Goal: Information Seeking & Learning: Learn about a topic

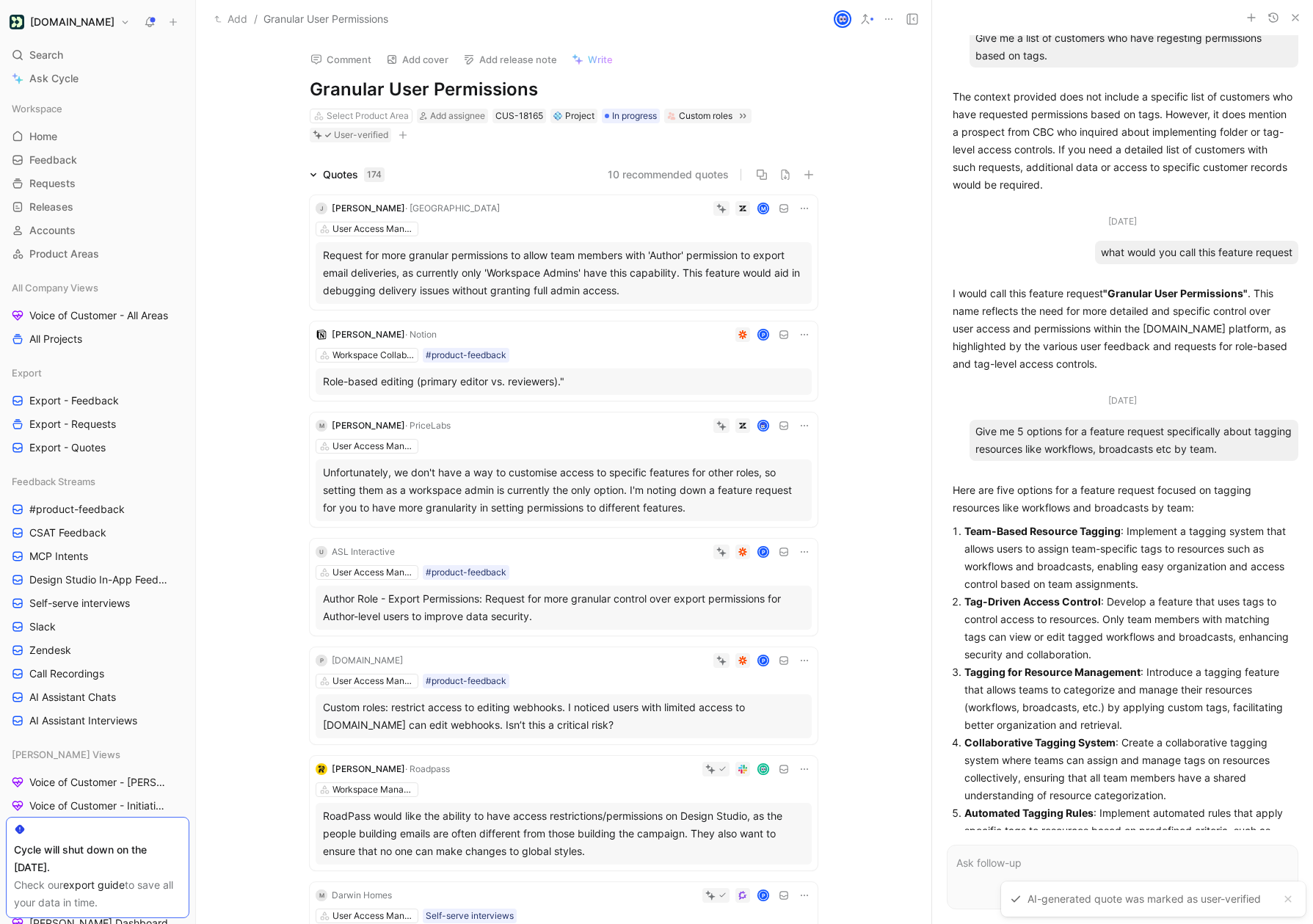
scroll to position [338, 0]
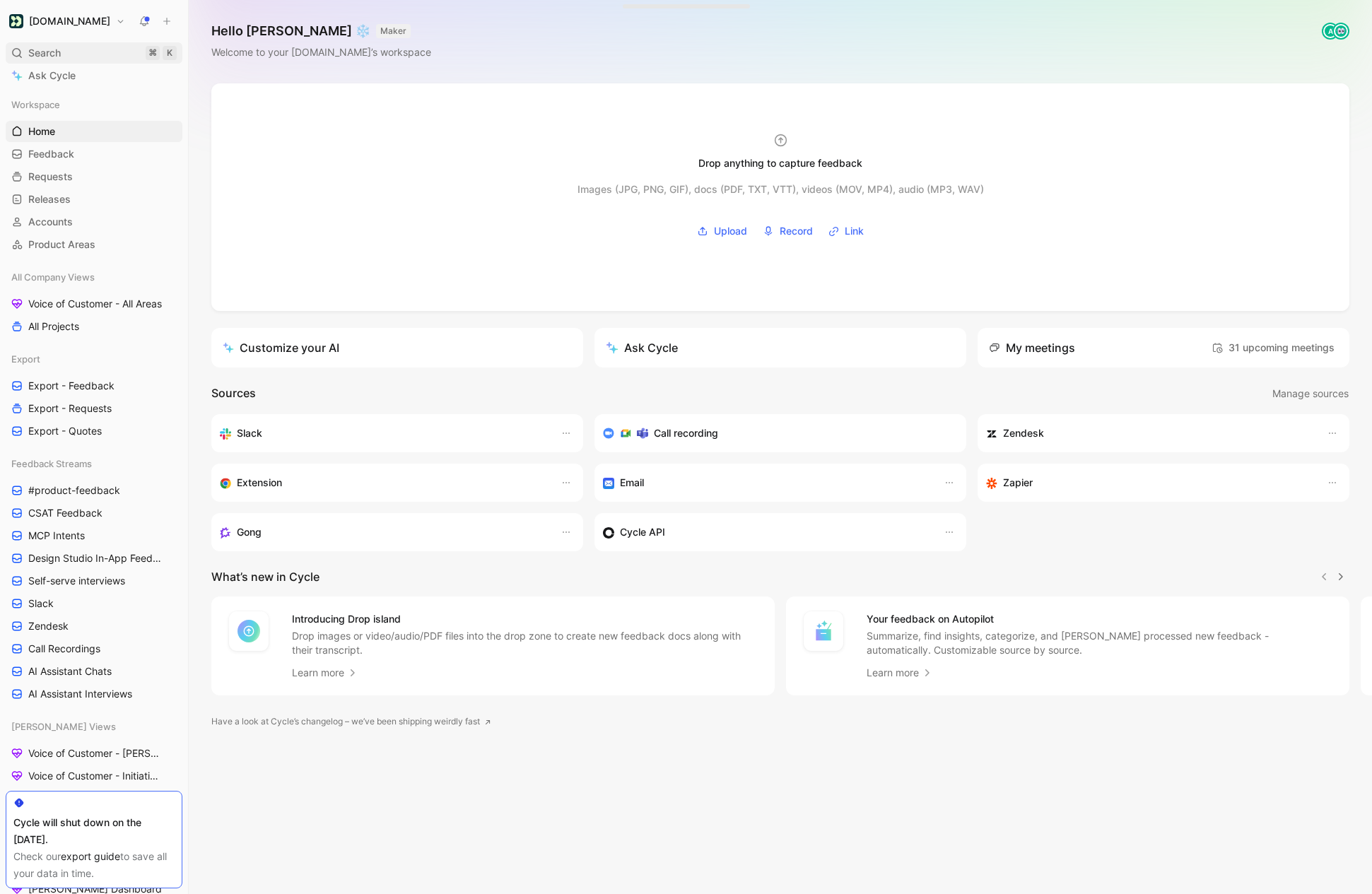
click at [59, 52] on span "Search" at bounding box center [45, 53] width 33 height 17
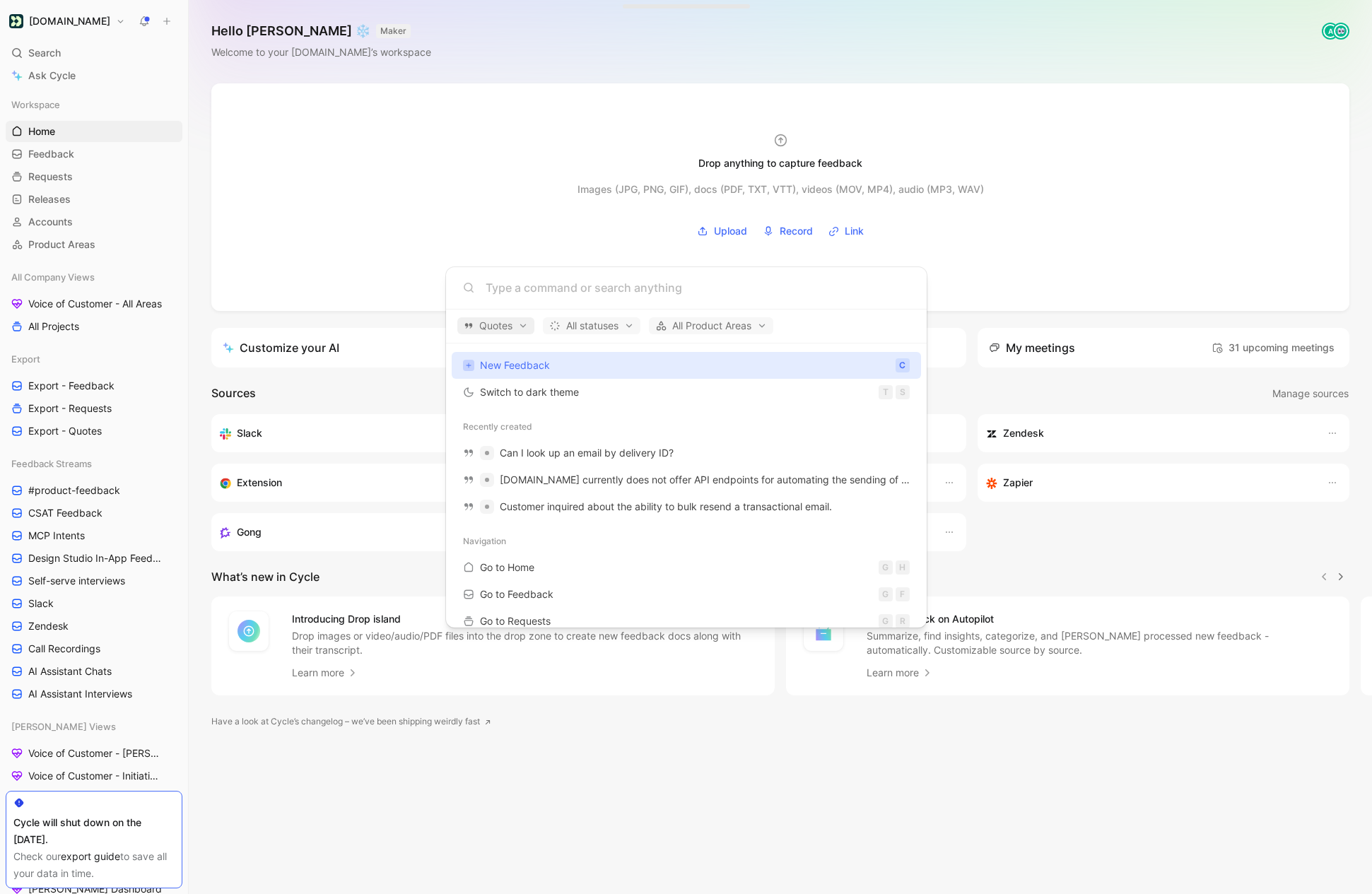
click at [525, 327] on span "Quotes" at bounding box center [496, 326] width 64 height 17
click at [534, 351] on div "Feedback" at bounding box center [528, 352] width 134 height 23
click at [575, 375] on div "Quotes" at bounding box center [528, 375] width 134 height 23
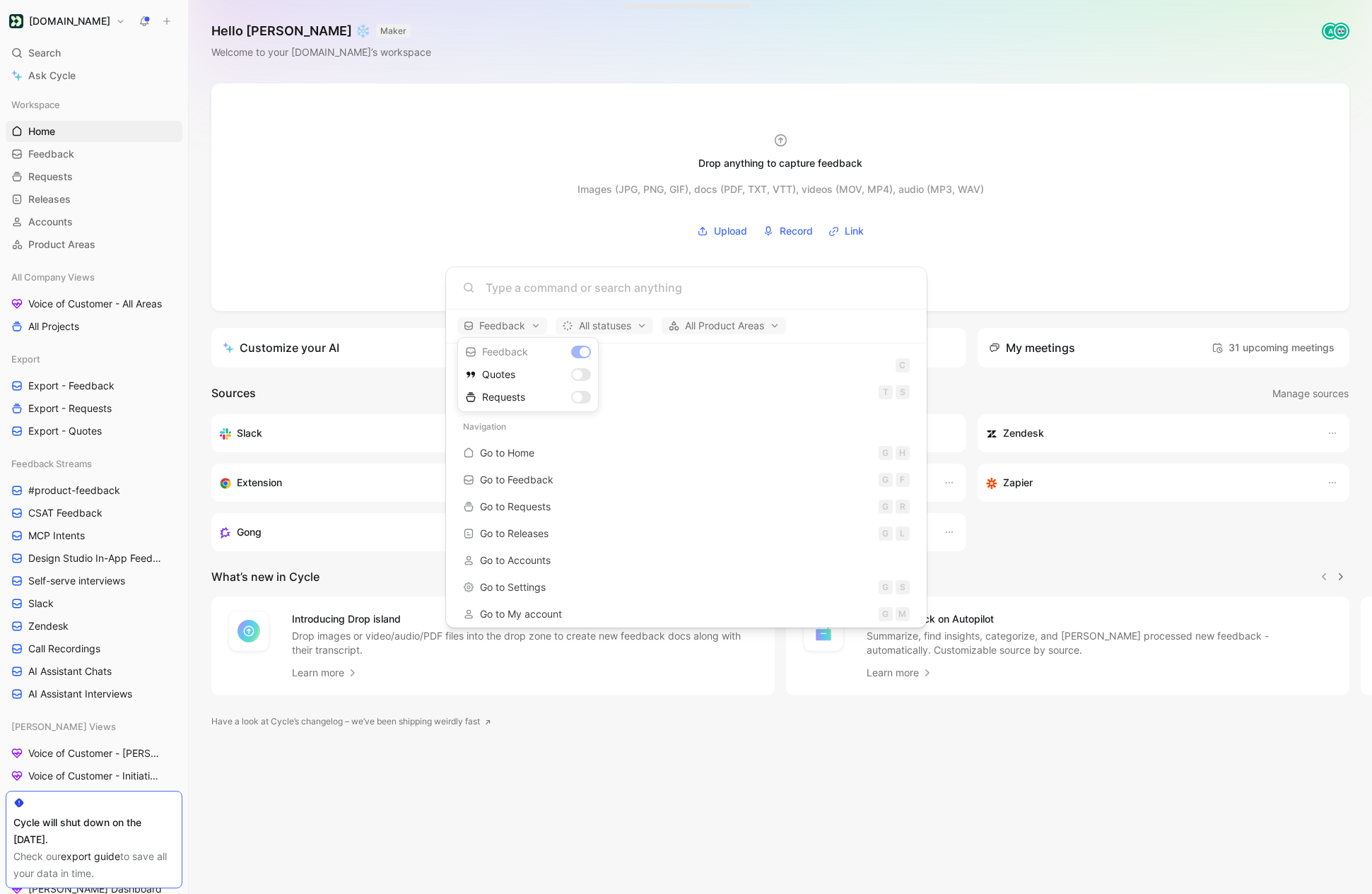
click at [616, 290] on div at bounding box center [686, 447] width 1372 height 894
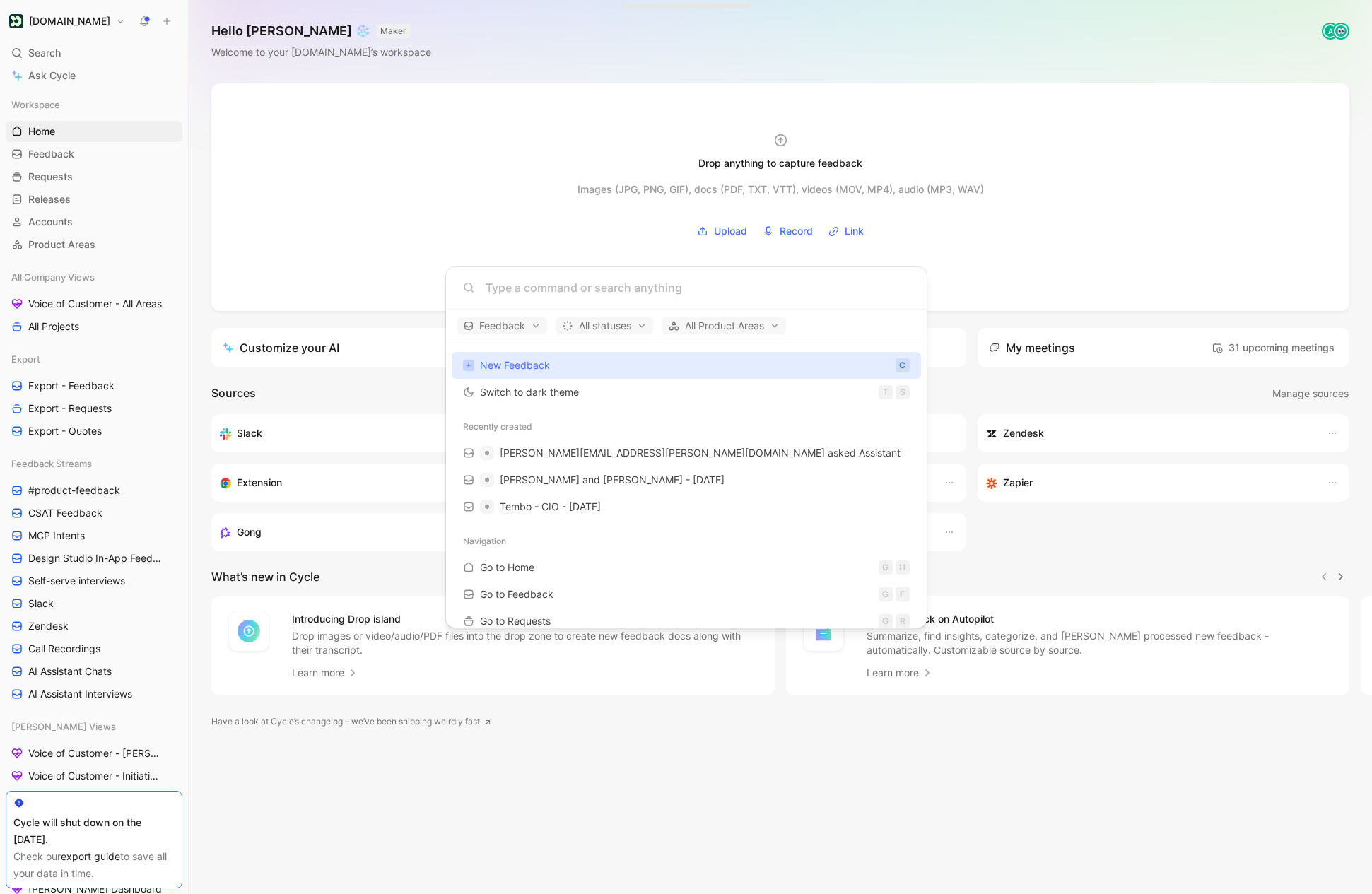
click at [535, 298] on div at bounding box center [686, 288] width 481 height 42
click at [535, 292] on input at bounding box center [698, 288] width 424 height 17
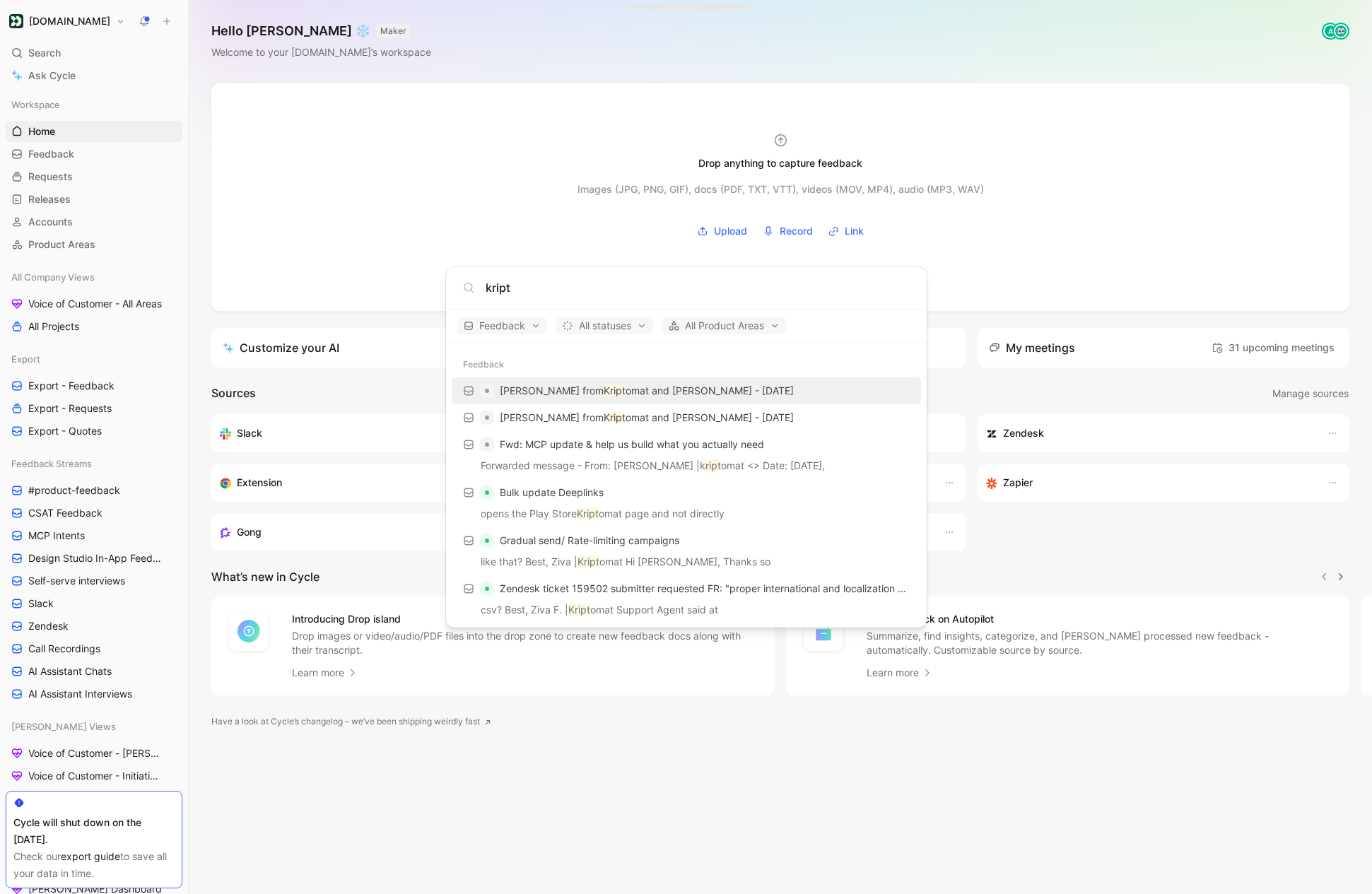
type input "kript"
click at [604, 384] on mark "Kript" at bounding box center [614, 390] width 22 height 12
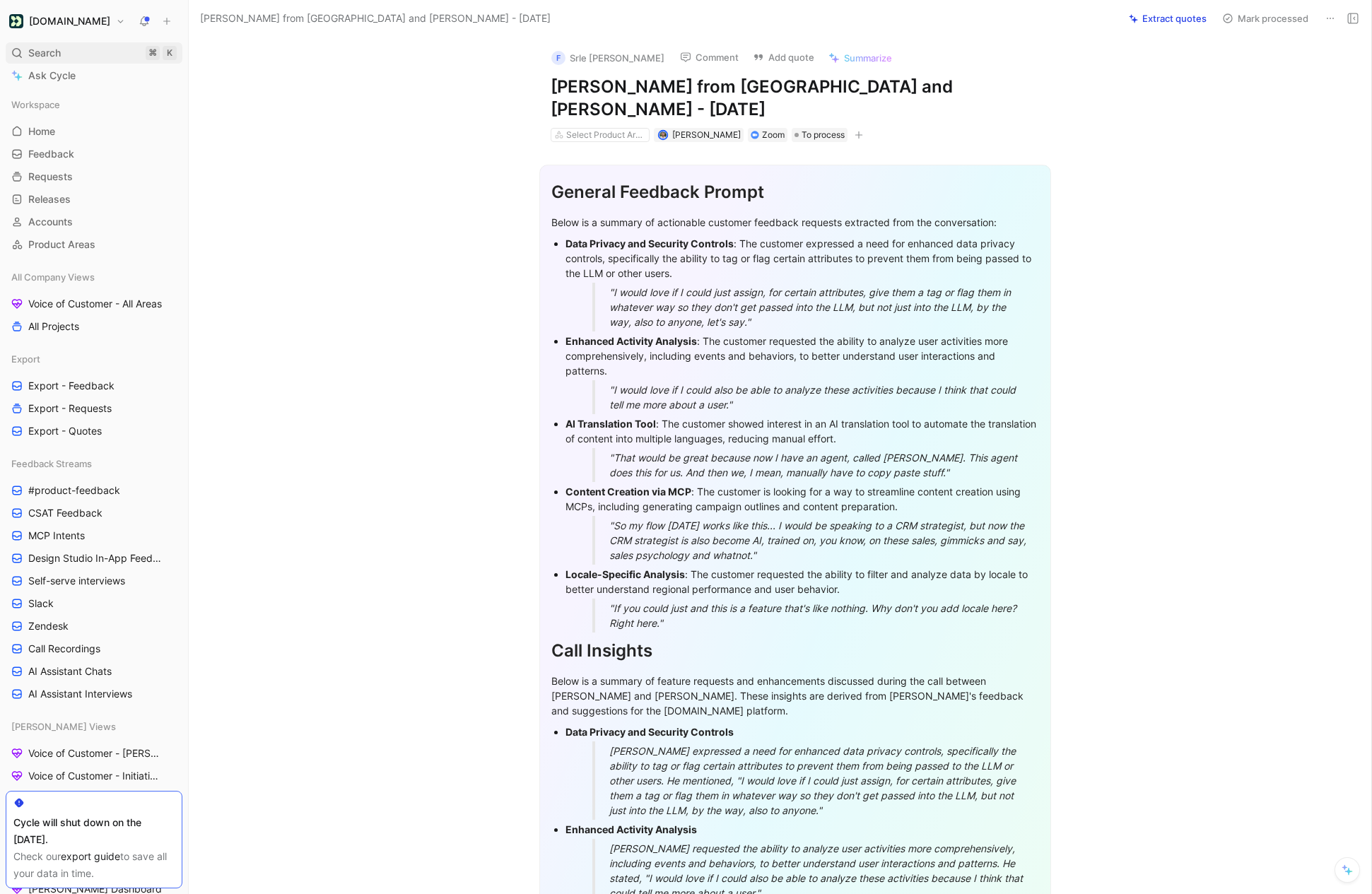
click at [48, 49] on span "Search" at bounding box center [45, 53] width 33 height 17
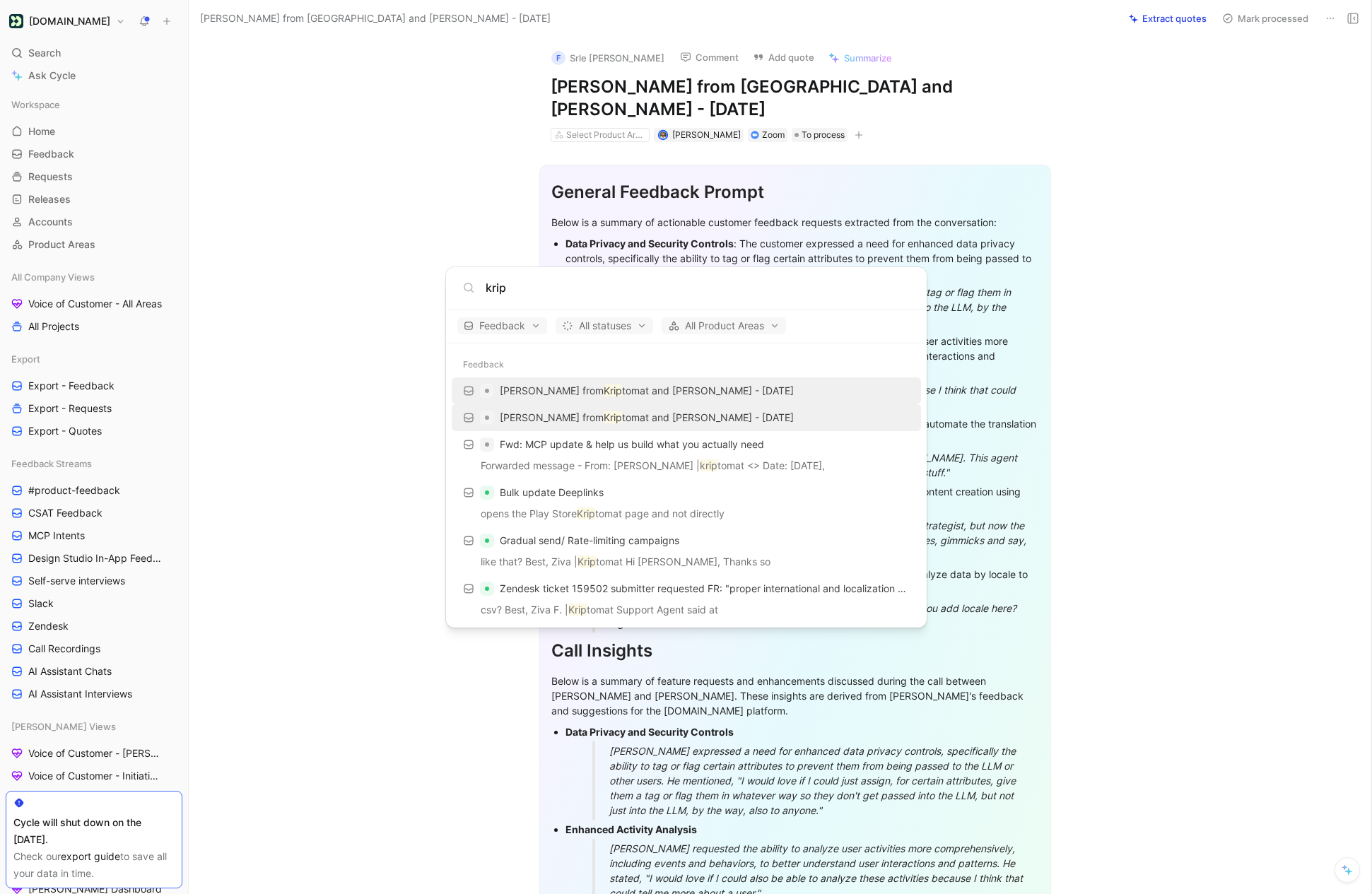
type input "krip"
click at [657, 423] on p "Serge from Krip tomat and Jesse Harburn - 9/26/2025" at bounding box center [647, 418] width 294 height 17
click at [675, 160] on body "Customer.io Search ⌘ K Ask Cycle Workspace Home G then H Feedback G then F Requ…" at bounding box center [686, 447] width 1372 height 894
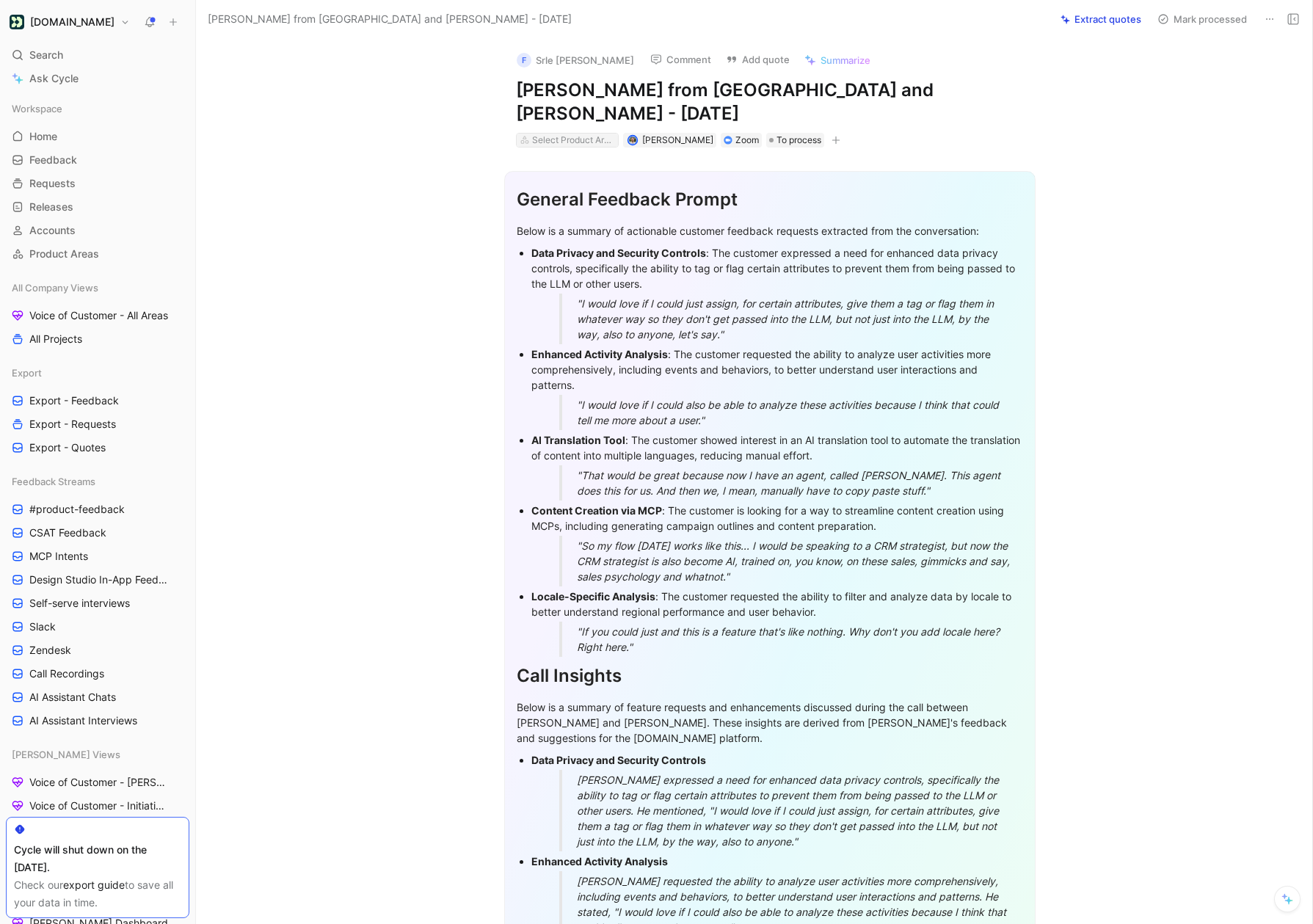
click at [570, 133] on div "Select Product Areas" at bounding box center [573, 140] width 82 height 15
type input "mcp"
click at [562, 165] on mark "MCP" at bounding box center [551, 171] width 23 height 12
click at [665, 103] on div "F Srle Mahmutovic Comment Add quote Summarize Serge from Kriptomat and Scott Wi…" at bounding box center [770, 94] width 564 height 110
click at [664, 94] on h1 "Serge from Kriptomat and Scott Wittrock - 10/1/2025" at bounding box center [770, 102] width 508 height 47
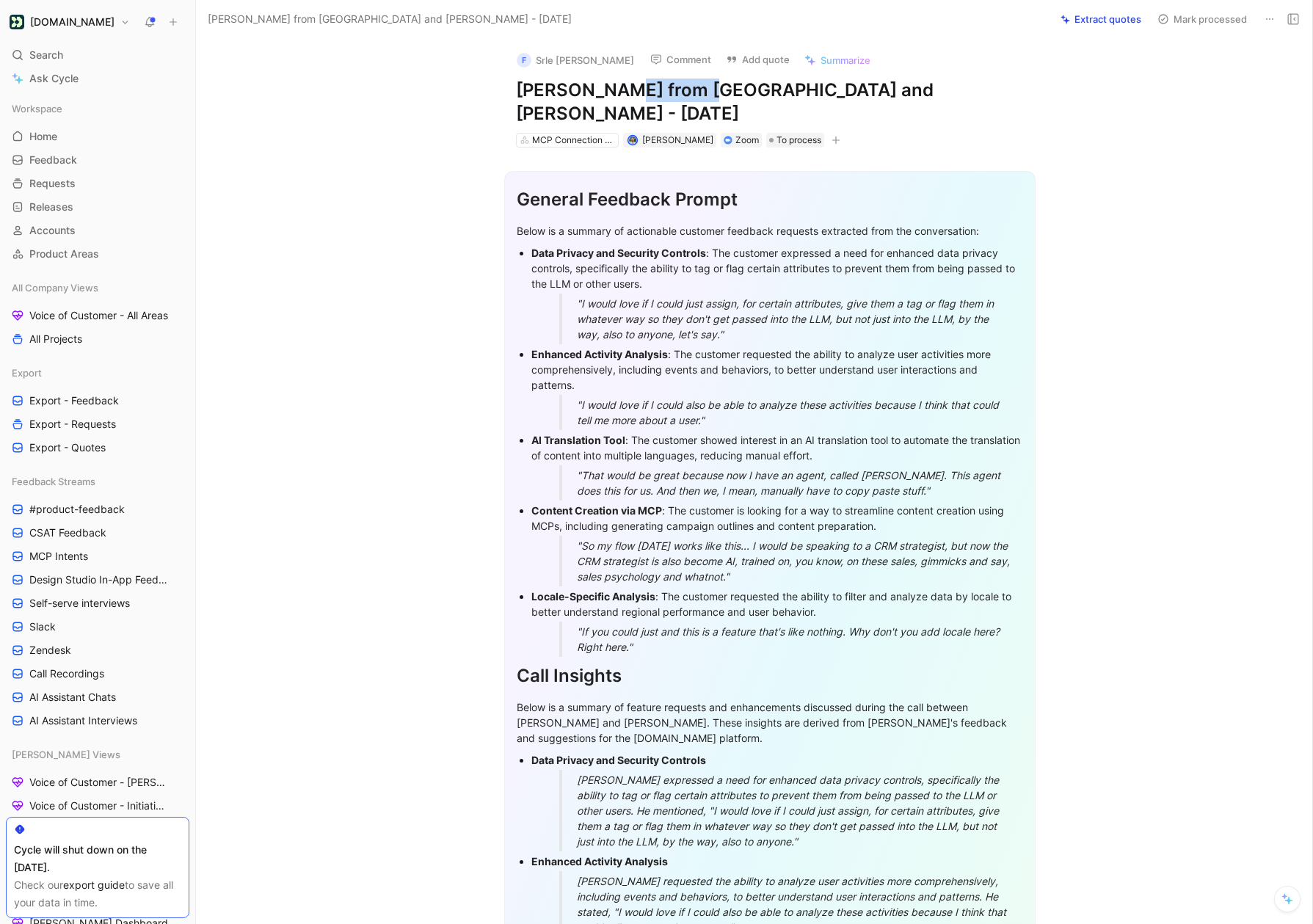
click at [664, 94] on h1 "Serge from Kriptomat and Scott Wittrock - 10/1/2025" at bounding box center [770, 102] width 508 height 47
copy h1 "Kriptomat"
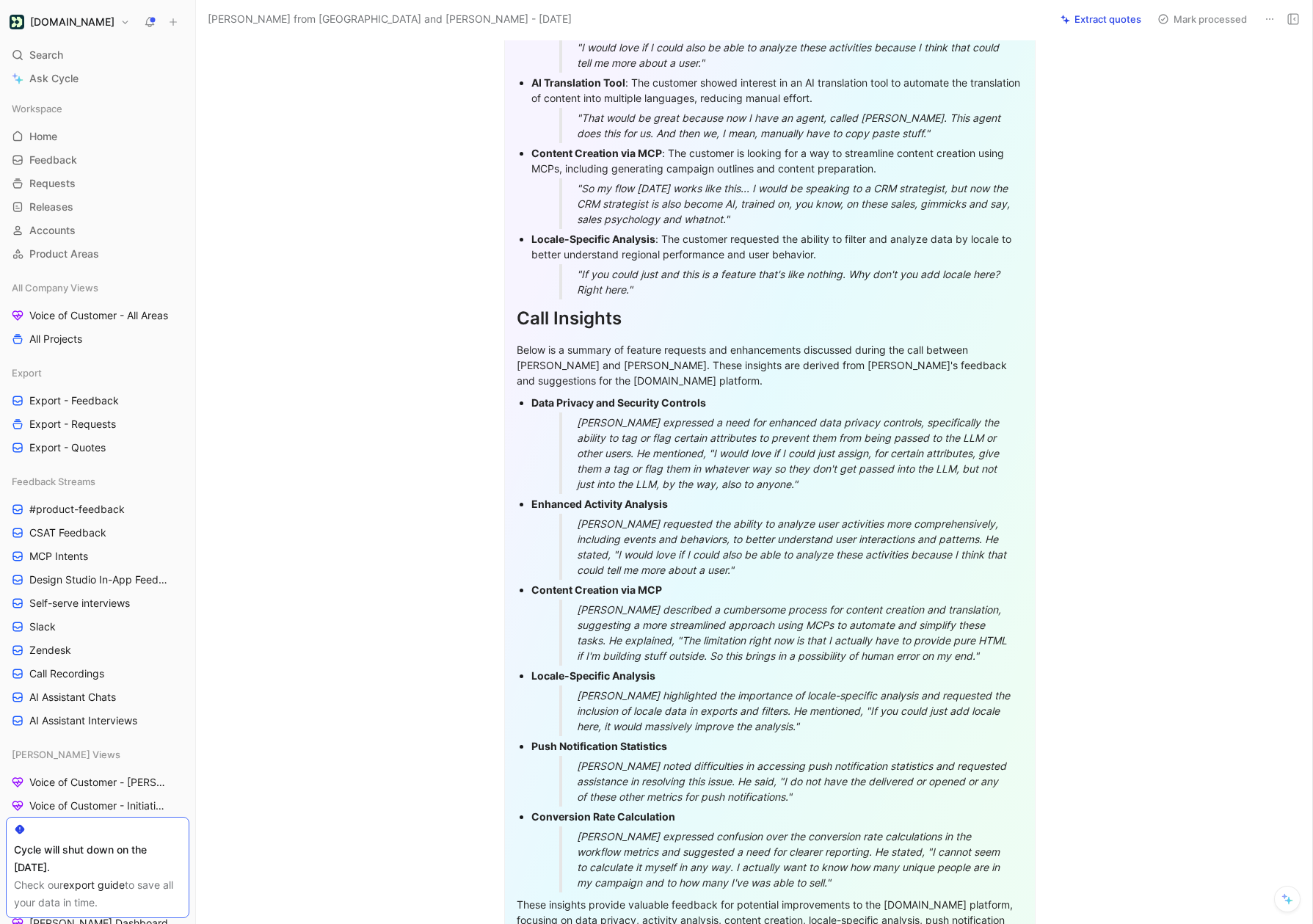
scroll to position [535, 0]
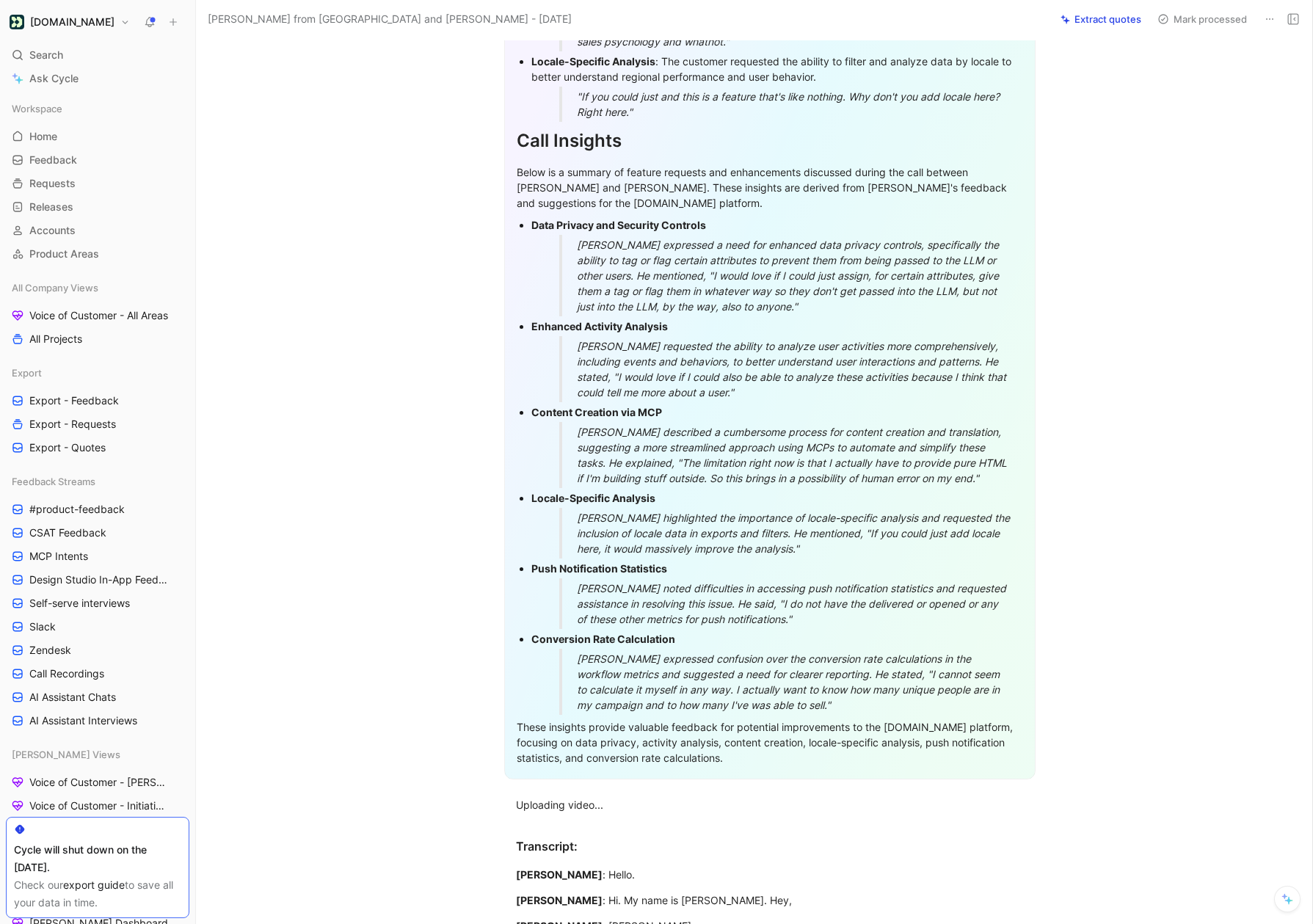
click at [1292, 903] on button at bounding box center [1287, 899] width 26 height 26
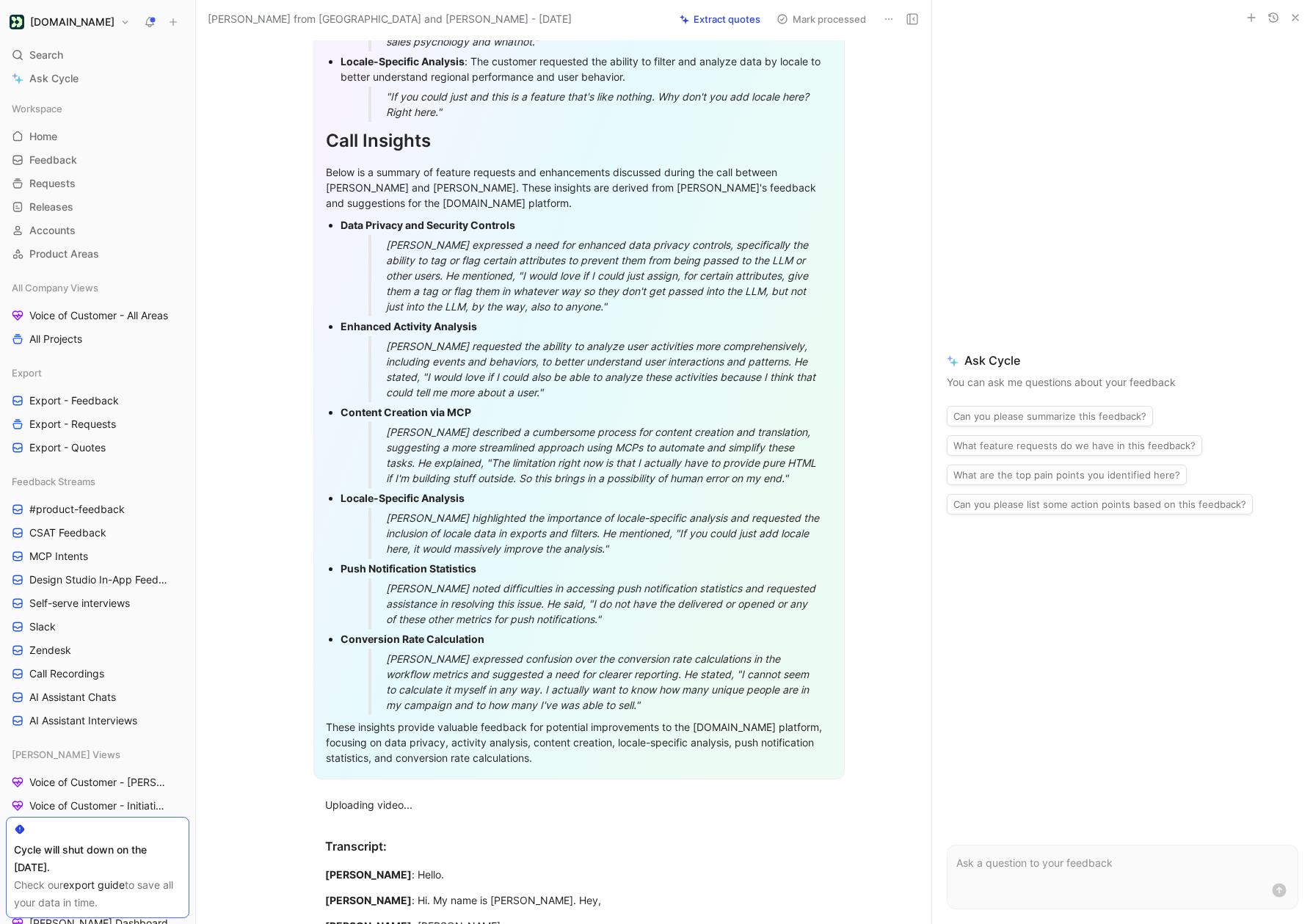
click at [1119, 870] on p at bounding box center [1122, 863] width 332 height 18
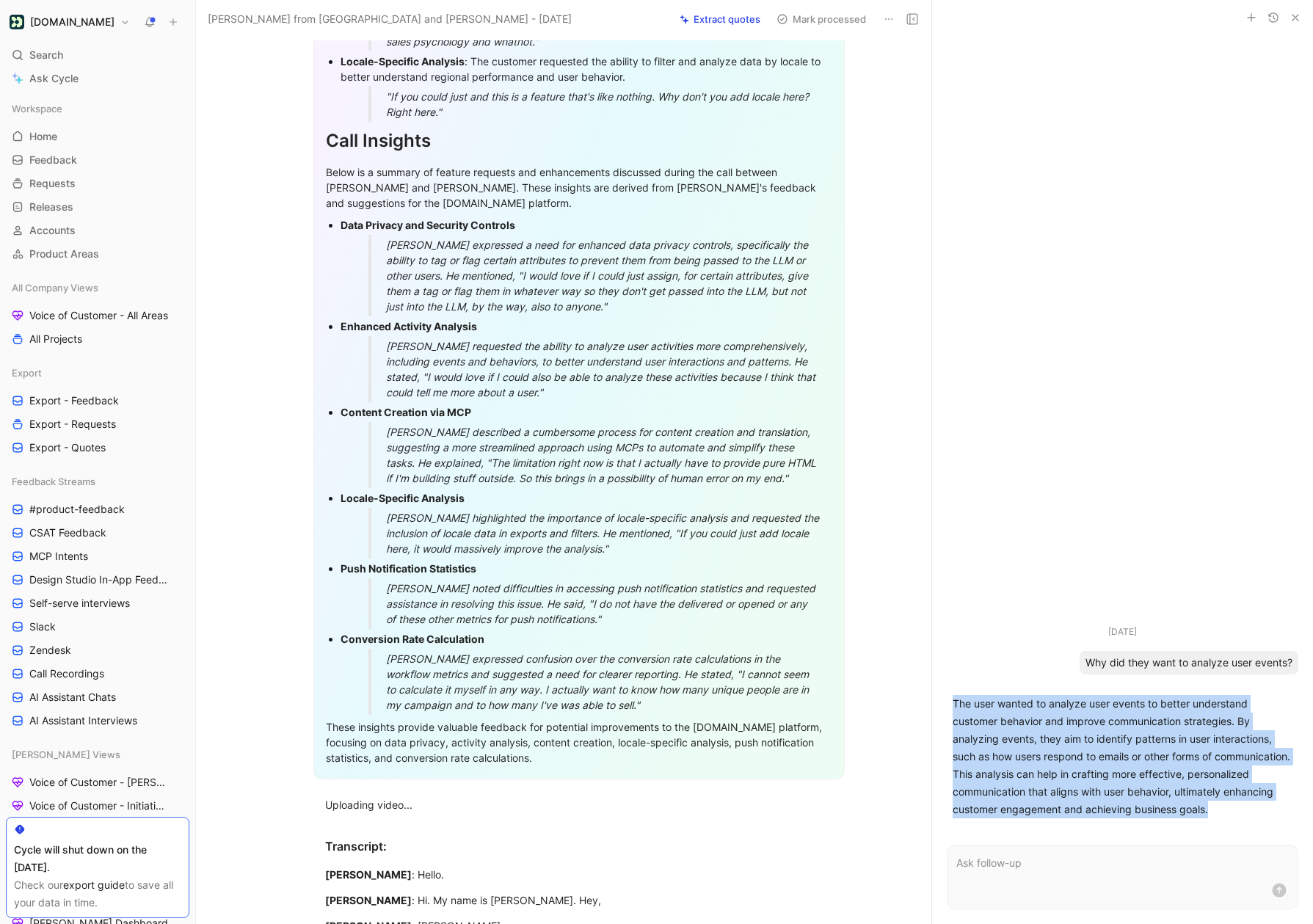
drag, startPoint x: 1273, startPoint y: 809, endPoint x: 945, endPoint y: 699, distance: 346.0
click at [945, 699] on ul "Oct 1, 2025 Why did they want to analyze user events? The user wanted to analyz…" at bounding box center [1122, 724] width 381 height 200
copy p "The user wanted to analyze user events to better understand customer behavior a…"
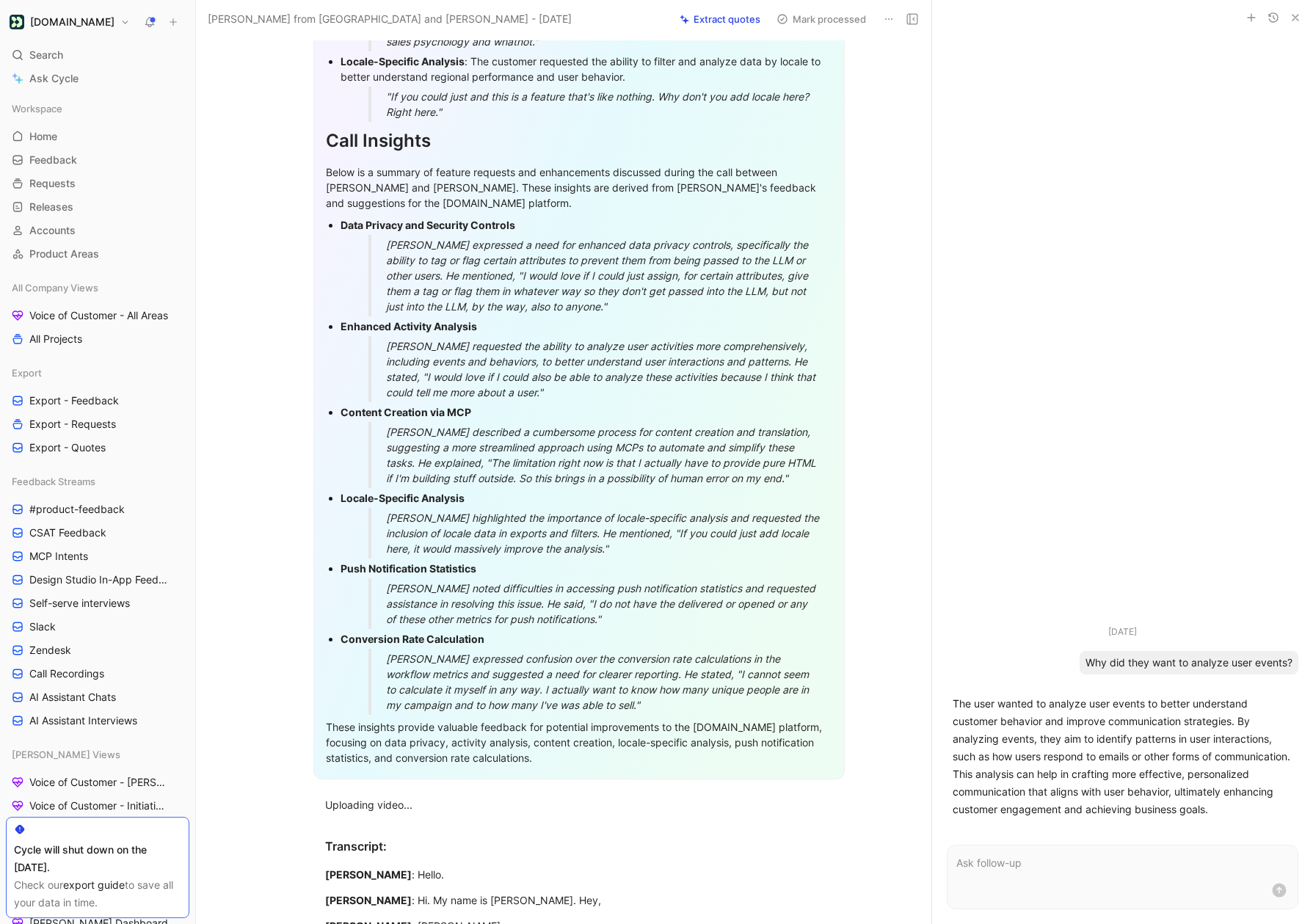
click at [1005, 865] on p at bounding box center [1122, 863] width 332 height 18
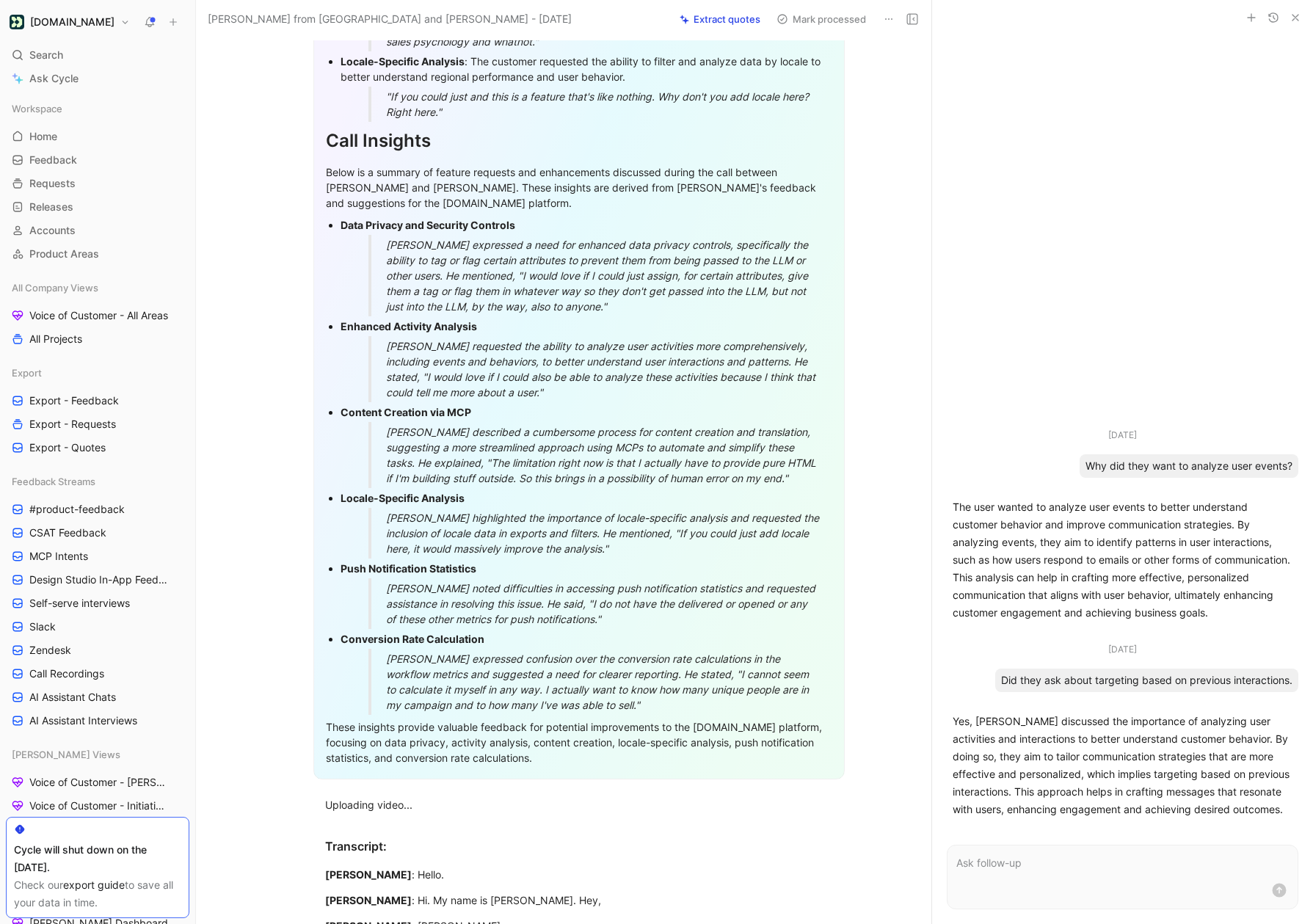
click at [1116, 559] on p "The user wanted to analyze user events to better understand customer behavior a…" at bounding box center [1122, 560] width 340 height 123
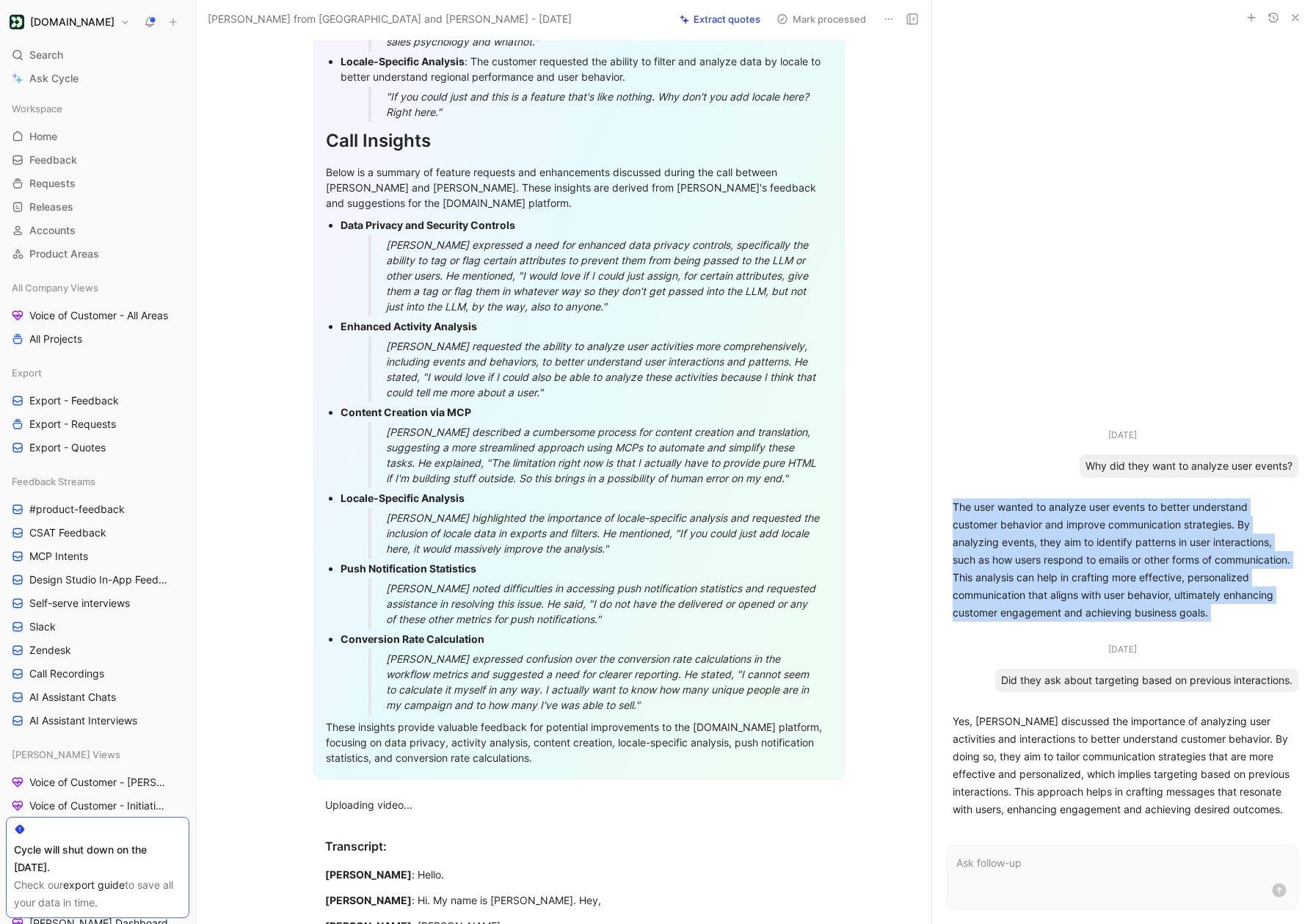
click at [1116, 559] on p "The user wanted to analyze user events to better understand customer behavior a…" at bounding box center [1122, 560] width 340 height 123
click at [1080, 570] on p "The user wanted to analyze user events to better understand customer behavior a…" at bounding box center [1122, 560] width 340 height 123
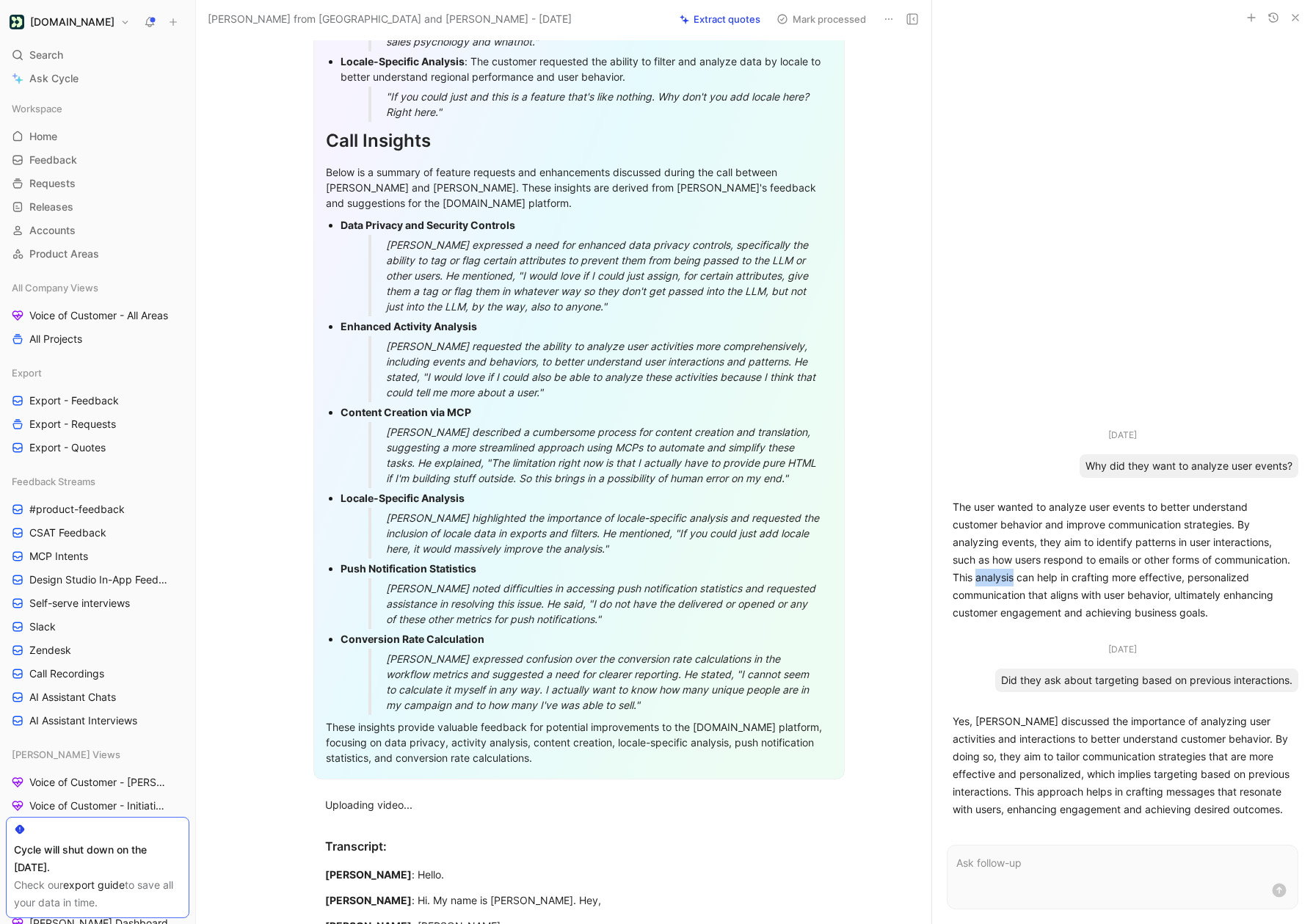
click at [1080, 570] on p "The user wanted to analyze user events to better understand customer behavior a…" at bounding box center [1122, 560] width 340 height 123
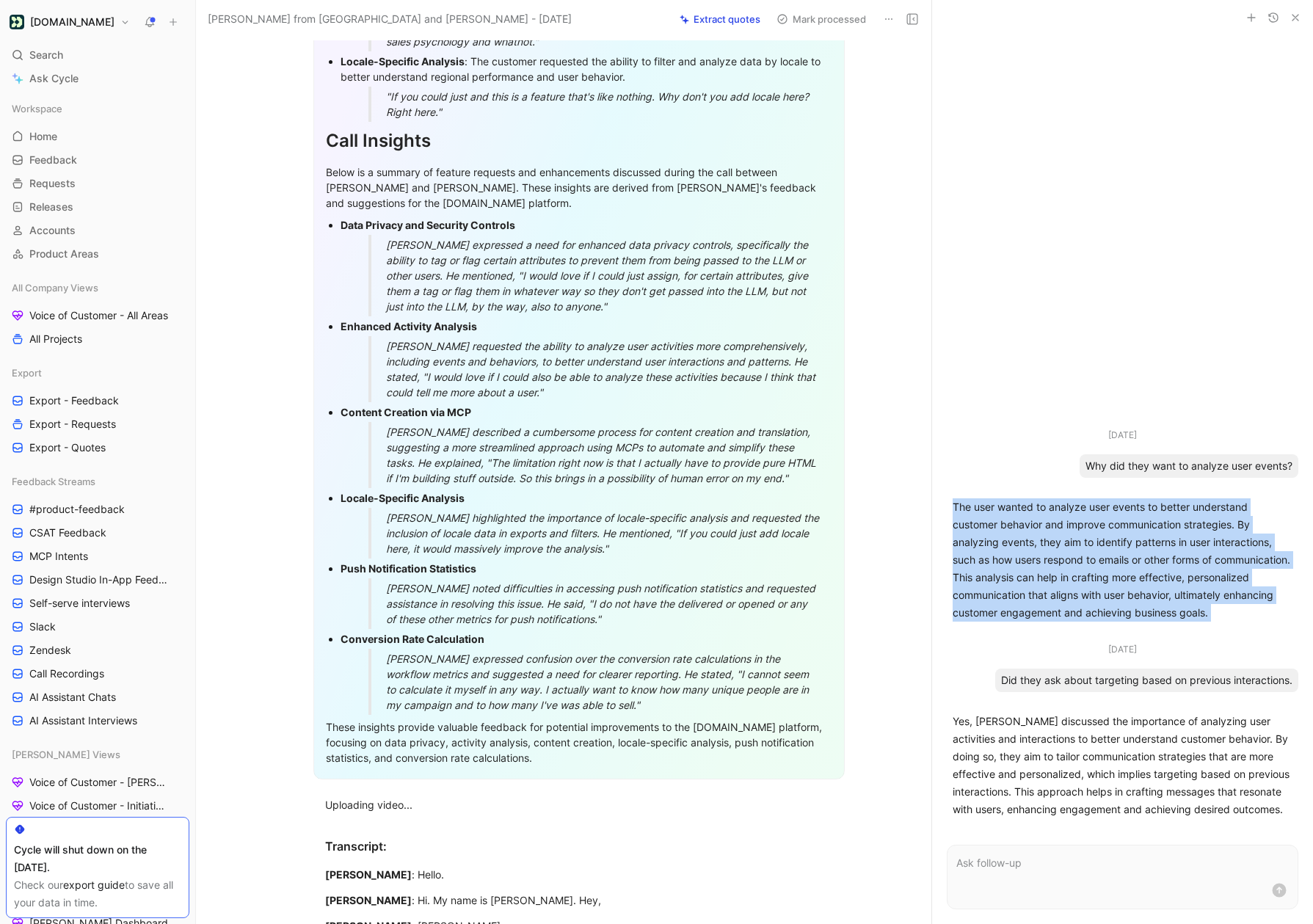
click at [1080, 570] on p "The user wanted to analyze user events to better understand customer behavior a…" at bounding box center [1122, 560] width 340 height 123
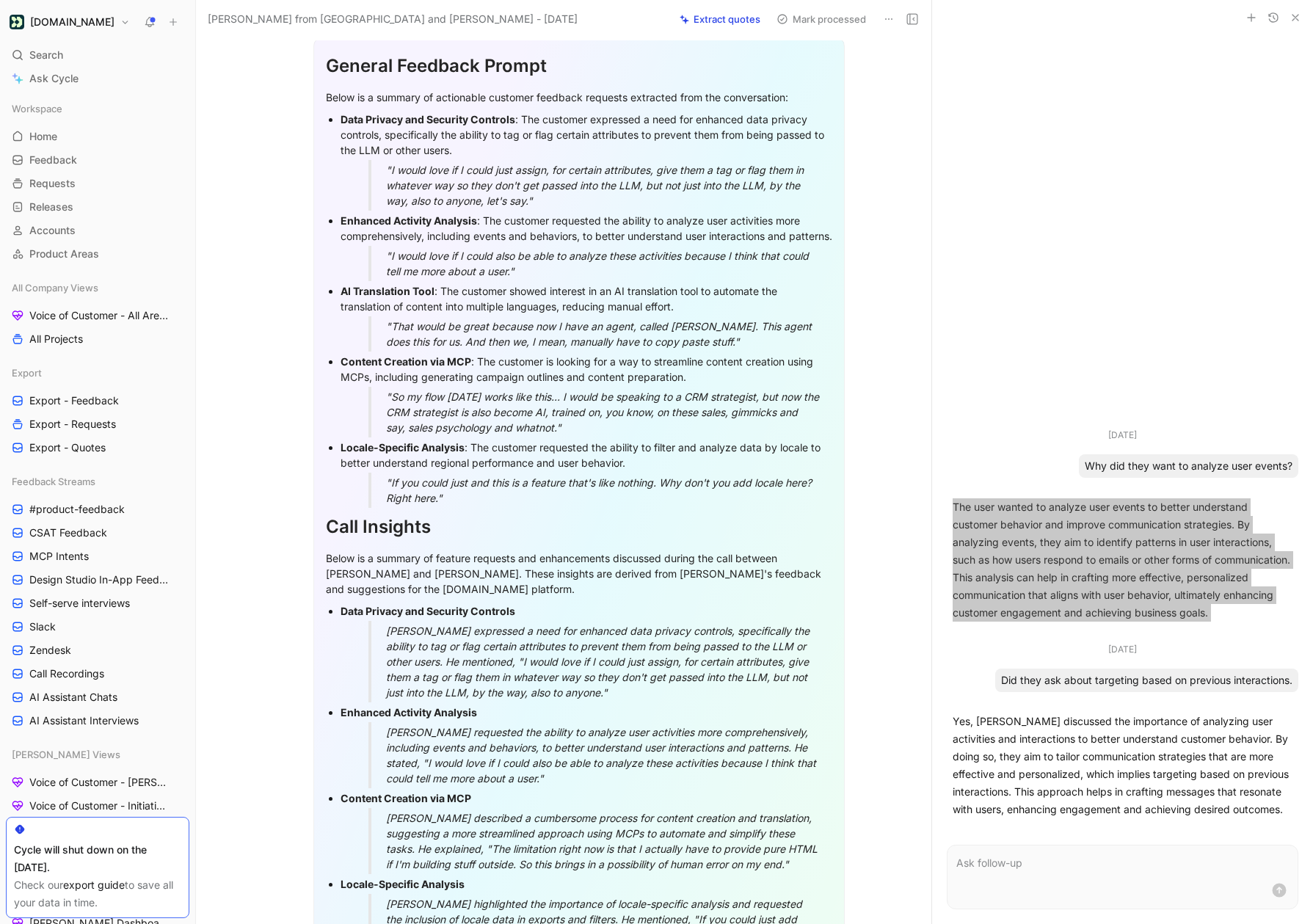
scroll to position [0, 0]
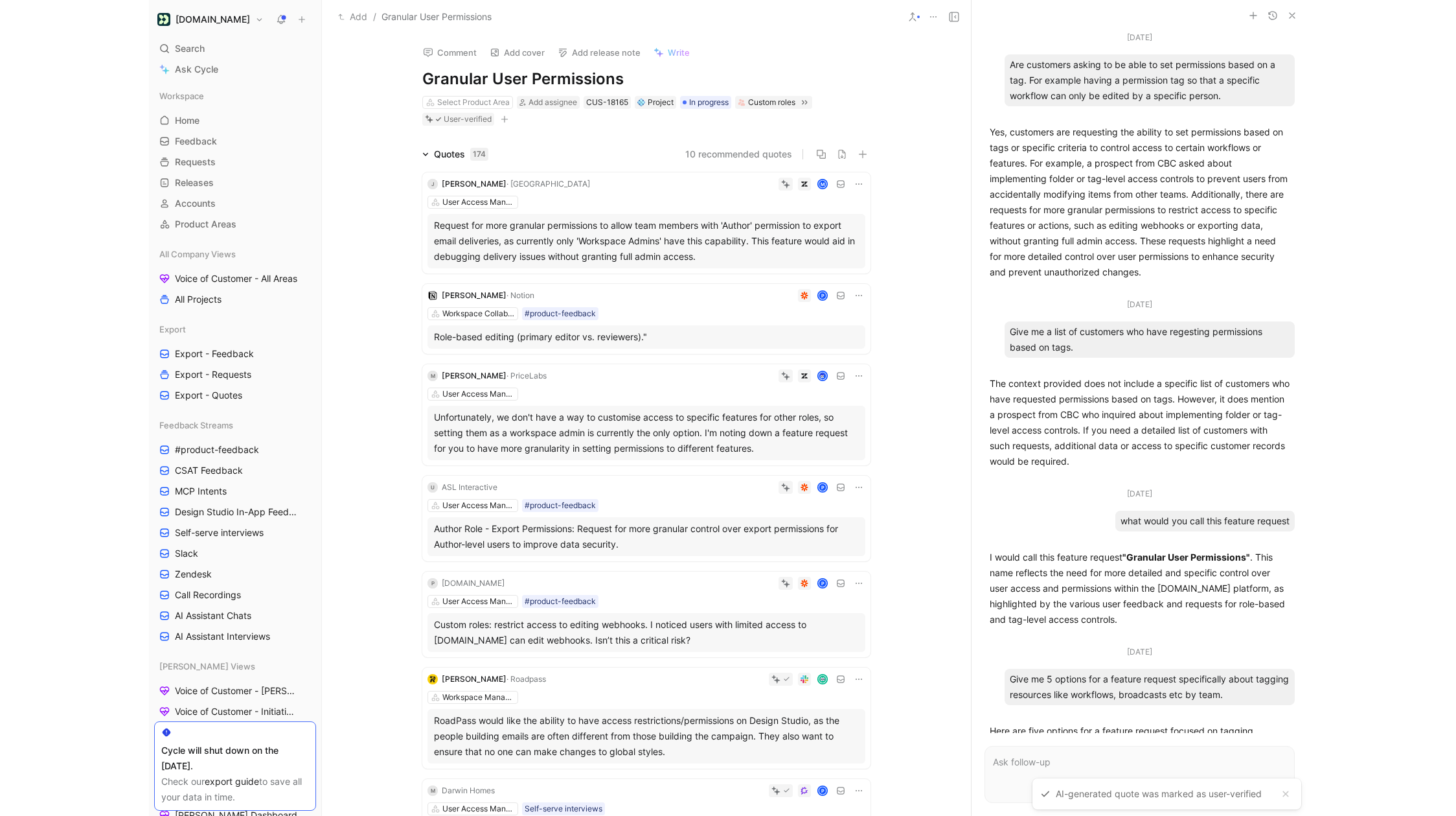
scroll to position [298, 0]
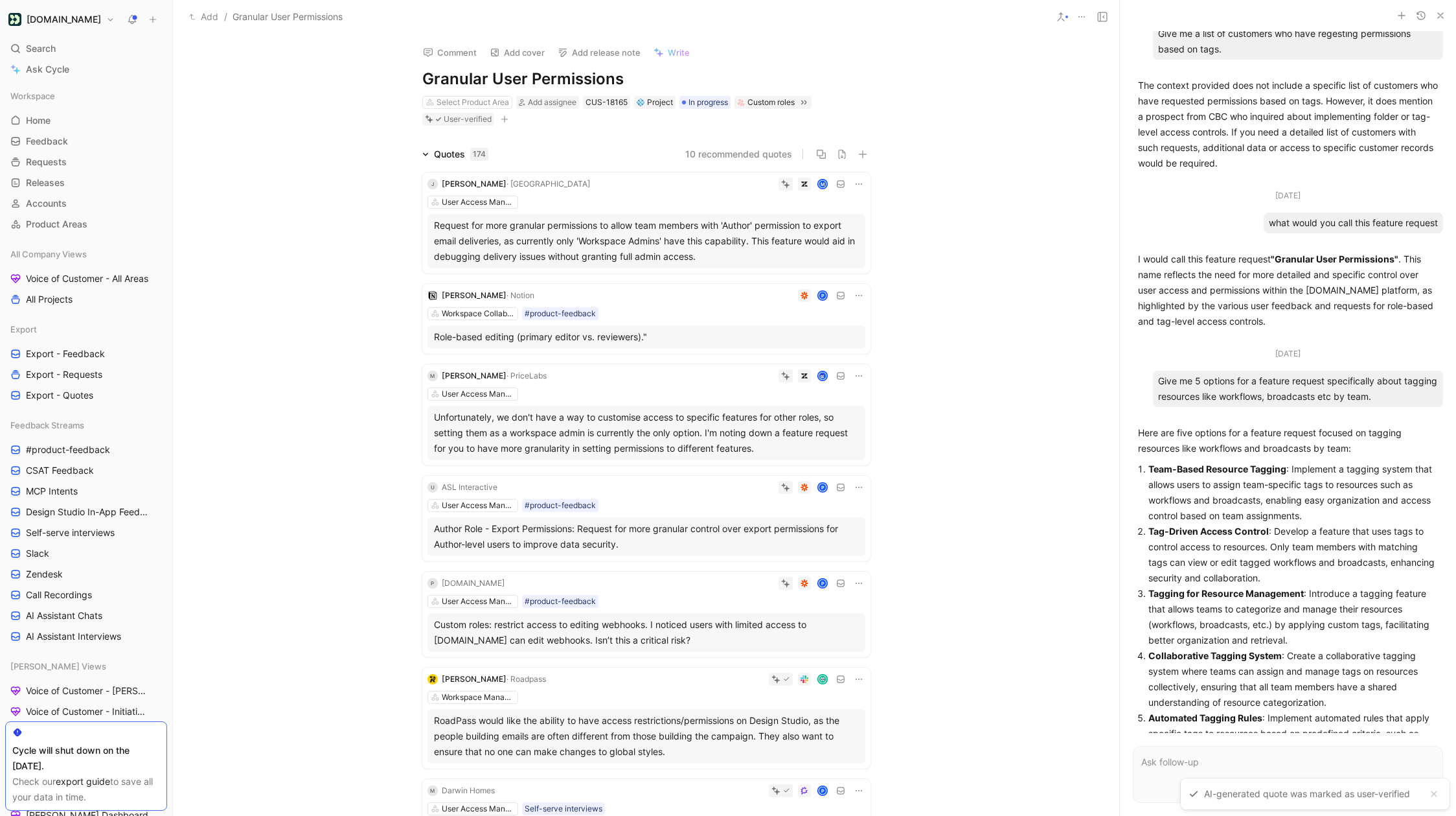
click at [424, 158] on div "Quotes 174" at bounding box center [456, 154] width 76 height 16
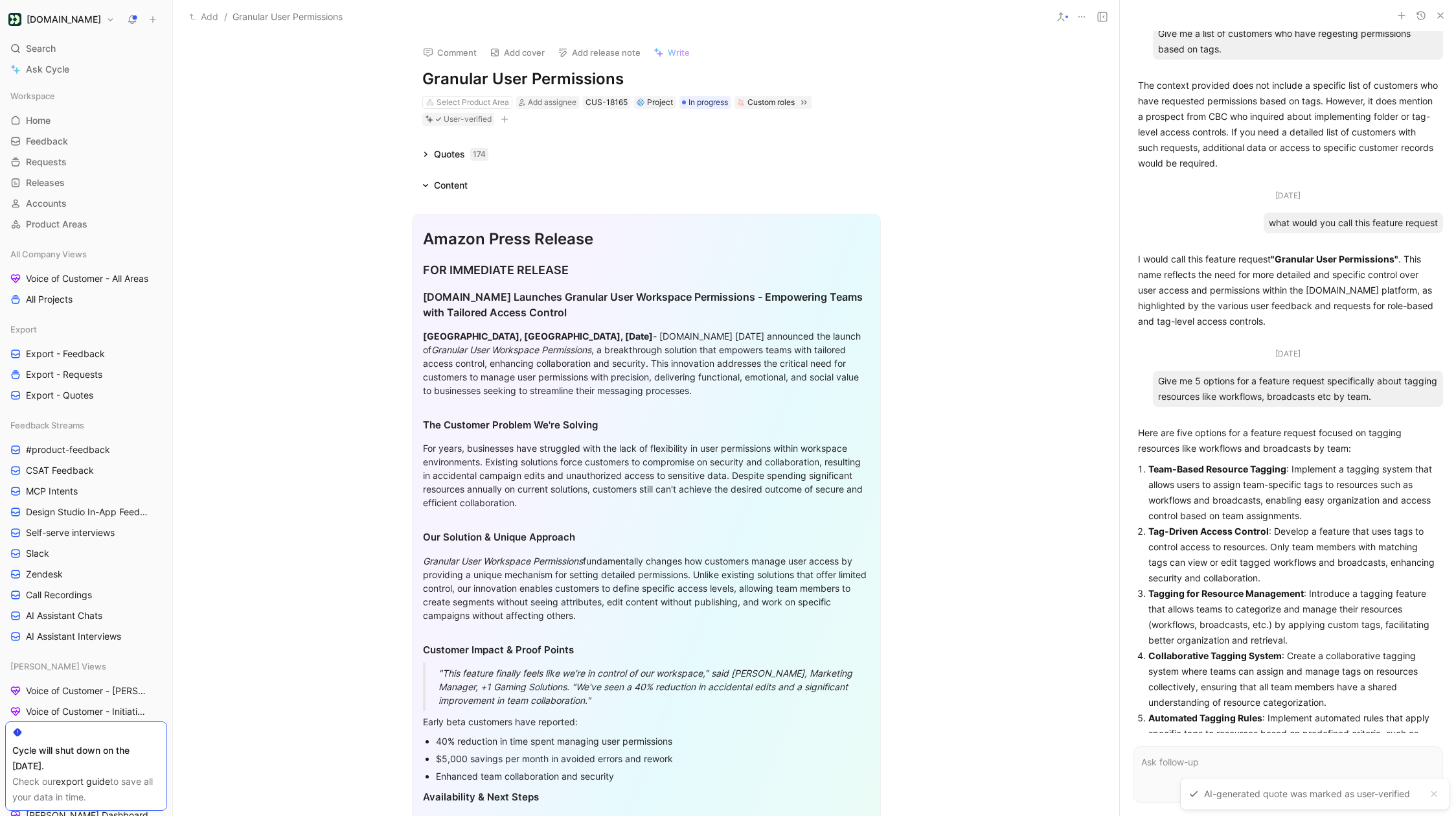
click at [426, 183] on icon at bounding box center [426, 185] width 6 height 6
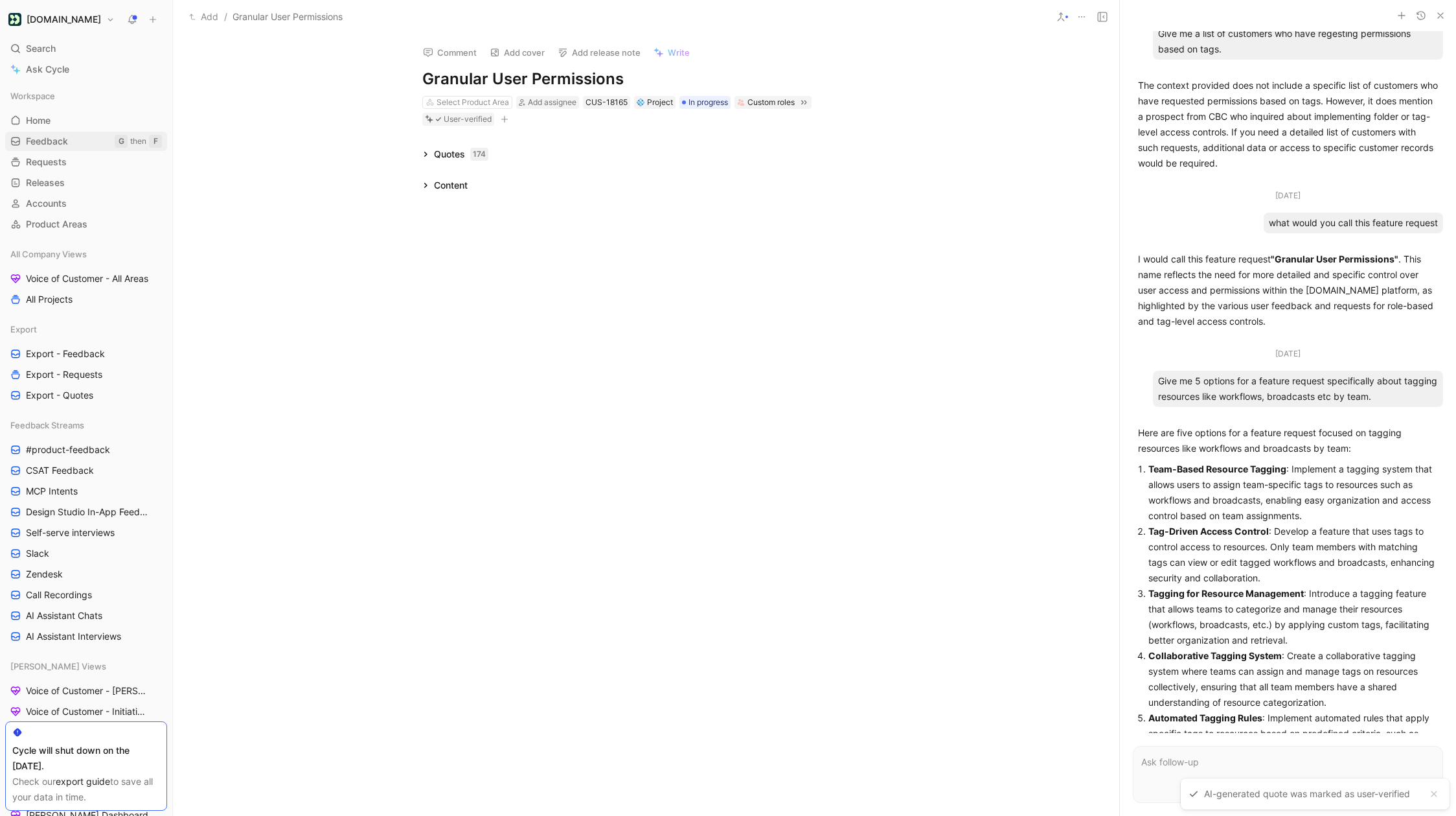
click at [61, 150] on link "Feedback G then F" at bounding box center [86, 141] width 162 height 19
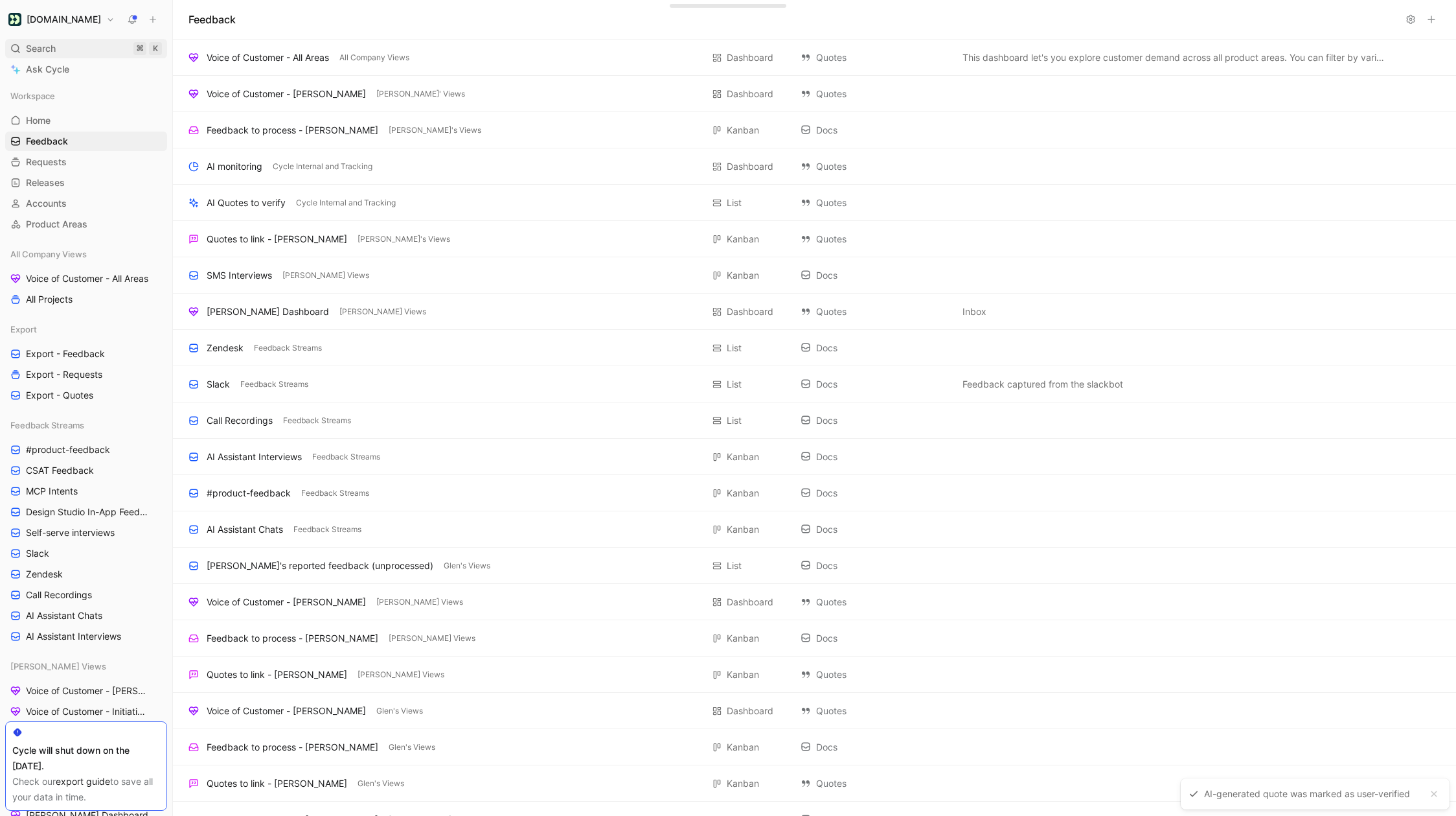
click at [47, 45] on span "Search" at bounding box center [41, 49] width 30 height 16
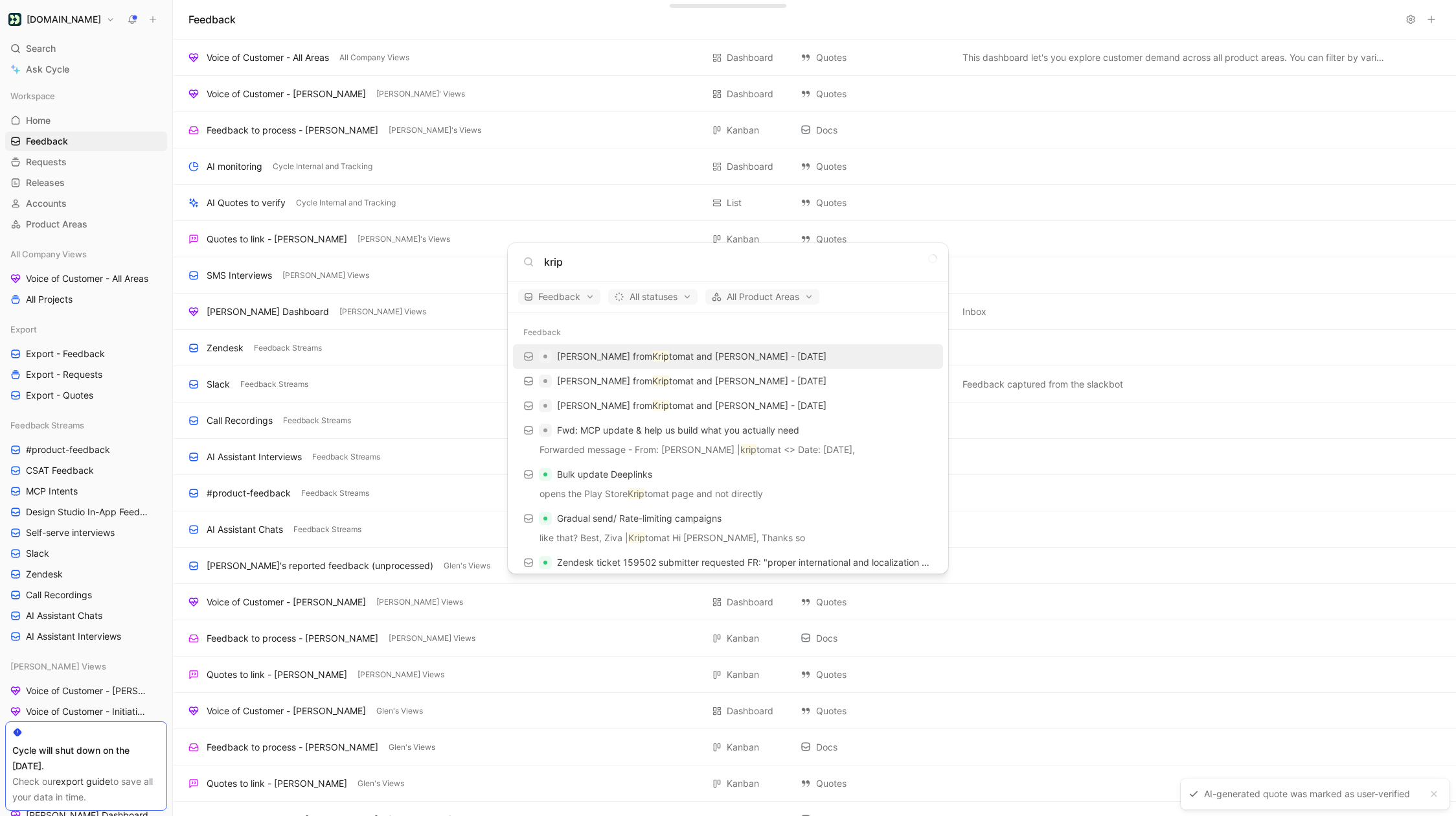
type input "krip"
click at [604, 357] on p "Serge from Krip tomat and Scott Wittrock - 10/1/2025" at bounding box center [692, 356] width 270 height 16
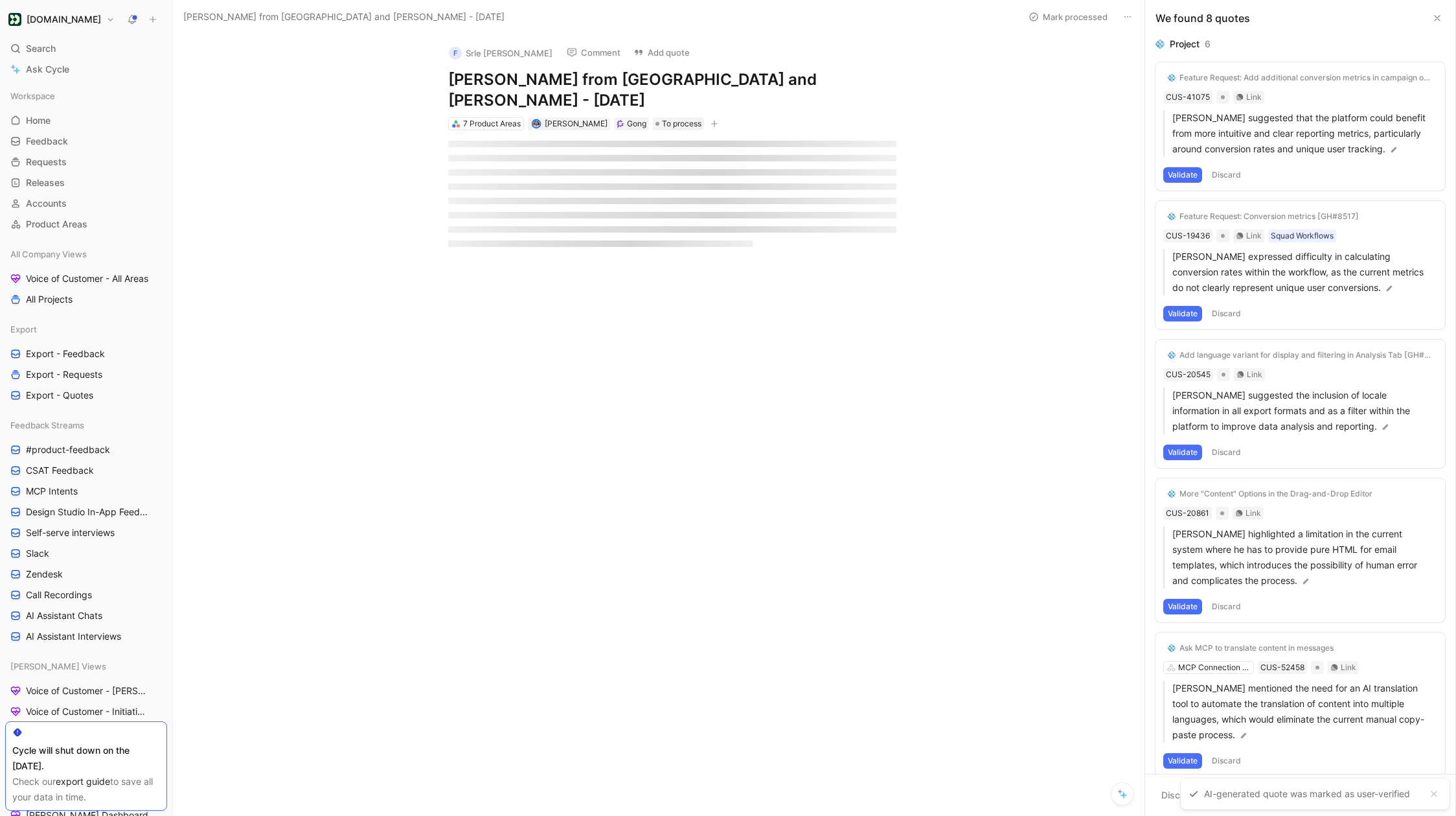
click at [1159, 14] on div "We found 8 quotes" at bounding box center [1300, 18] width 310 height 36
click at [1159, 17] on icon at bounding box center [1437, 18] width 10 height 10
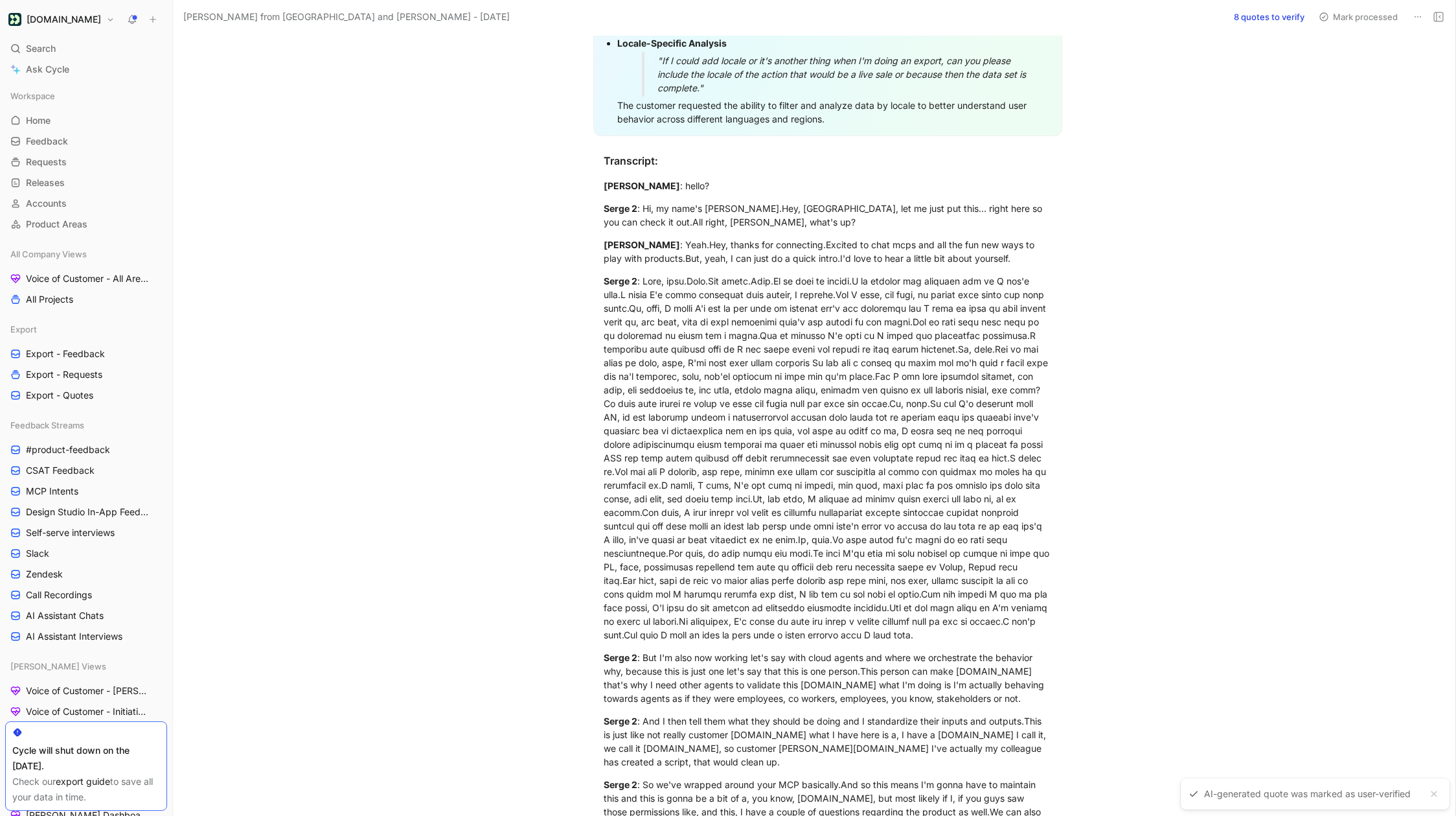
scroll to position [1189, 0]
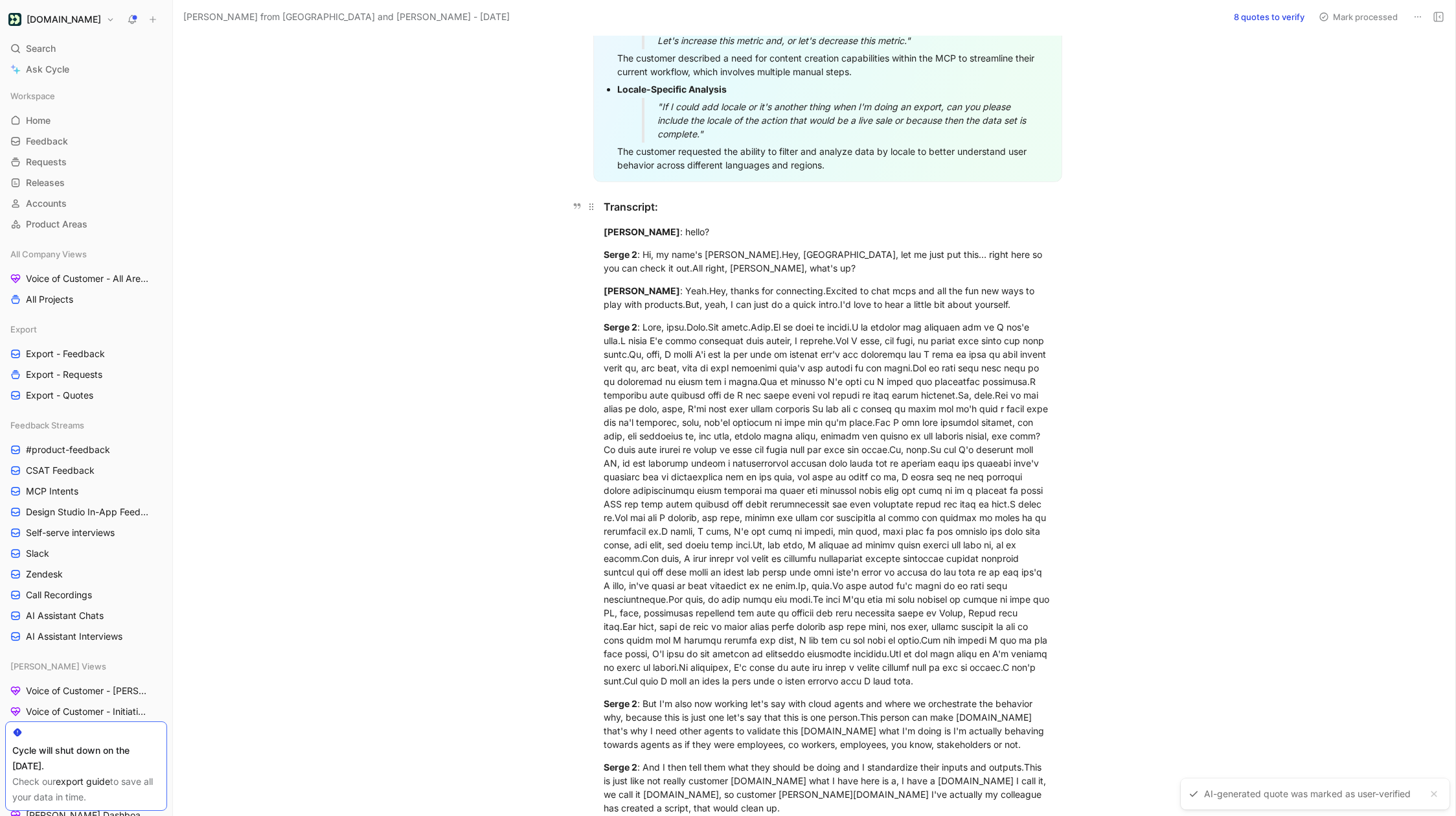
click at [608, 199] on div "Transcript:" at bounding box center [828, 207] width 448 height 16
click at [601, 194] on h3 "Transcript:" at bounding box center [828, 207] width 498 height 26
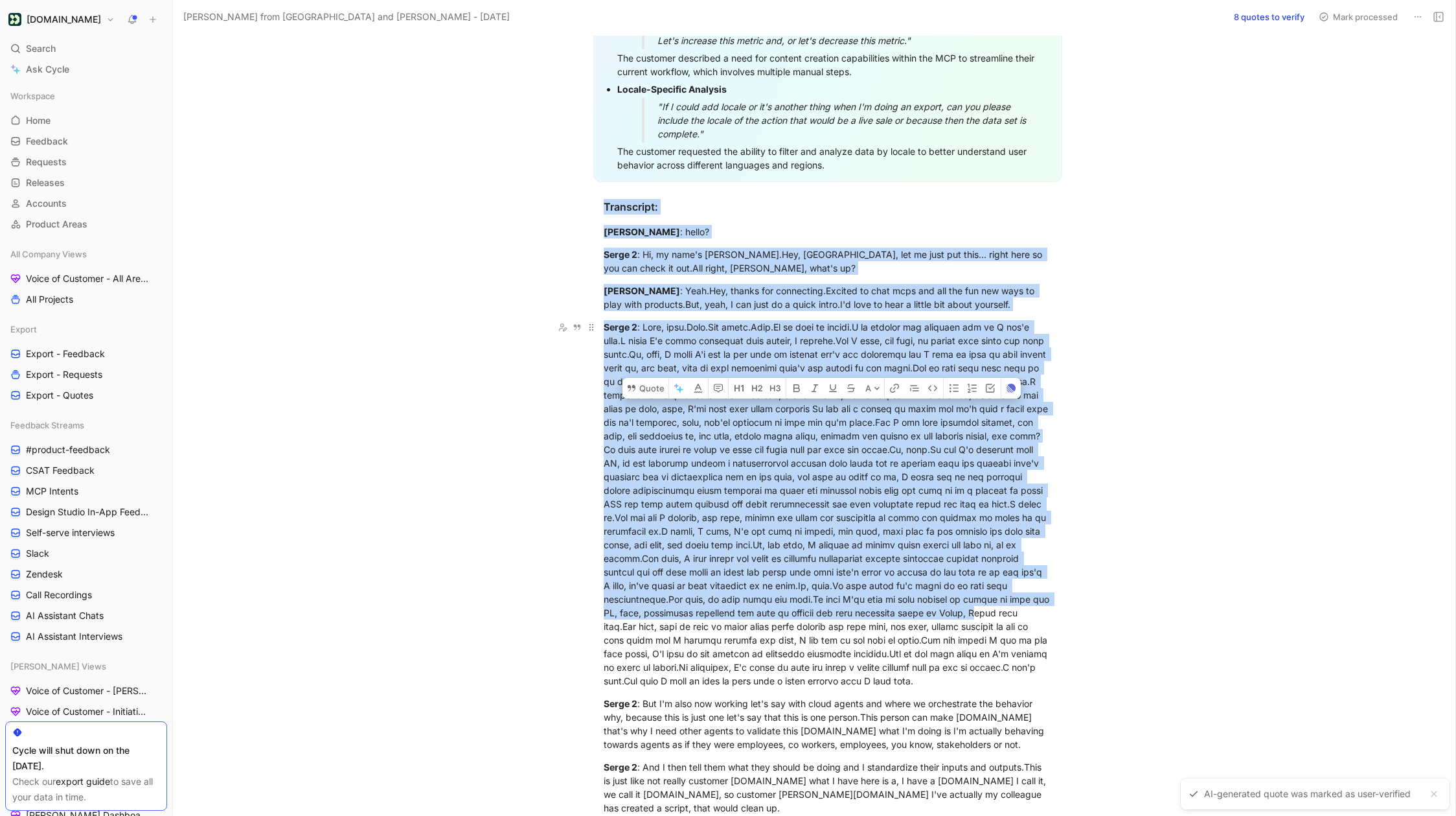
drag, startPoint x: 605, startPoint y: 182, endPoint x: 1032, endPoint y: 591, distance: 591.3
click at [745, 284] on div "Scott Wittrock : Yeah.Hey, thanks for connecting.Excited to chat mcps and all t…" at bounding box center [828, 297] width 448 height 27
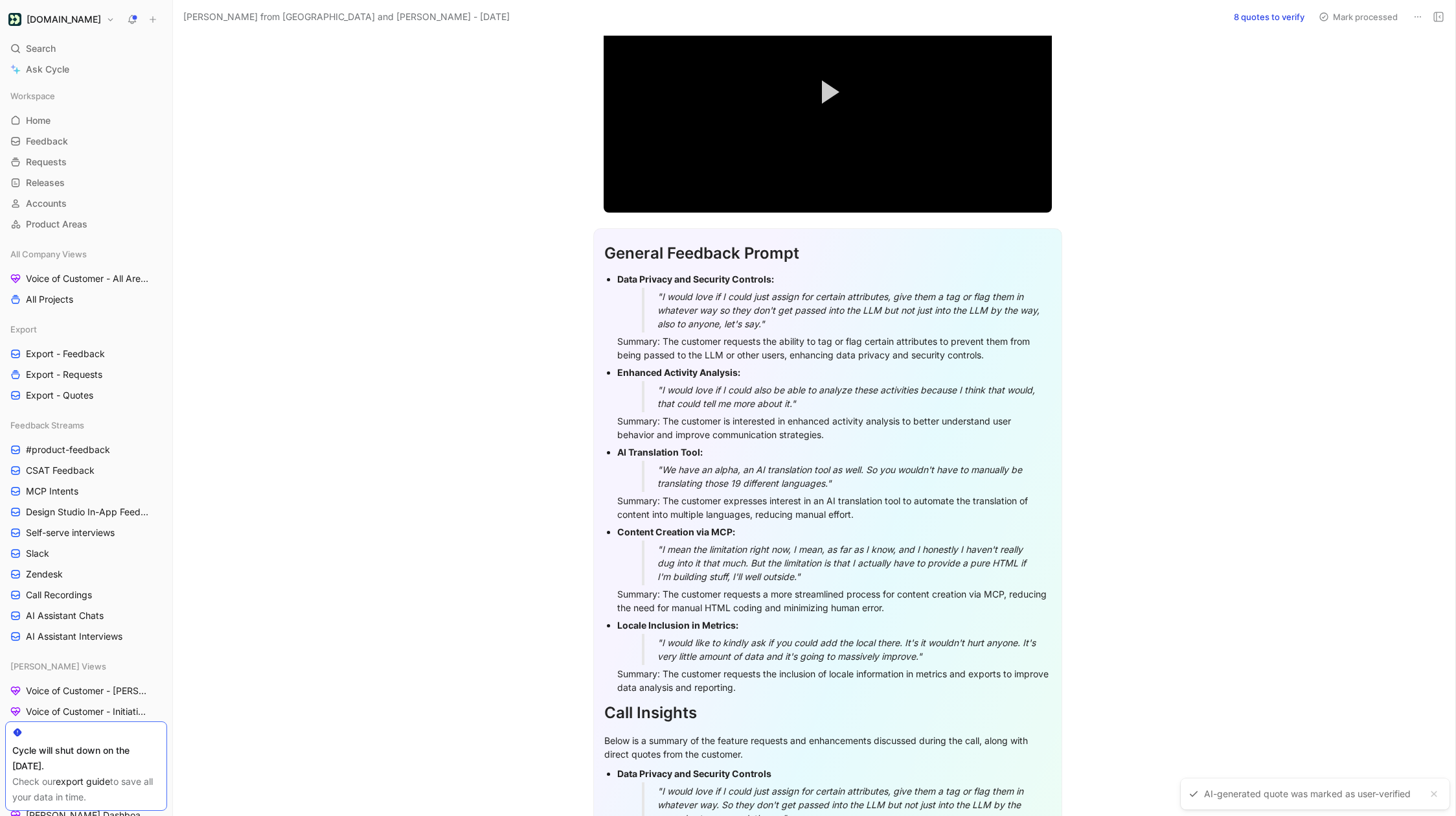
scroll to position [288, 0]
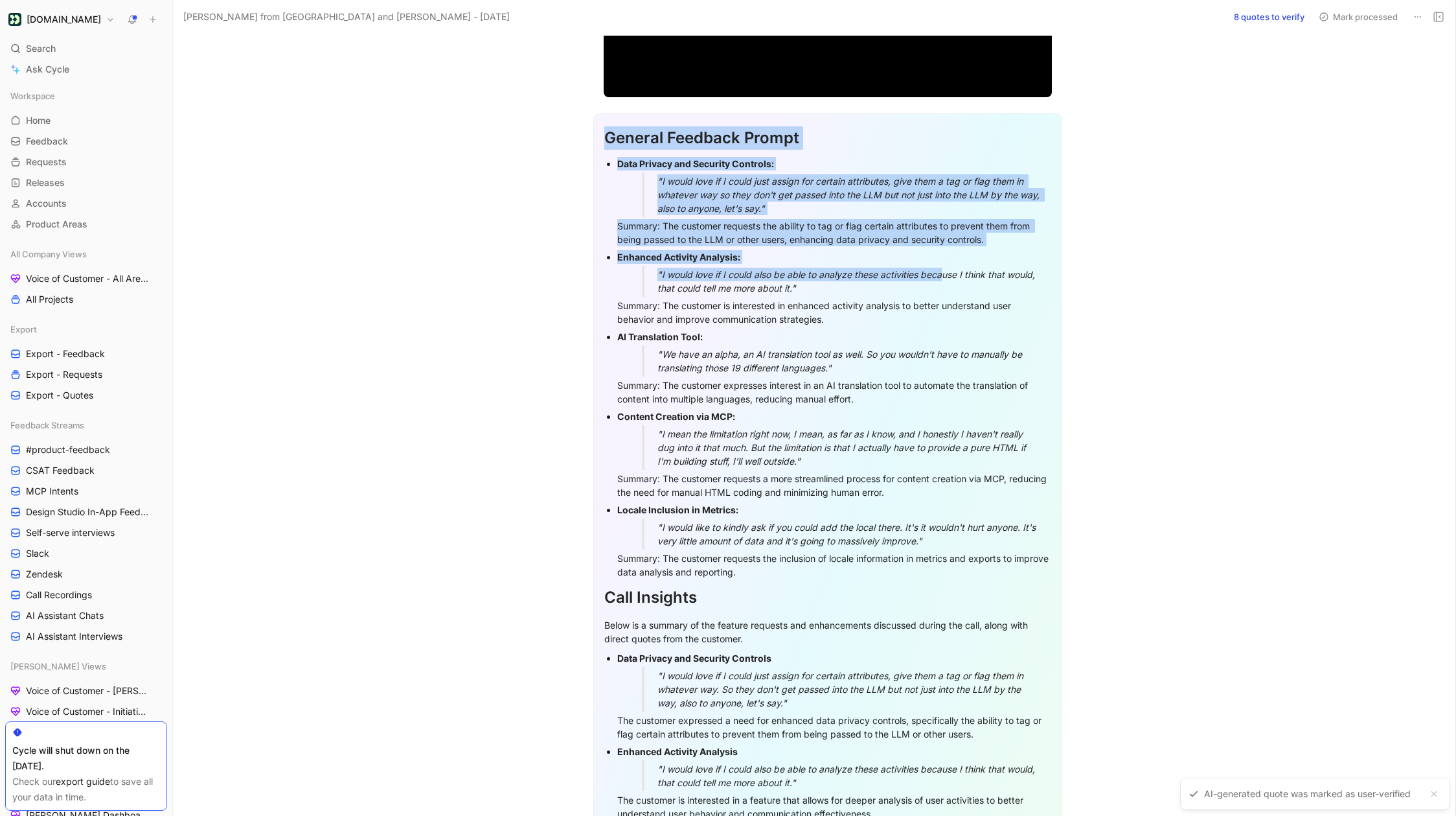
drag, startPoint x: 604, startPoint y: 116, endPoint x: 954, endPoint y: 265, distance: 380.4
click at [954, 265] on div "General Feedback Prompt Data Privacy and Security Controls: "I would love if I …" at bounding box center [828, 598] width 469 height 971
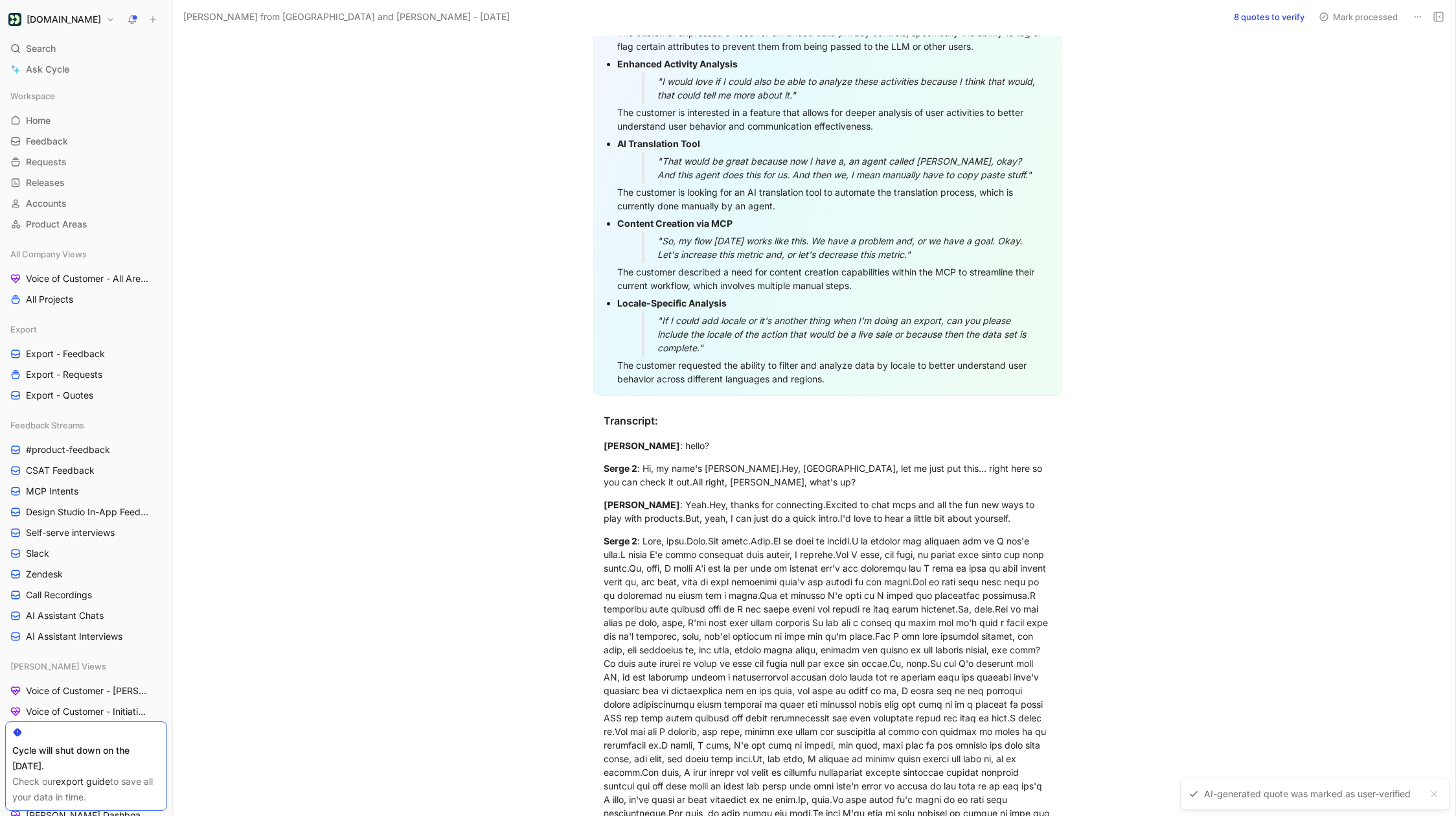
scroll to position [978, 0]
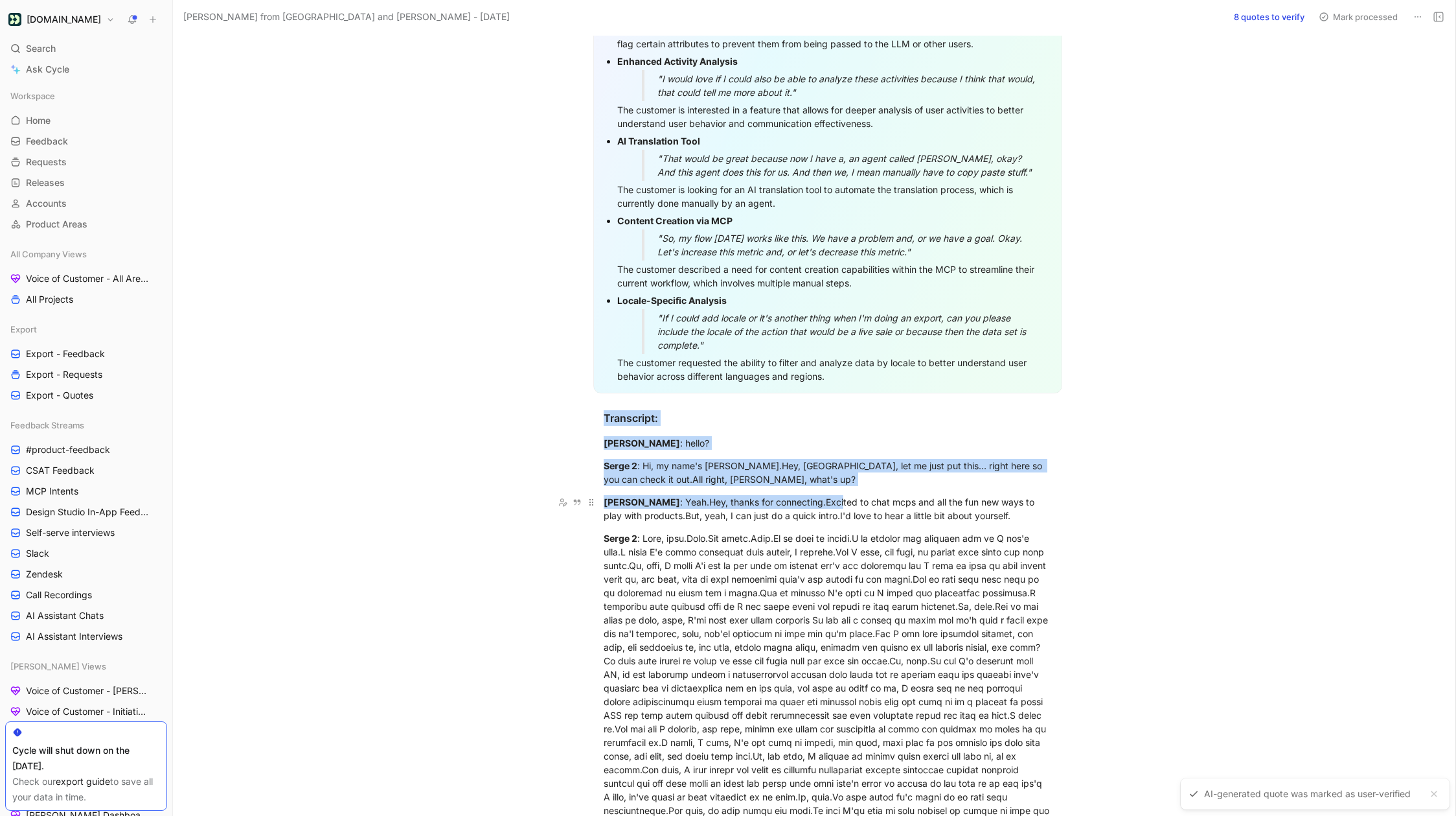
drag, startPoint x: 606, startPoint y: 396, endPoint x: 834, endPoint y: 485, distance: 244.8
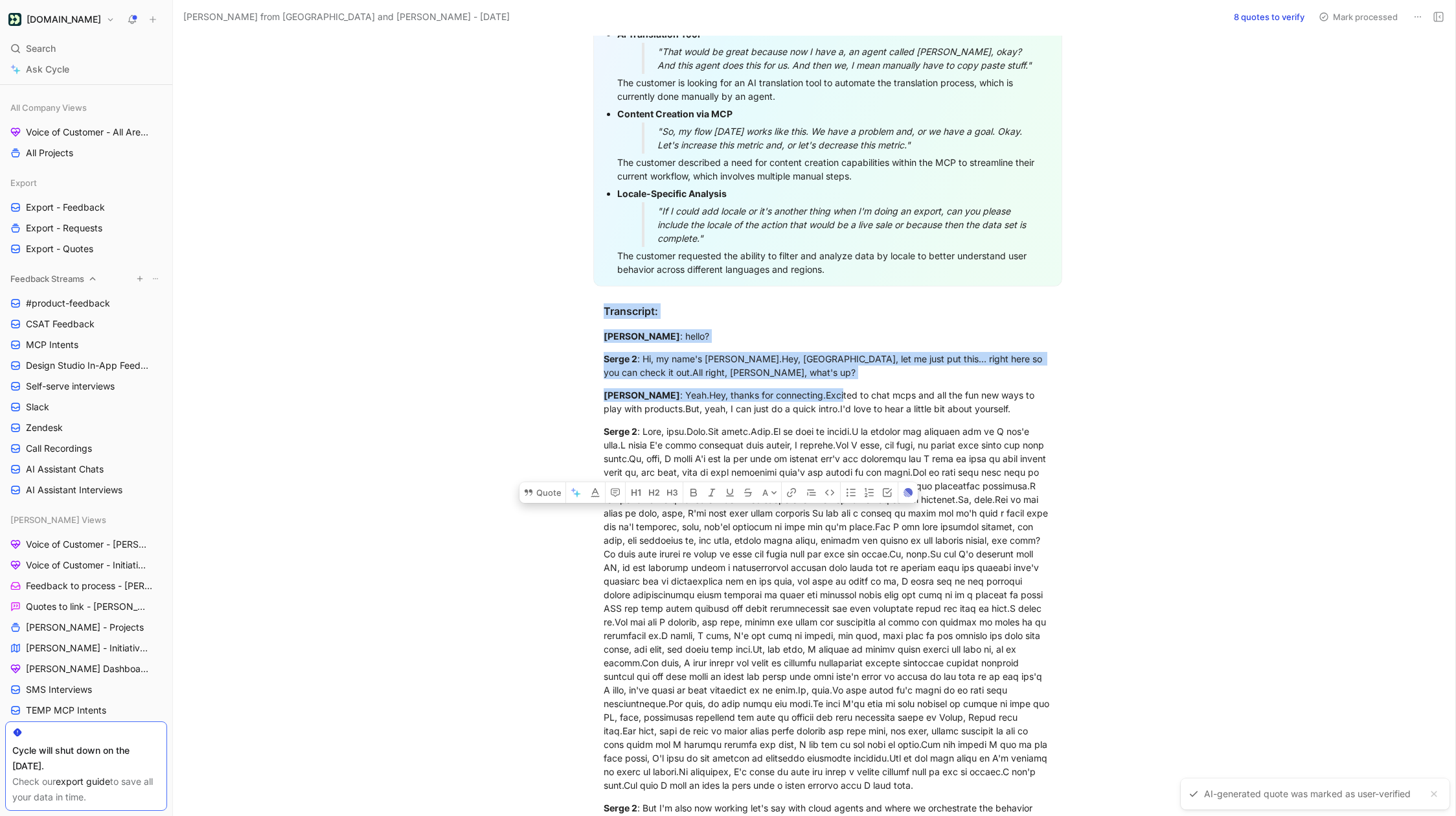
scroll to position [216, 0]
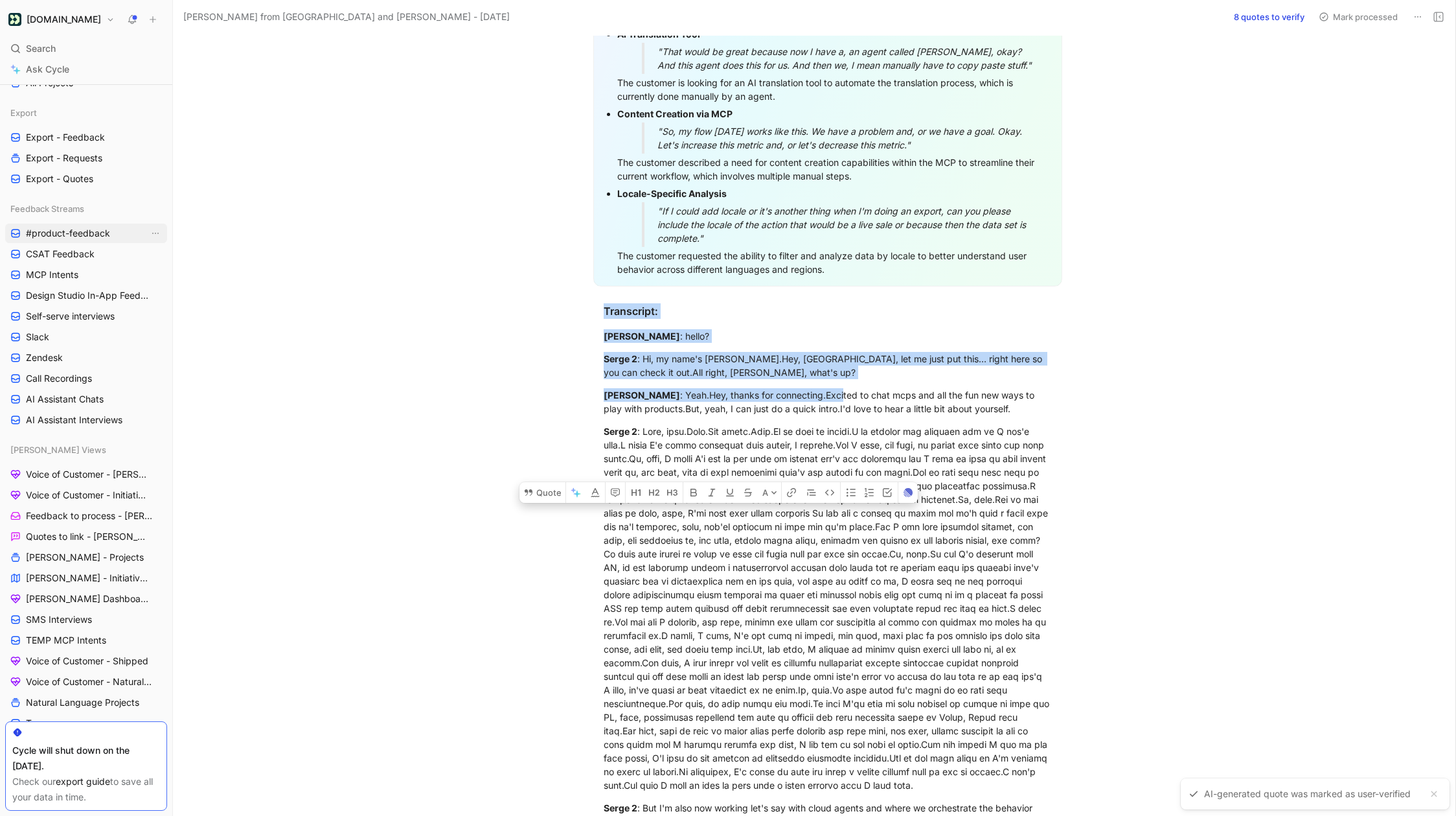
click at [98, 235] on span "#product-feedback" at bounding box center [68, 233] width 84 height 13
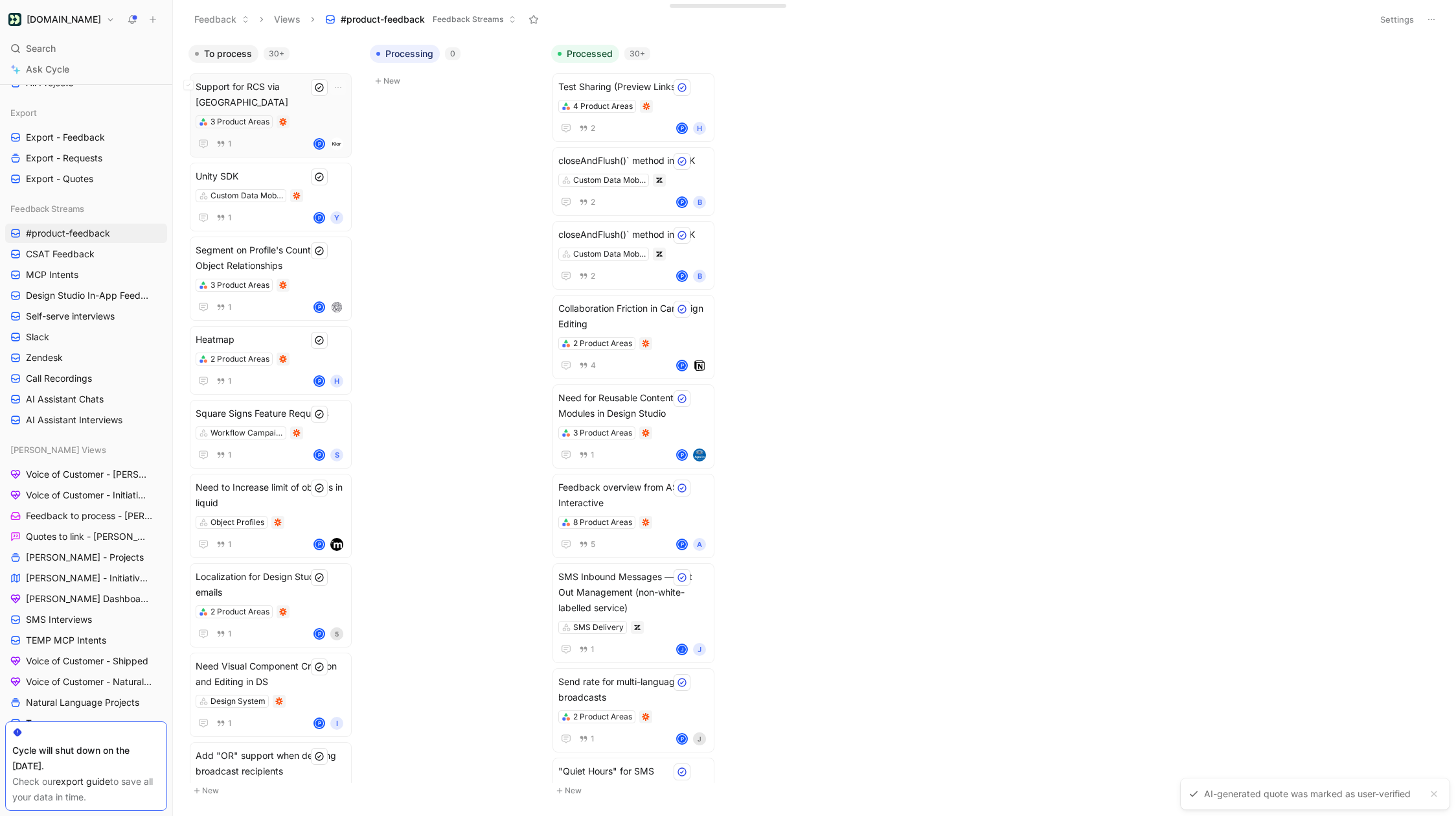
click at [305, 115] on div "3 Product Areas" at bounding box center [271, 122] width 150 height 13
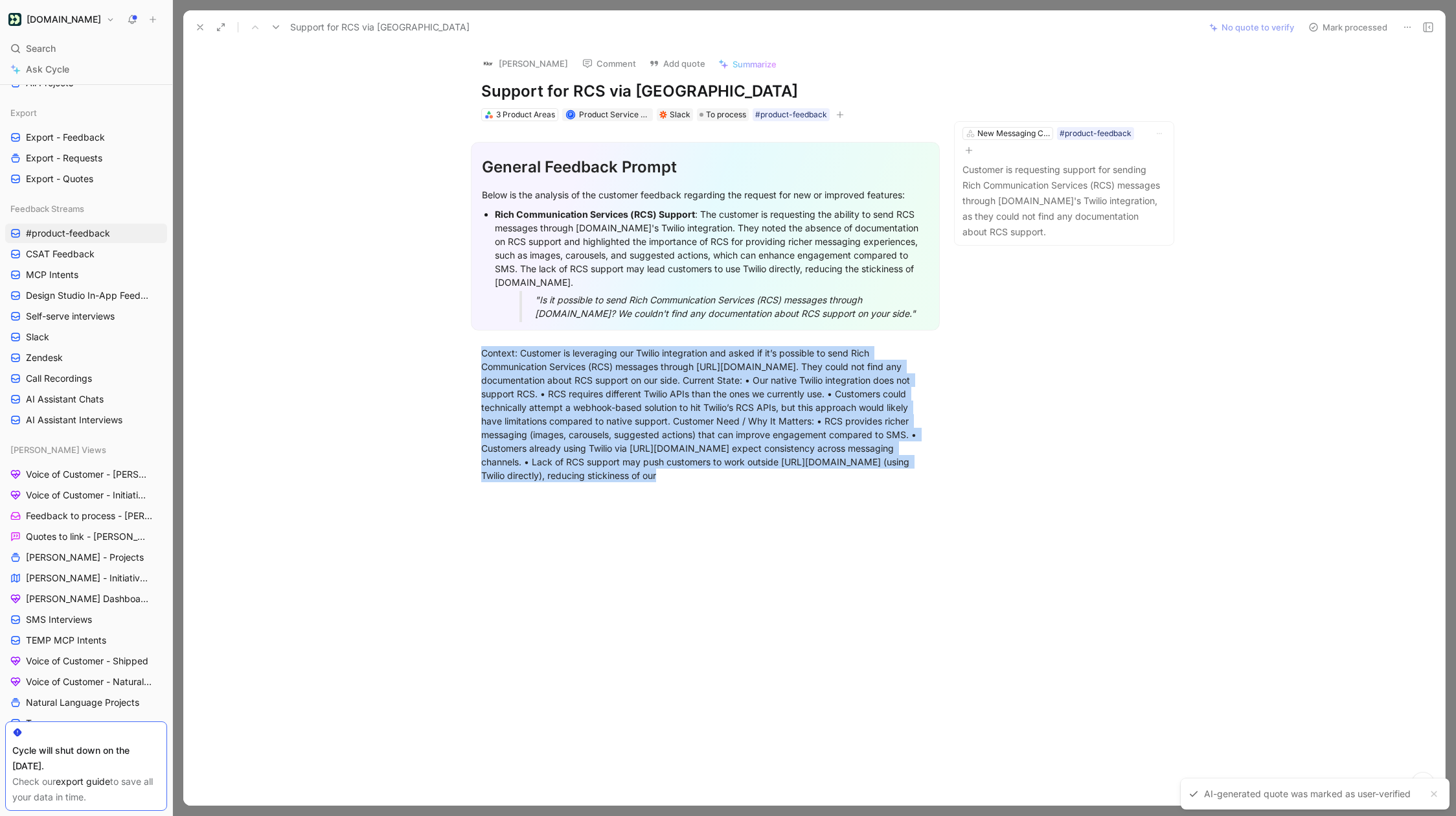
drag, startPoint x: 483, startPoint y: 353, endPoint x: 665, endPoint y: 512, distance: 241.7
click at [665, 512] on div "Quote A General Feedback Prompt Below is the analysis of the customer feedback …" at bounding box center [706, 431] width 990 height 620
click at [641, 492] on div "General Feedback Prompt Below is the analysis of the customer feedback regardin…" at bounding box center [706, 309] width 990 height 375
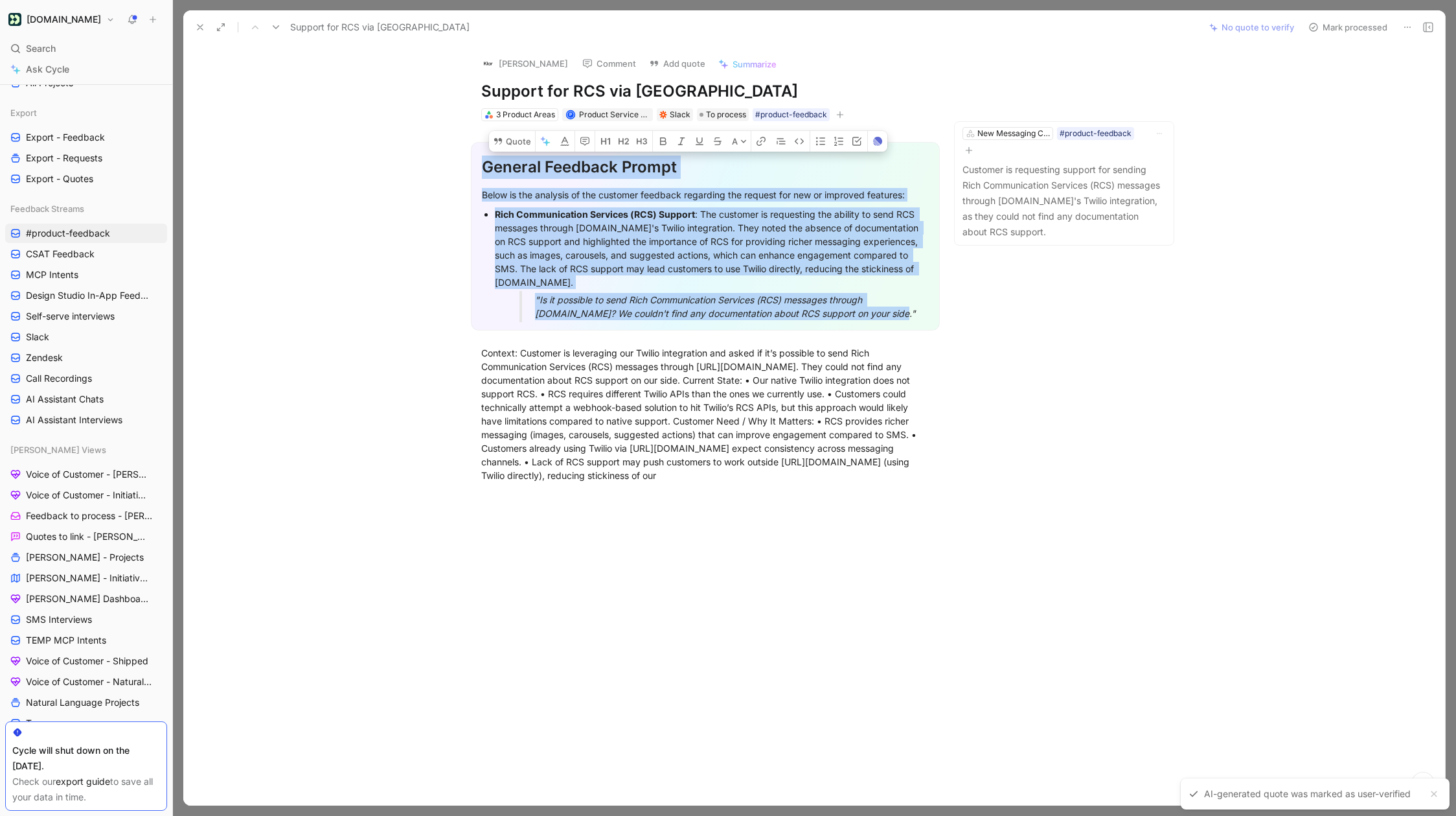
drag, startPoint x: 897, startPoint y: 318, endPoint x: 484, endPoint y: 166, distance: 440.1
click at [484, 166] on div "General Feedback Prompt Below is the analysis of the customer feedback regardin…" at bounding box center [706, 236] width 469 height 189
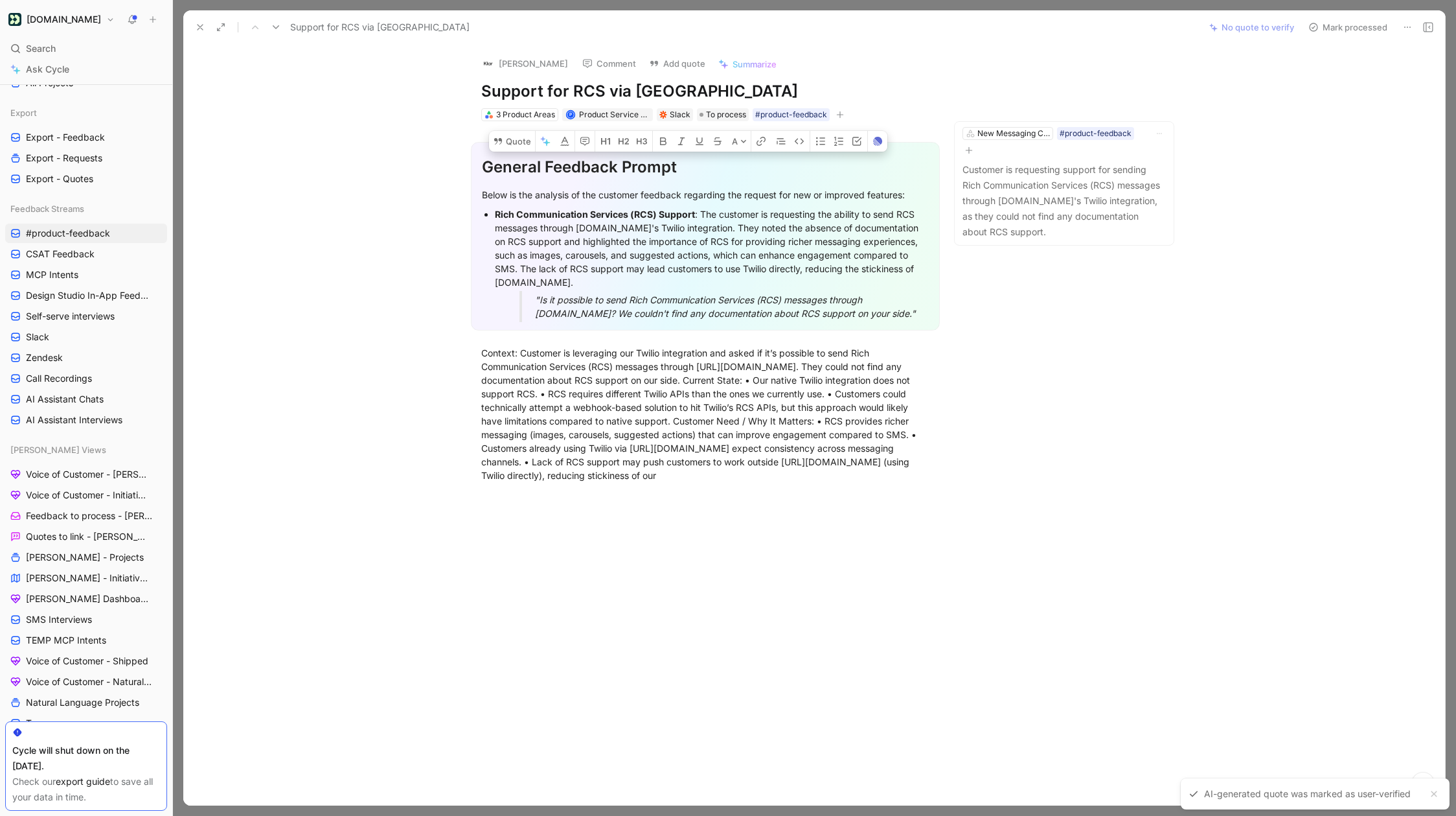
click at [498, 183] on div "General Feedback Prompt Below is the analysis of the customer feedback regardin…" at bounding box center [706, 236] width 469 height 189
click at [203, 32] on icon at bounding box center [200, 27] width 10 height 10
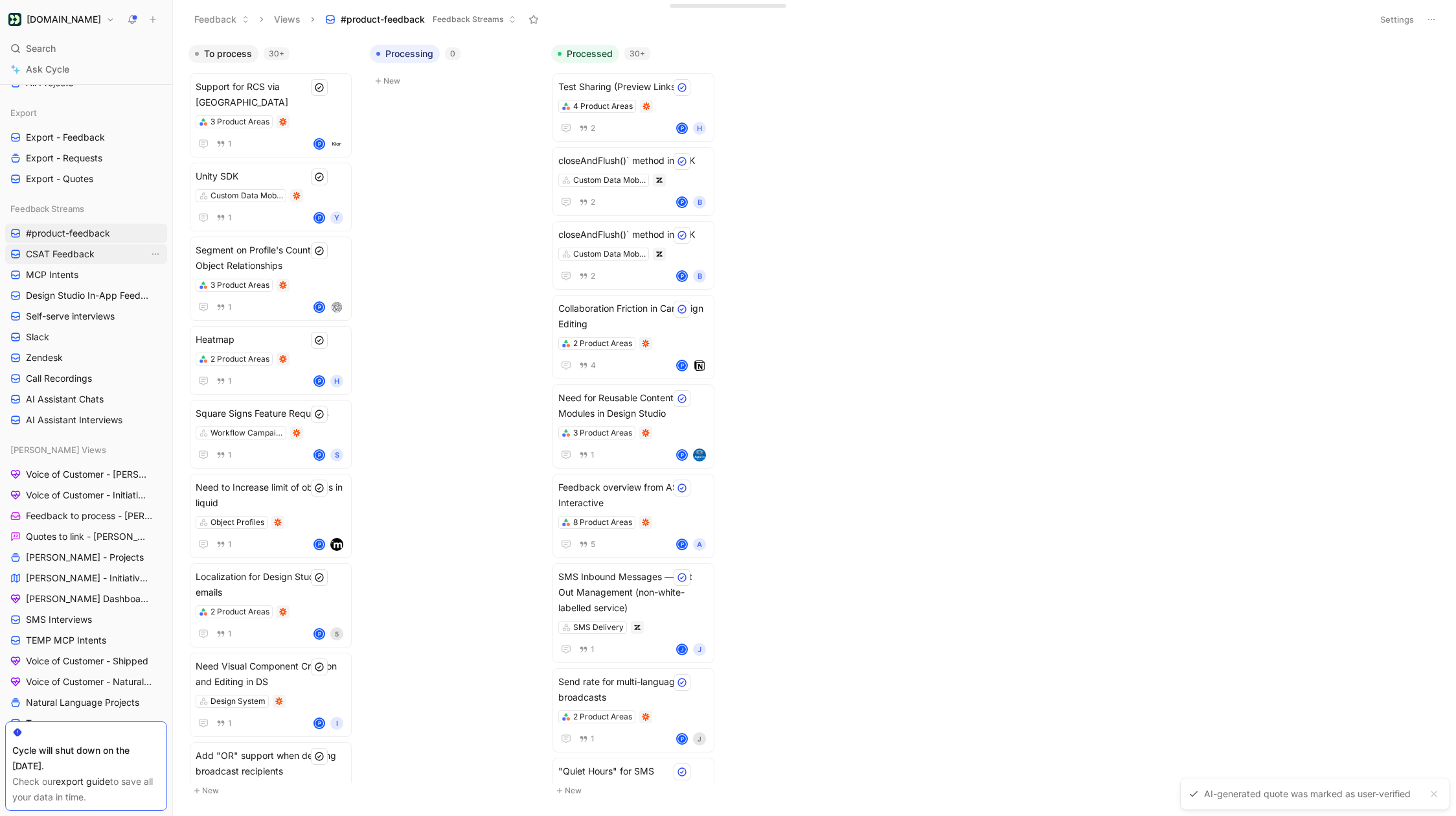
click at [79, 259] on span "CSAT Feedback" at bounding box center [60, 254] width 69 height 13
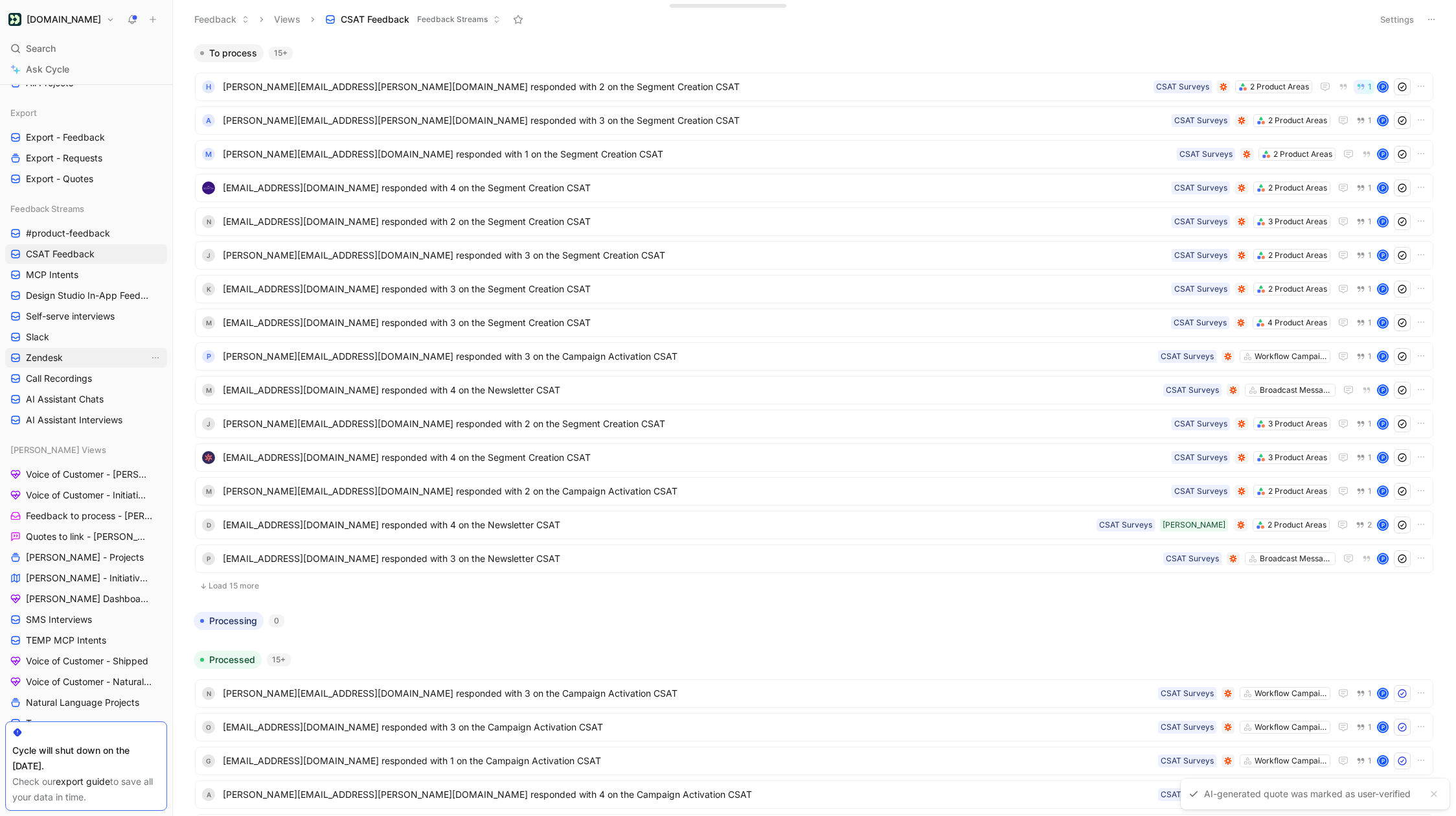
click at [76, 356] on link "Zendesk" at bounding box center [86, 358] width 162 height 19
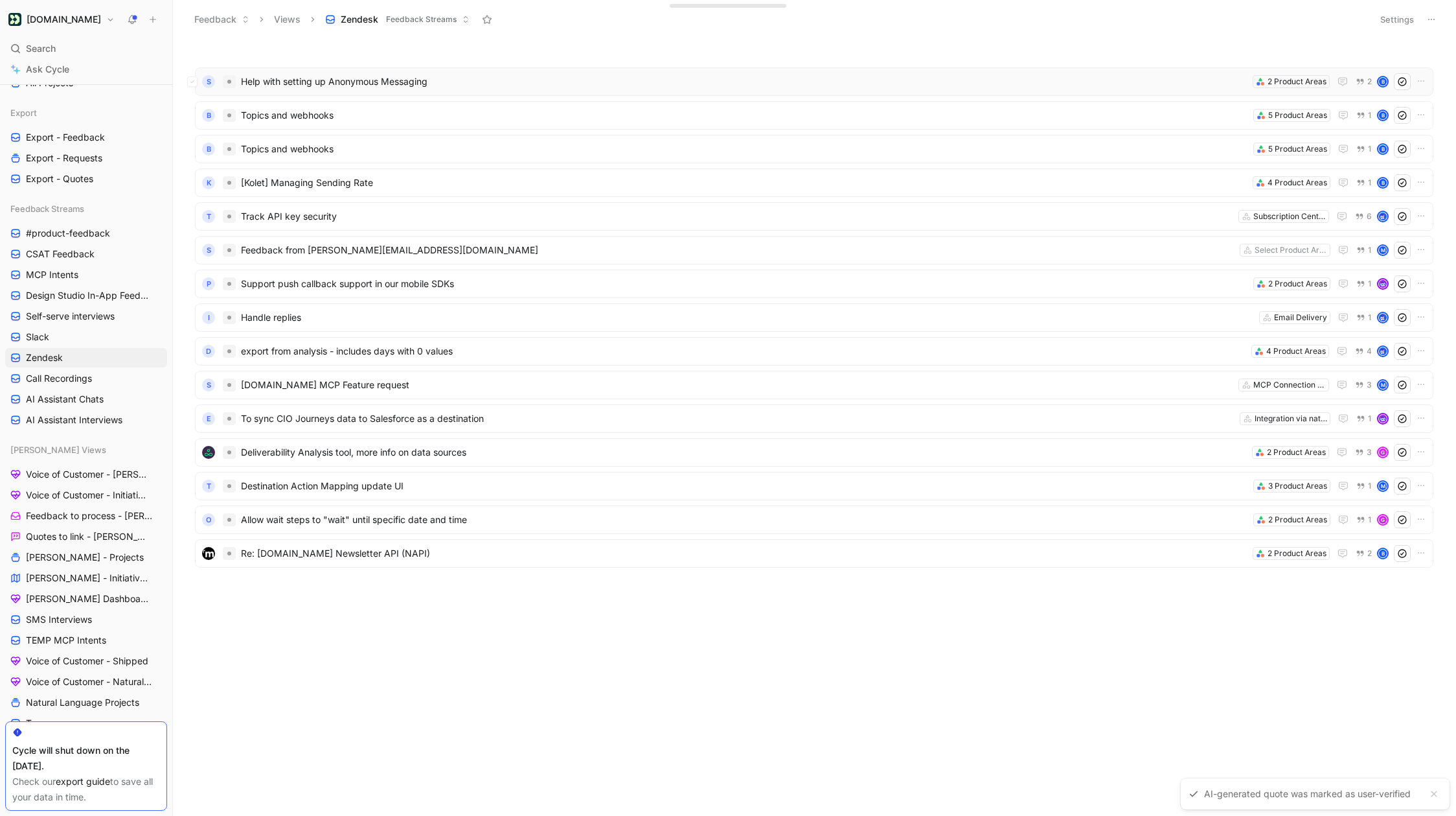
click at [418, 86] on span "Help with setting up Anonymous Messaging" at bounding box center [745, 82] width 1007 height 16
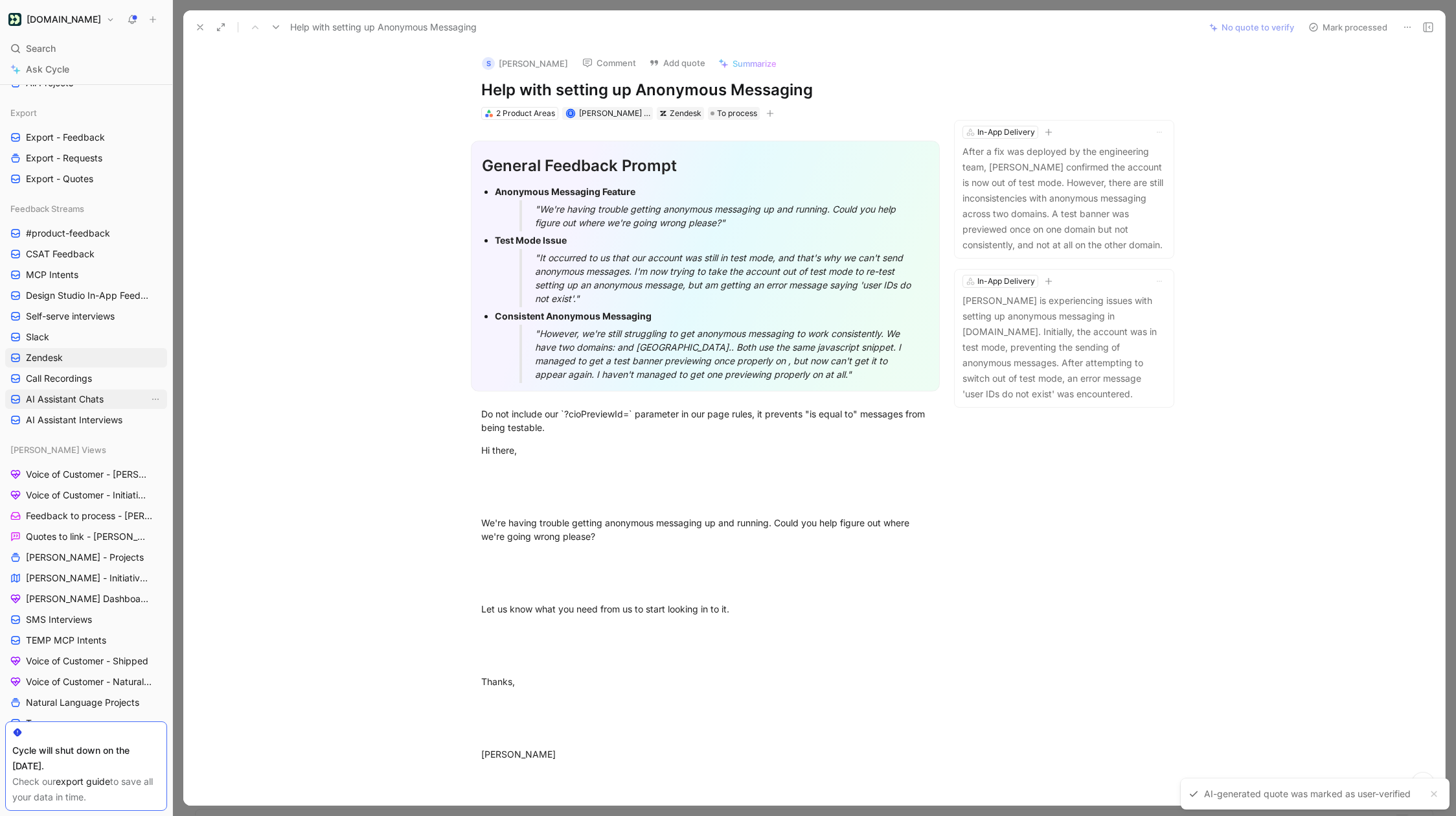
click at [98, 397] on span "AI Assistant Chats" at bounding box center [65, 399] width 78 height 13
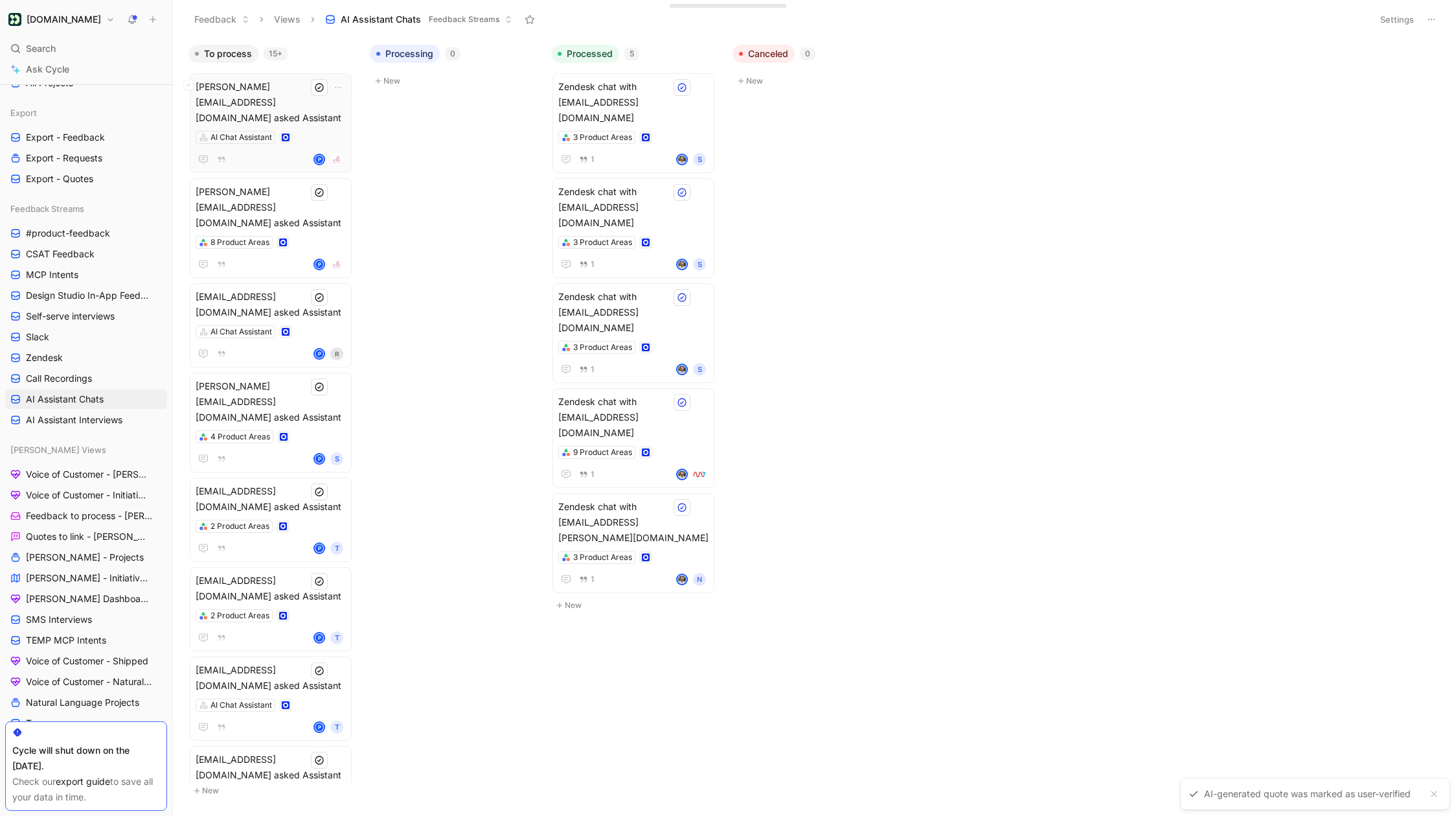
click at [321, 131] on div "AI Chat Assistant" at bounding box center [271, 137] width 150 height 13
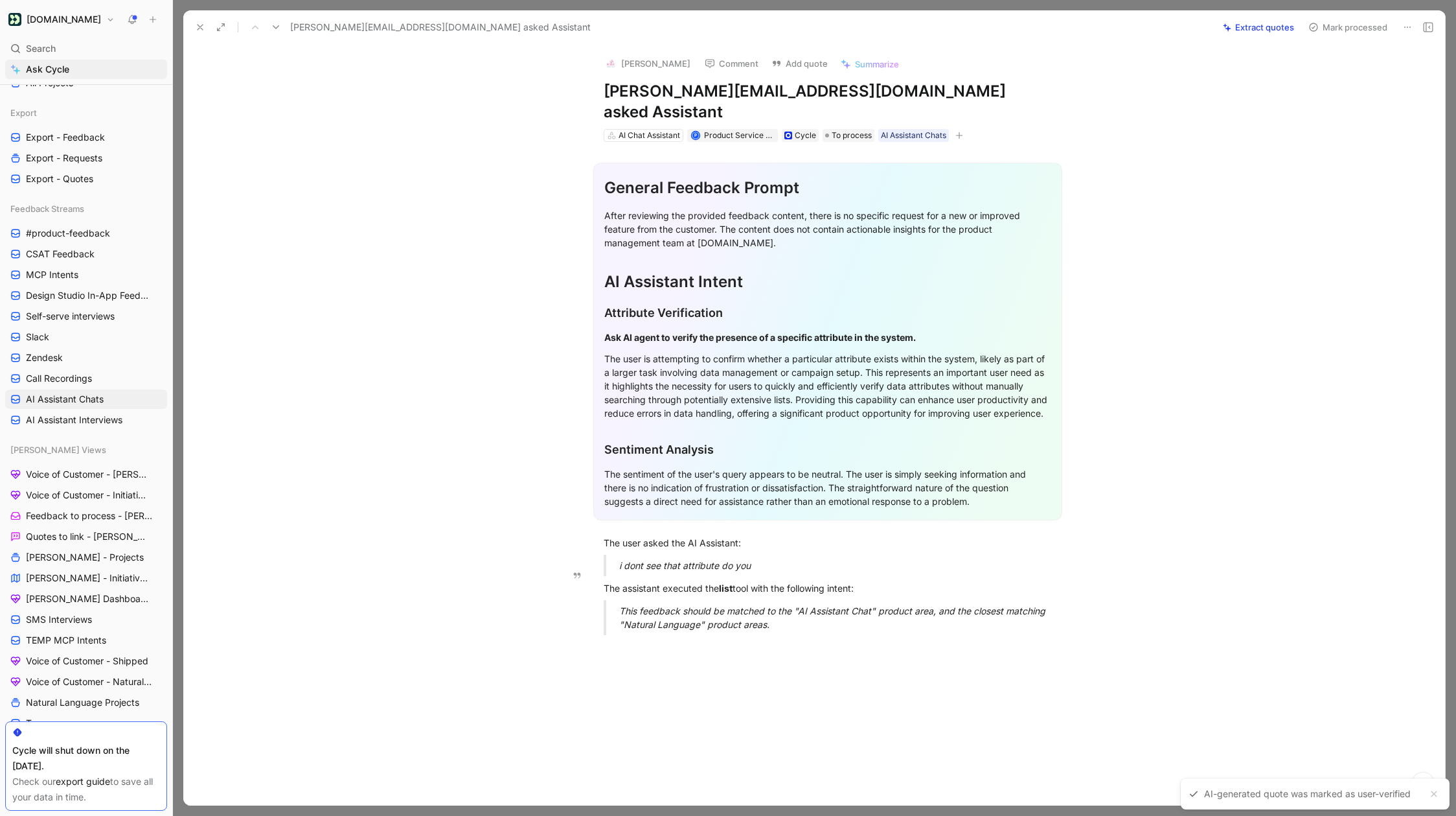
click at [679, 560] on em "i dont see that attribute do you" at bounding box center [685, 565] width 132 height 11
click at [710, 614] on div "This feedback should be matched to the "AI Assistant Chat" product area, and th…" at bounding box center [844, 618] width 448 height 27
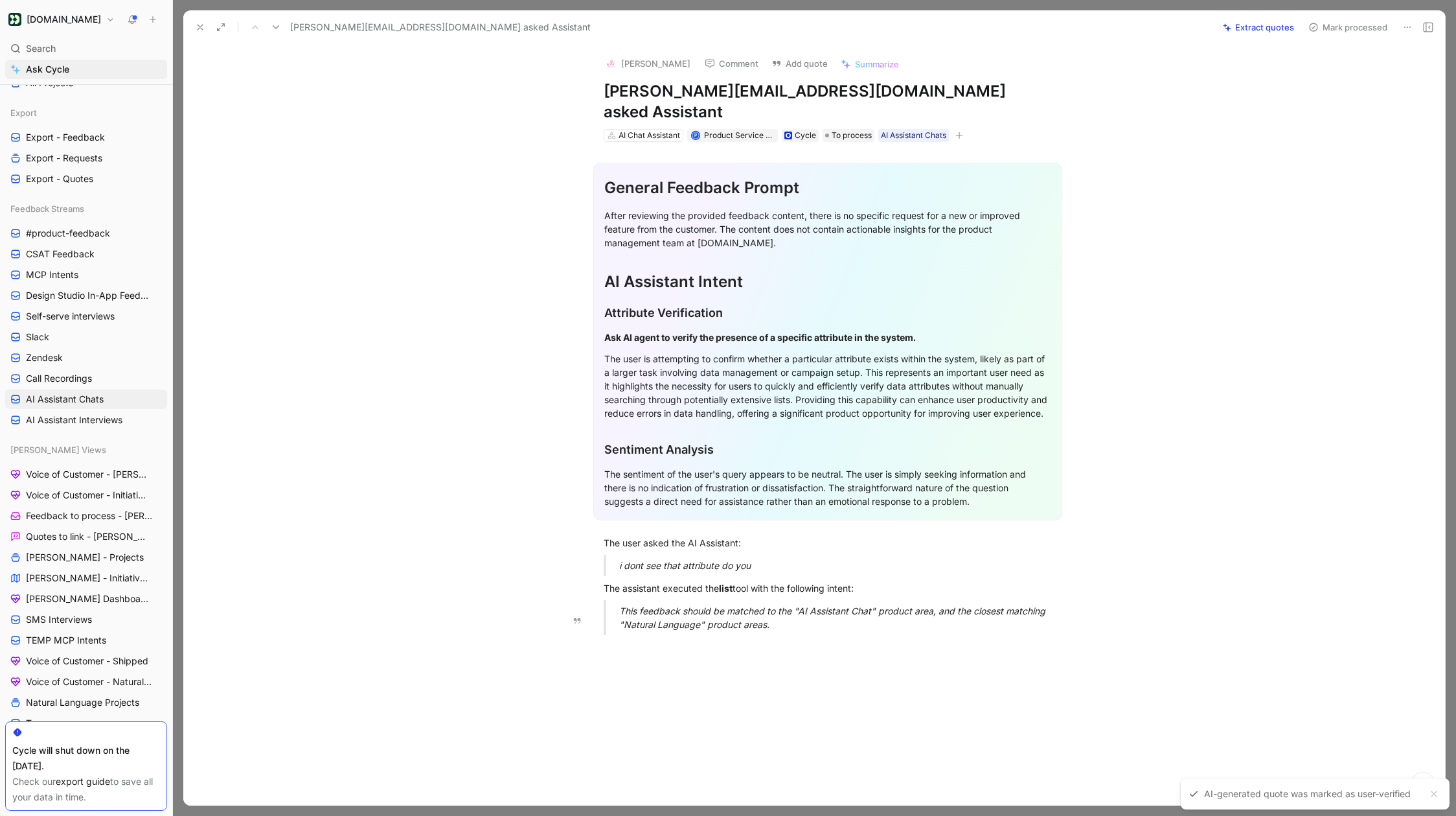
click at [710, 614] on div "This feedback should be matched to the "AI Assistant Chat" product area, and th…" at bounding box center [844, 618] width 448 height 27
click at [513, 395] on section "General Feedback Prompt After reviewing the provided feedback content, there is…" at bounding box center [828, 342] width 1235 height 379
click at [201, 29] on icon at bounding box center [200, 27] width 10 height 10
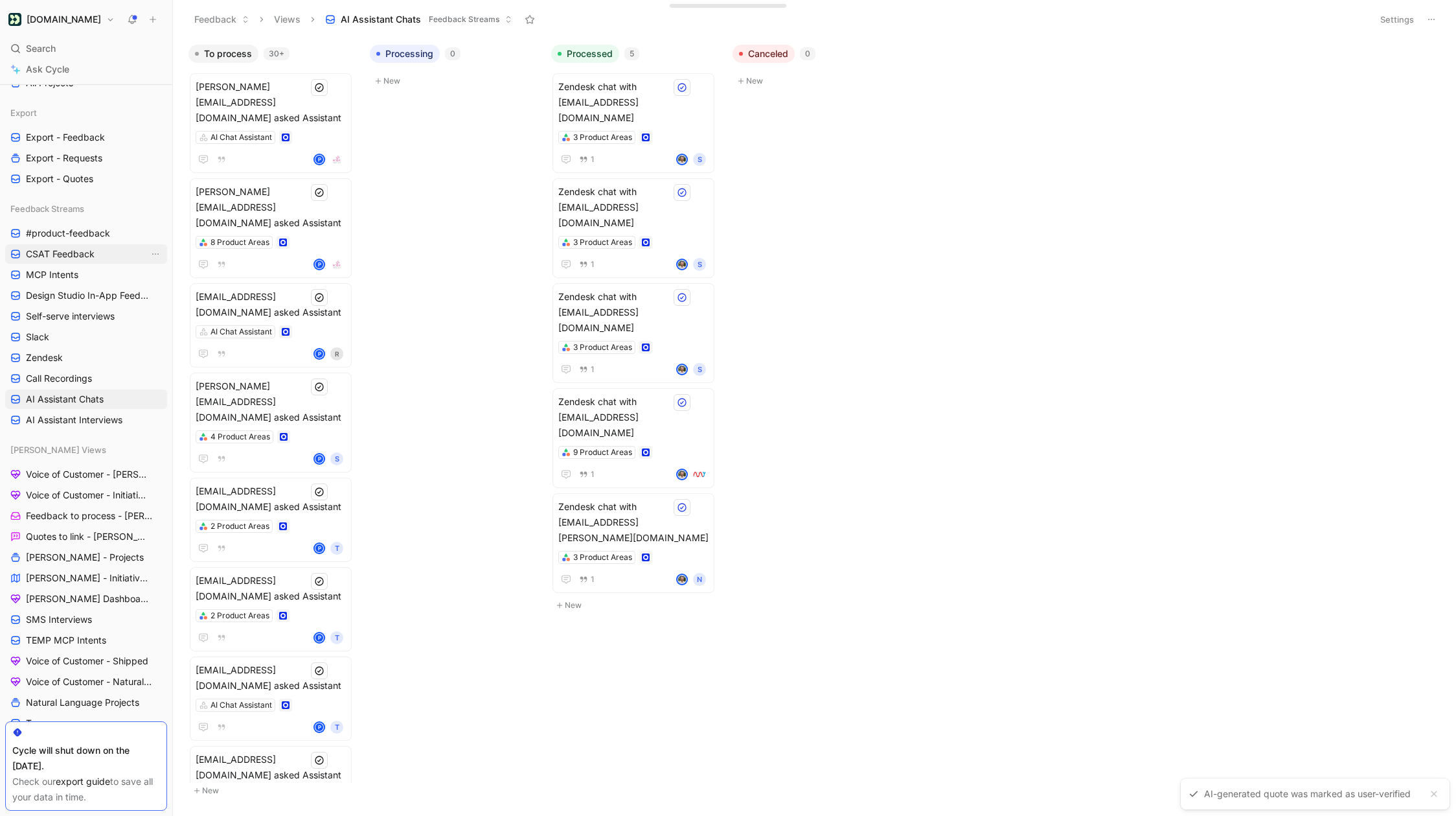
click at [78, 250] on span "CSAT Feedback" at bounding box center [60, 254] width 69 height 13
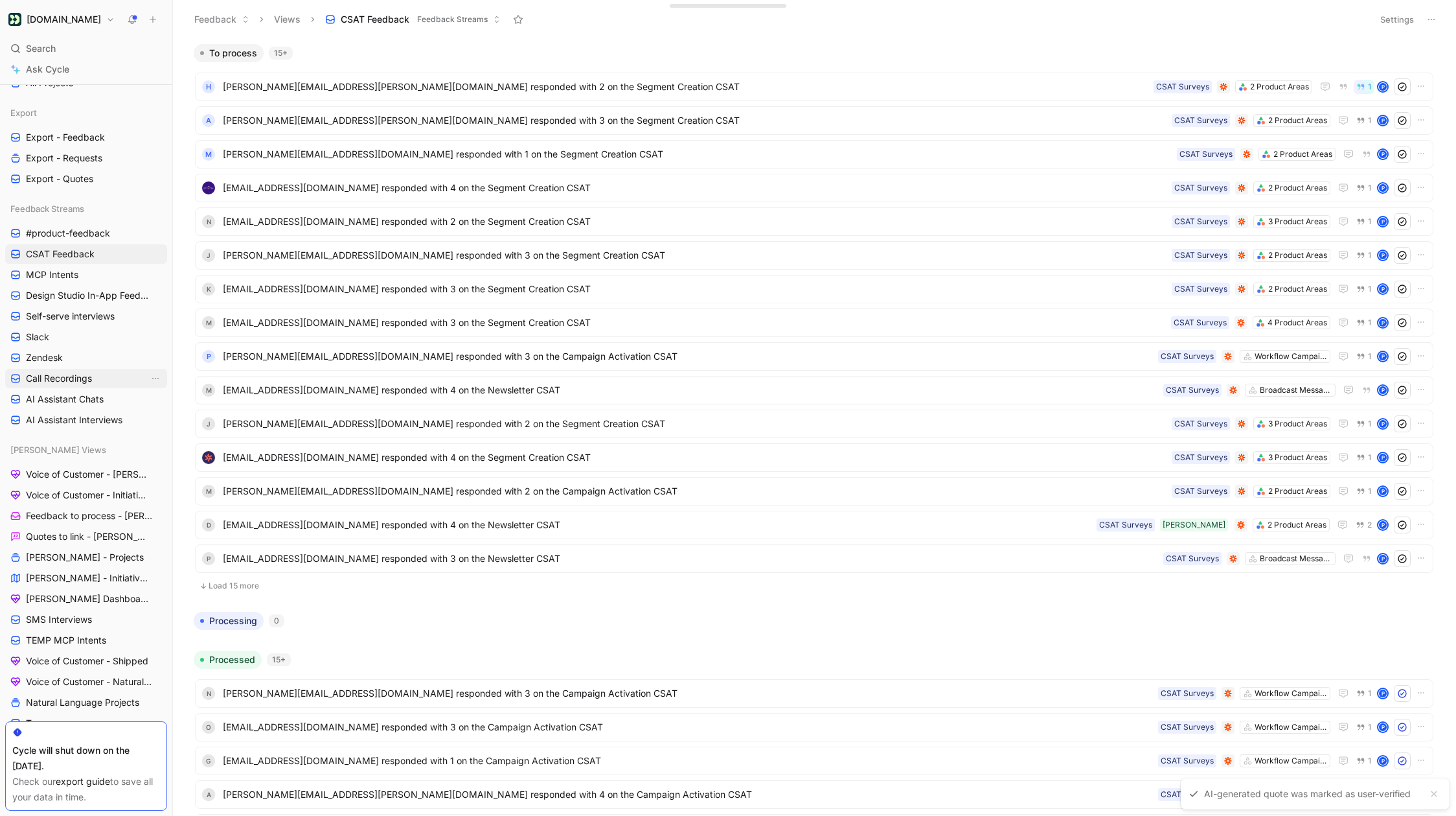
click at [73, 387] on link "Call Recordings" at bounding box center [86, 379] width 162 height 19
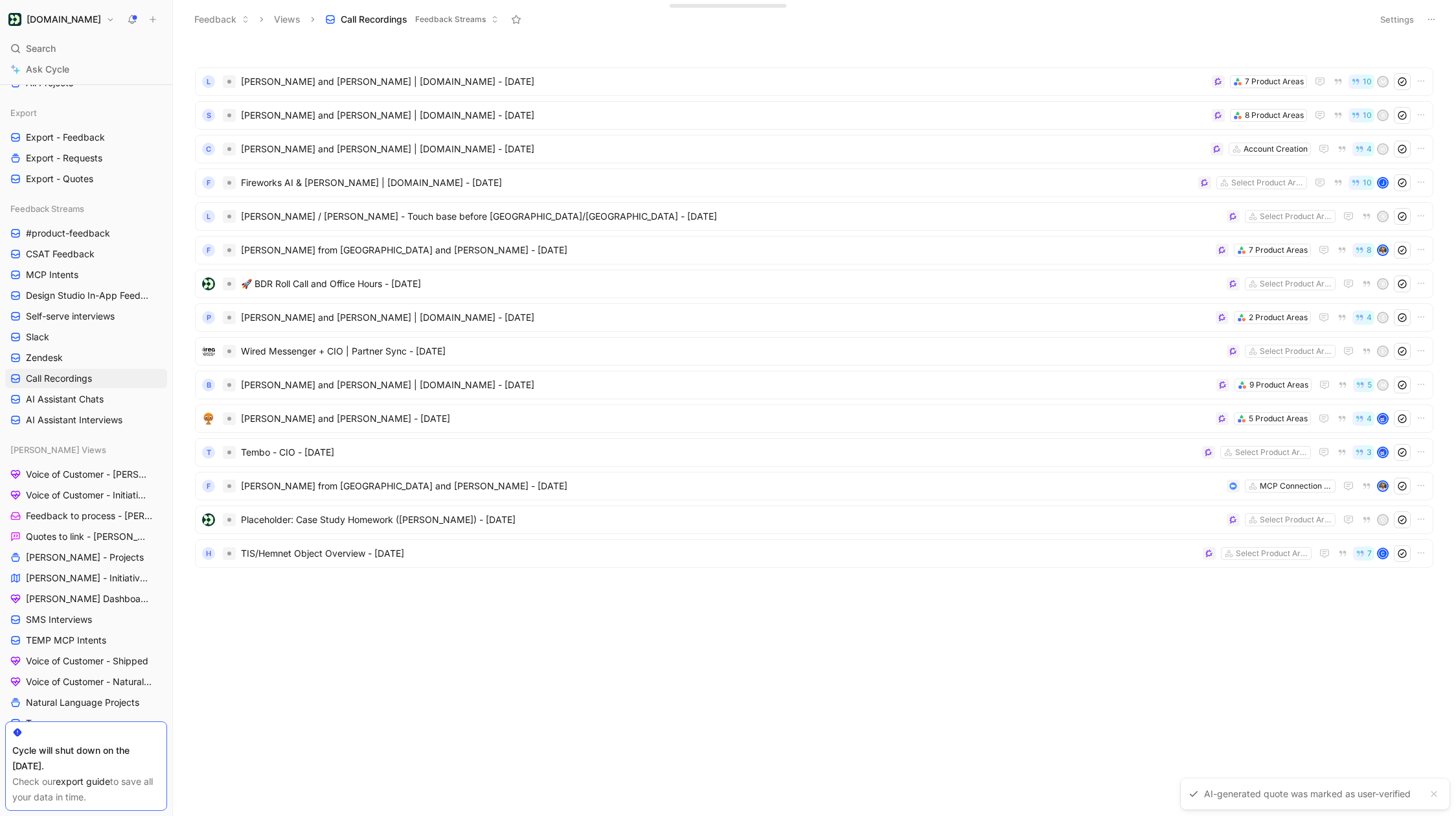
click at [555, 501] on ul "L Jeremy and Marlene Lemieux | Customer.io - 10/1/2025 7 Product Areas 10 M S J…" at bounding box center [815, 320] width 1239 height 505
click at [555, 500] on div "F Serge from Kriptomat and Scott Wittrock - 10/1/2025 MCP Connection Server" at bounding box center [815, 486] width 1239 height 29
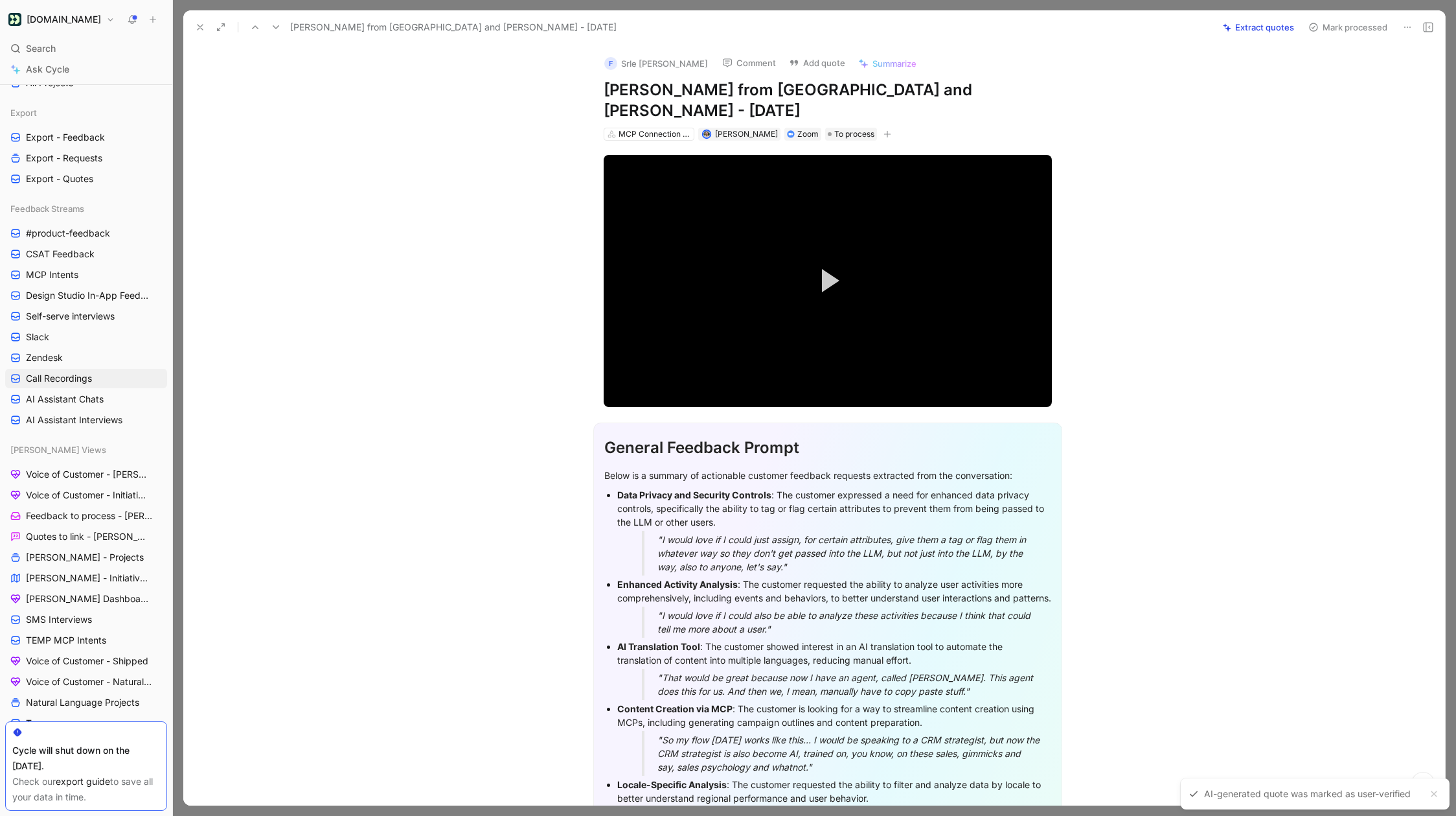
click at [1159, 14] on div "Serge from Kriptomat and Scott Wittrock - 10/1/2025 Extract quotes Mark process…" at bounding box center [815, 27] width 1262 height 34
click at [1159, 30] on button "Extract quotes" at bounding box center [1259, 27] width 83 height 18
drag, startPoint x: 195, startPoint y: 25, endPoint x: 207, endPoint y: 27, distance: 12.2
click at [195, 25] on icon at bounding box center [200, 27] width 10 height 10
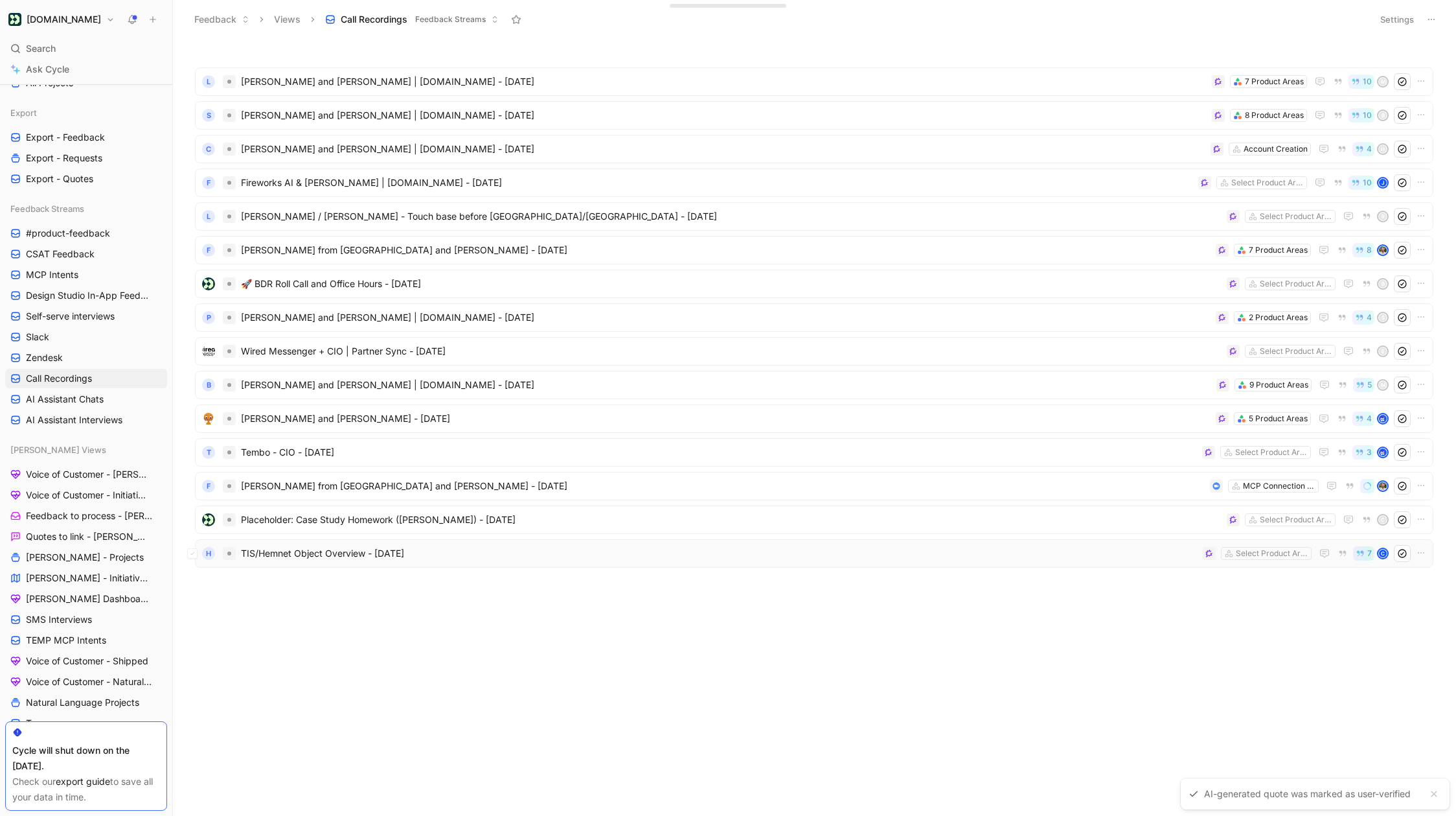
click at [667, 565] on div "H TIS/Hemnet Object Overview - 10/1/2025 Select Product Areas 7 C" at bounding box center [815, 554] width 1239 height 29
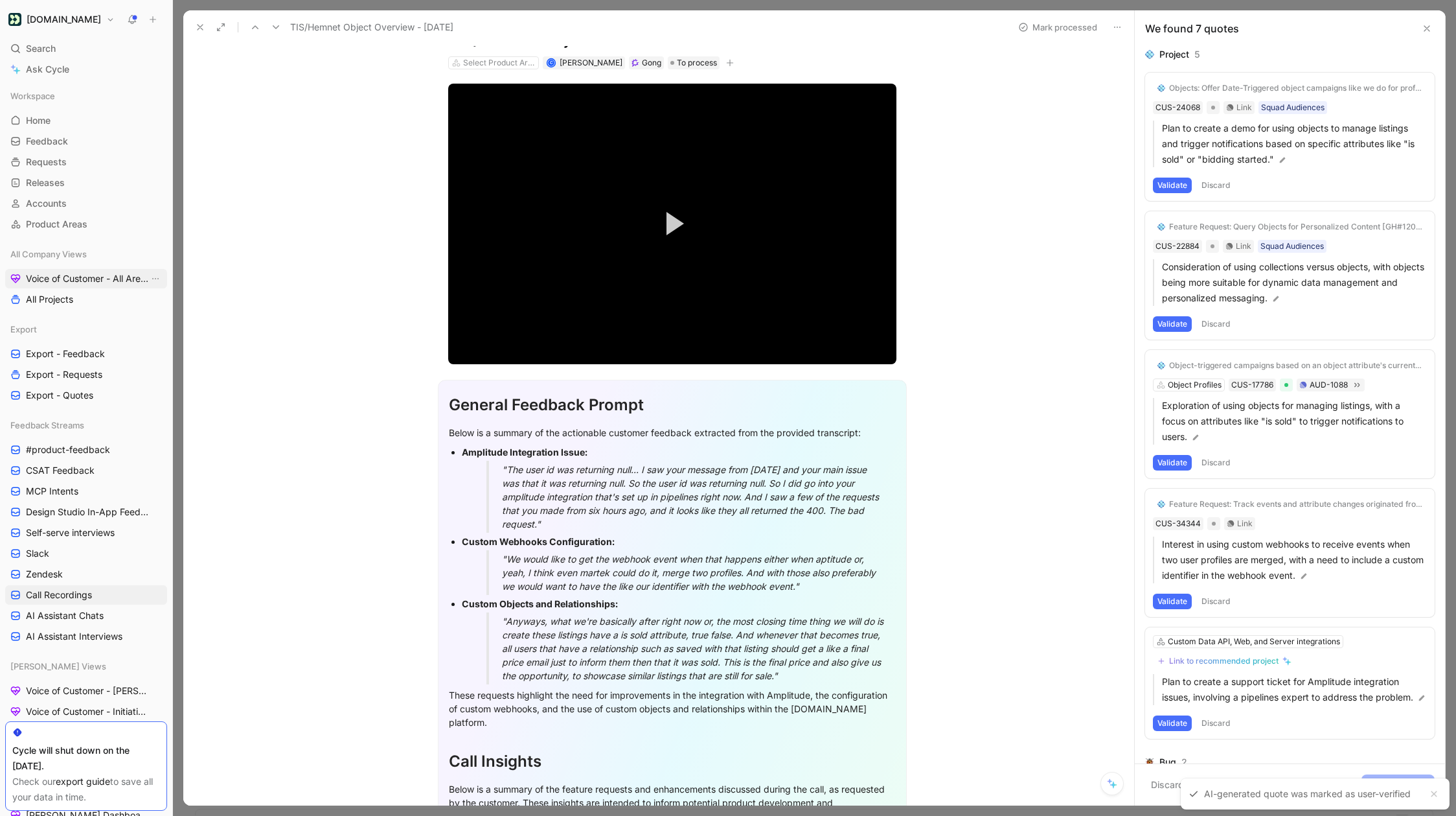
click at [108, 282] on span "Voice of Customer - All Areas" at bounding box center [87, 279] width 123 height 13
click at [1155, 192] on div "Validate Discard" at bounding box center [1290, 185] width 274 height 16
click at [1159, 192] on button "Validate" at bounding box center [1173, 185] width 39 height 16
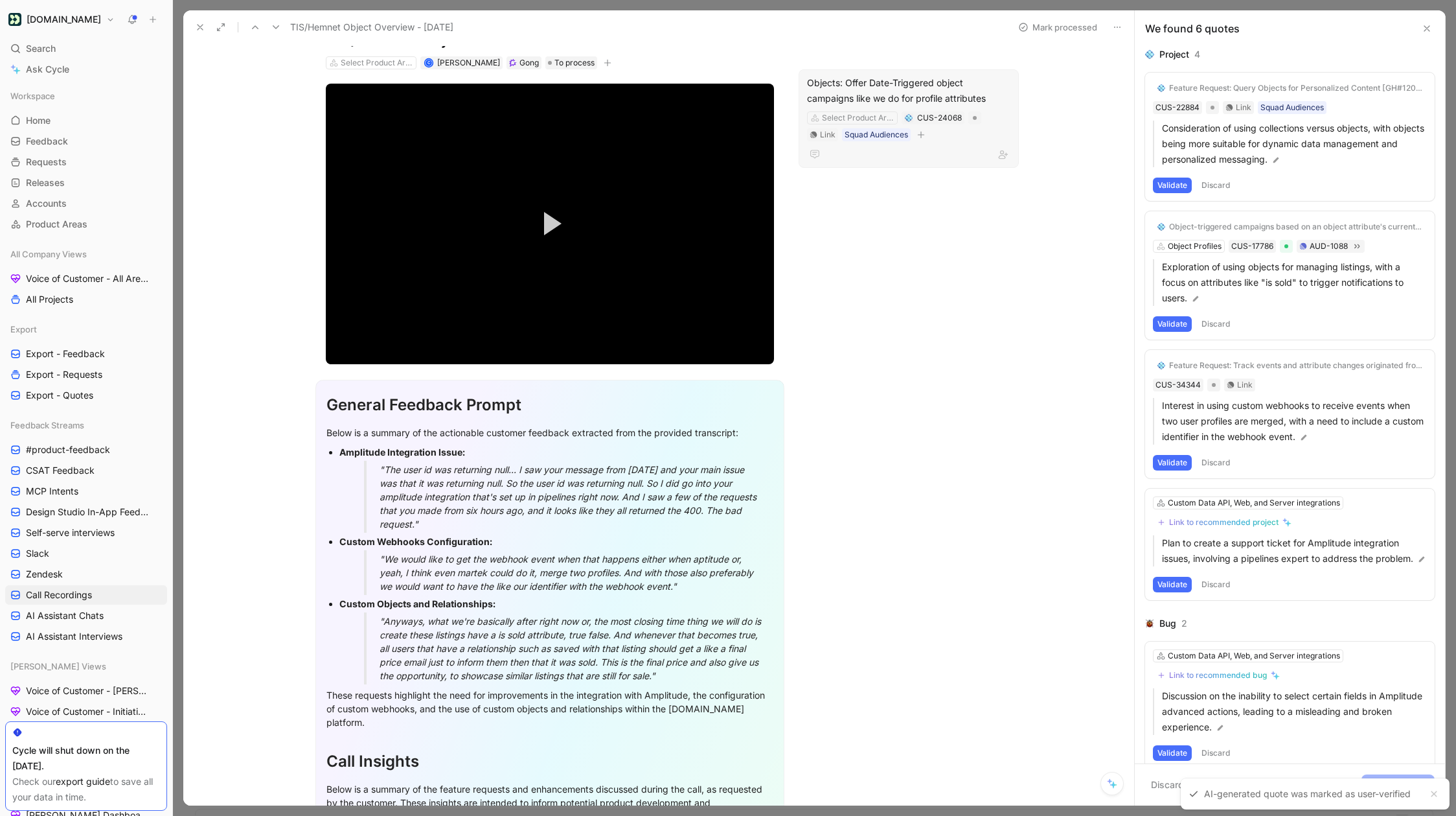
click at [932, 100] on div "Objects: Offer Date-Triggered object campaigns like we do for profile attributes" at bounding box center [909, 91] width 203 height 31
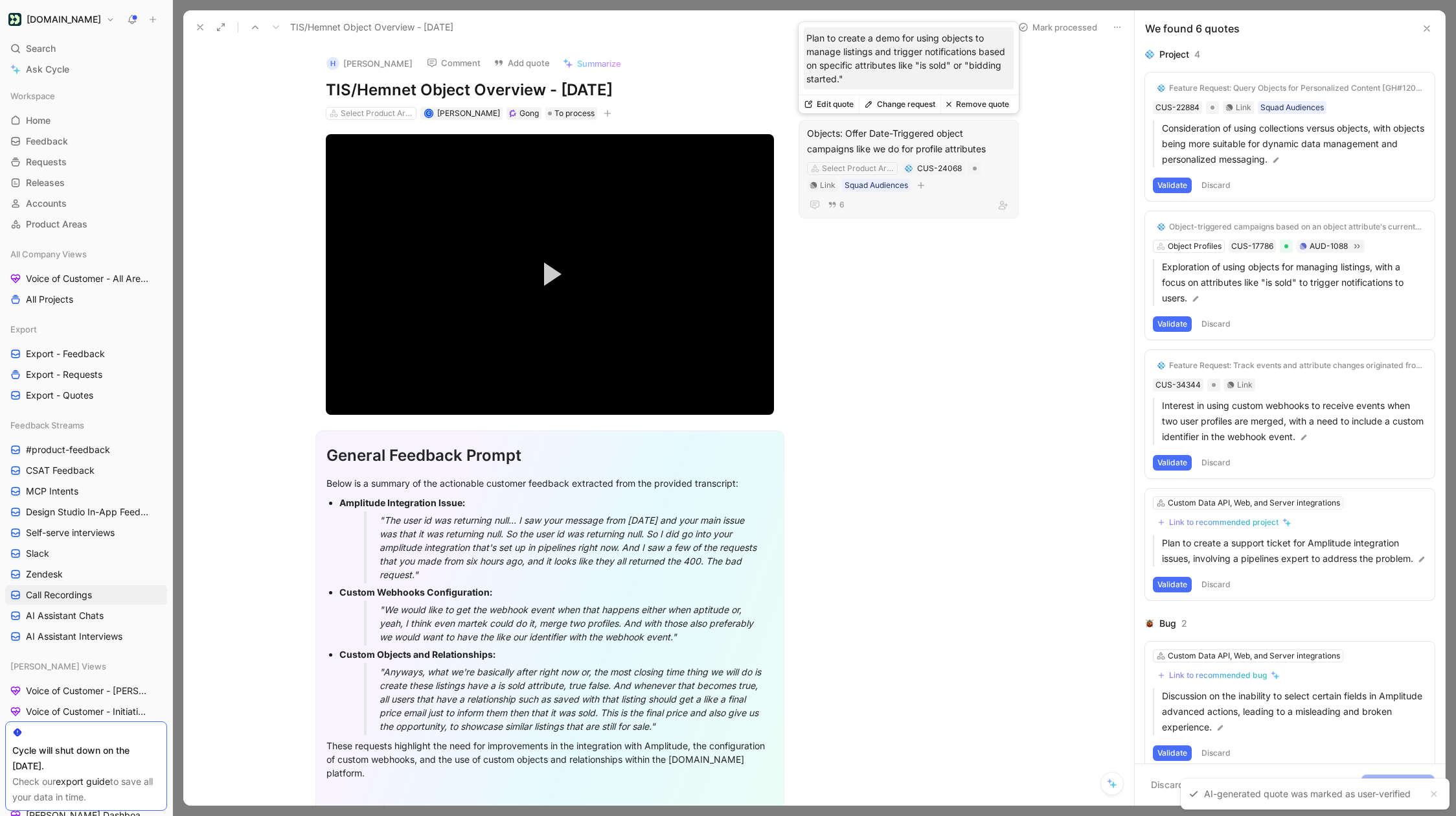
click at [846, 106] on button "Edit quote" at bounding box center [829, 104] width 60 height 18
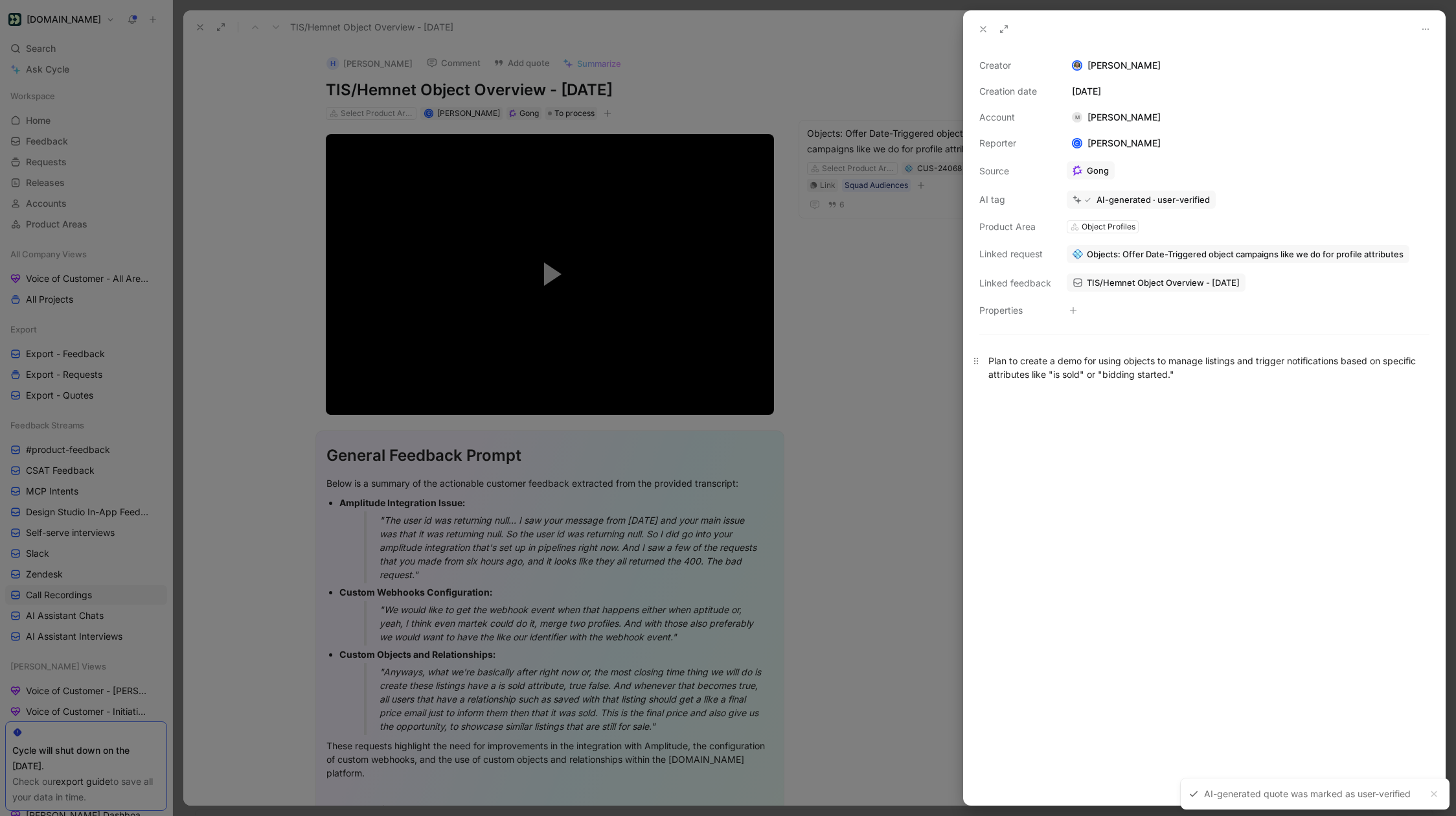
click at [1041, 360] on div "Plan to create a demo for using objects to manage listings and trigger notifica…" at bounding box center [1205, 367] width 432 height 27
click at [1159, 386] on div "Plan to create a demo for using objects to manage listings and trigger notifica…" at bounding box center [1205, 367] width 481 height 56
drag, startPoint x: 1227, startPoint y: 374, endPoint x: 986, endPoint y: 356, distance: 241.7
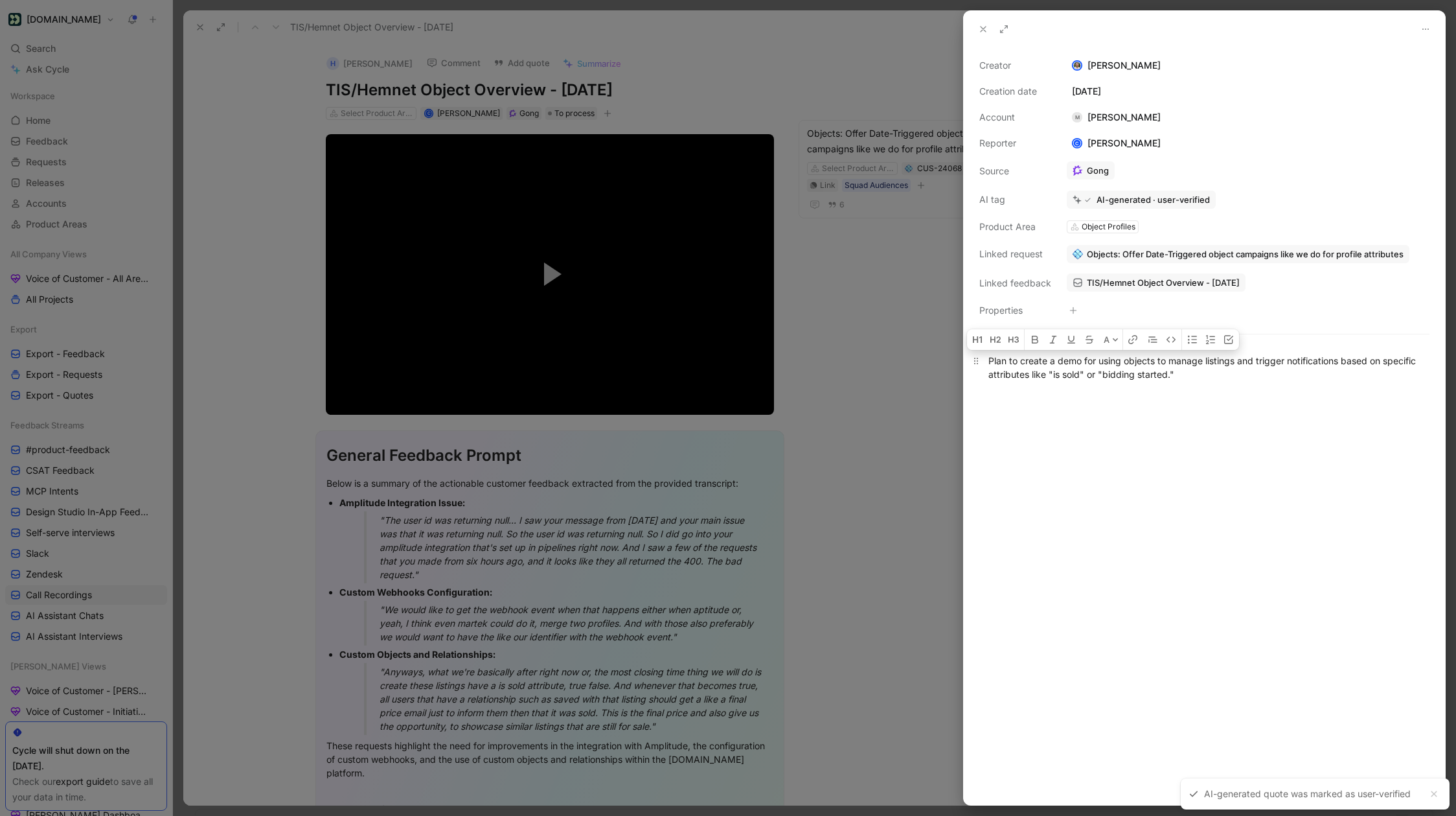
click at [985, 356] on p "Plan to create a demo for using objects to manage listings and trigger notifica…" at bounding box center [1205, 367] width 481 height 35
click at [1159, 393] on div "Plan to create a demo for using objects to manage listings and trigger notifica…" at bounding box center [1205, 367] width 481 height 56
click at [548, 101] on div at bounding box center [728, 408] width 1456 height 816
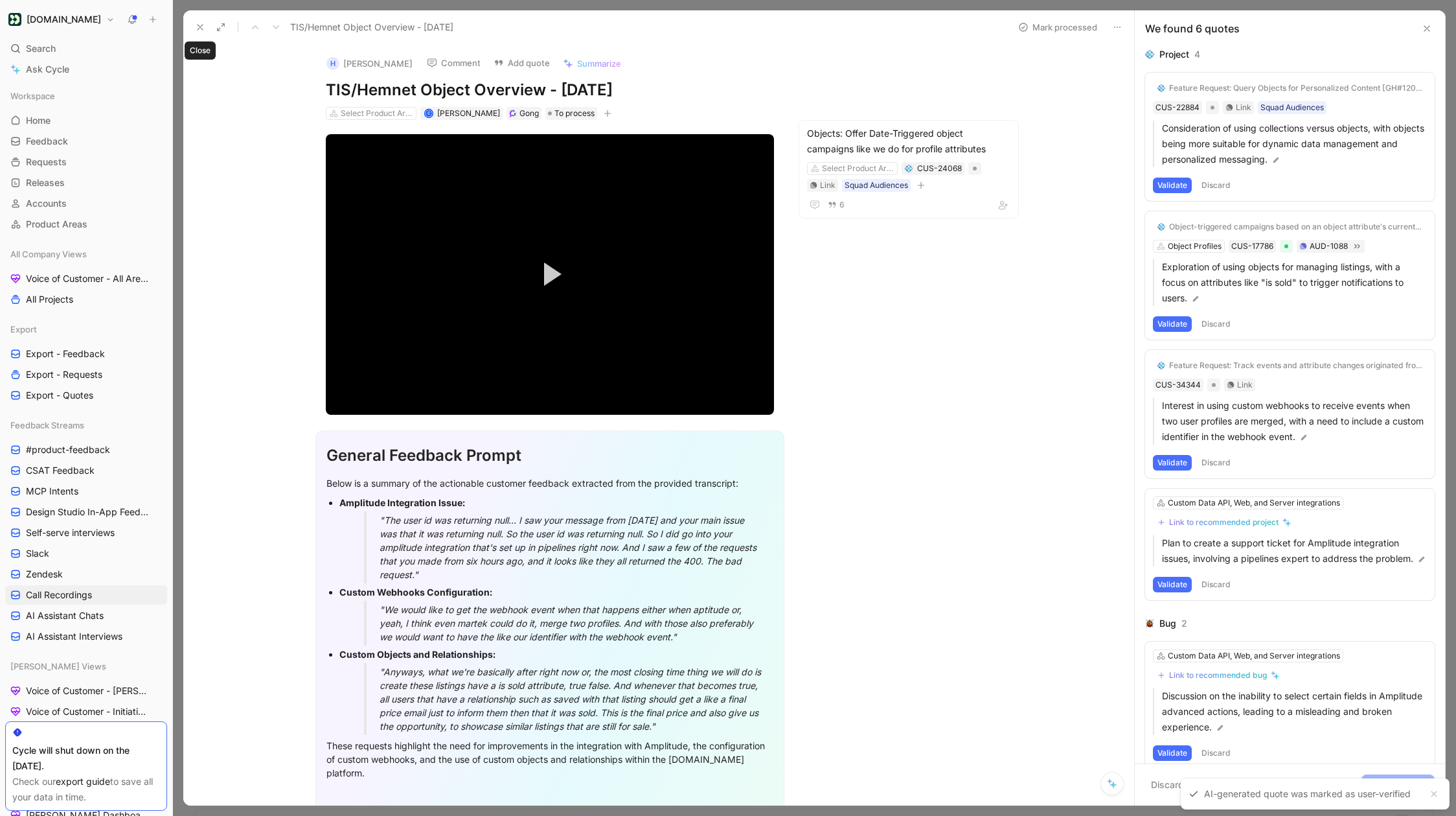
click at [199, 30] on icon at bounding box center [200, 27] width 10 height 10
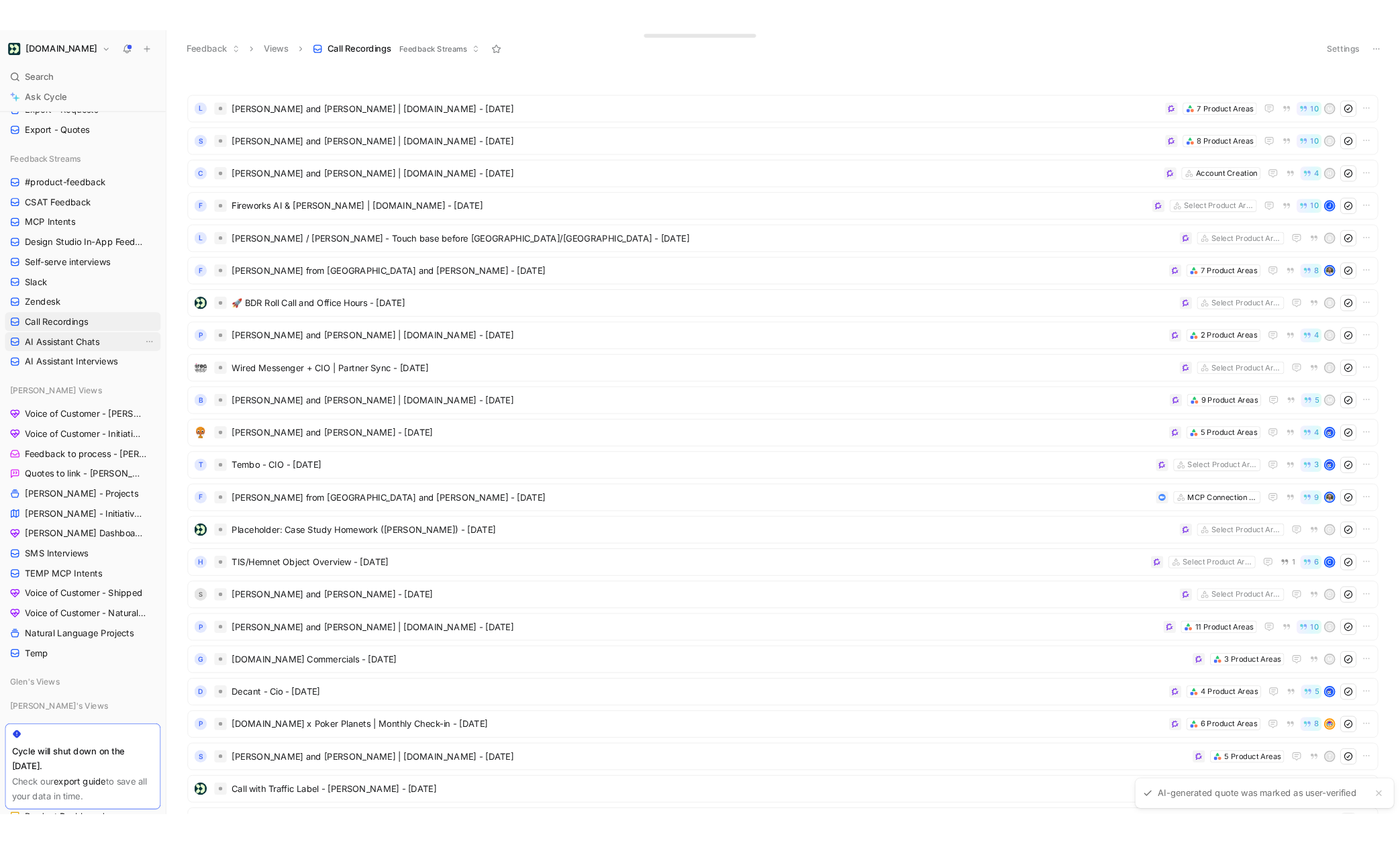
scroll to position [403, 0]
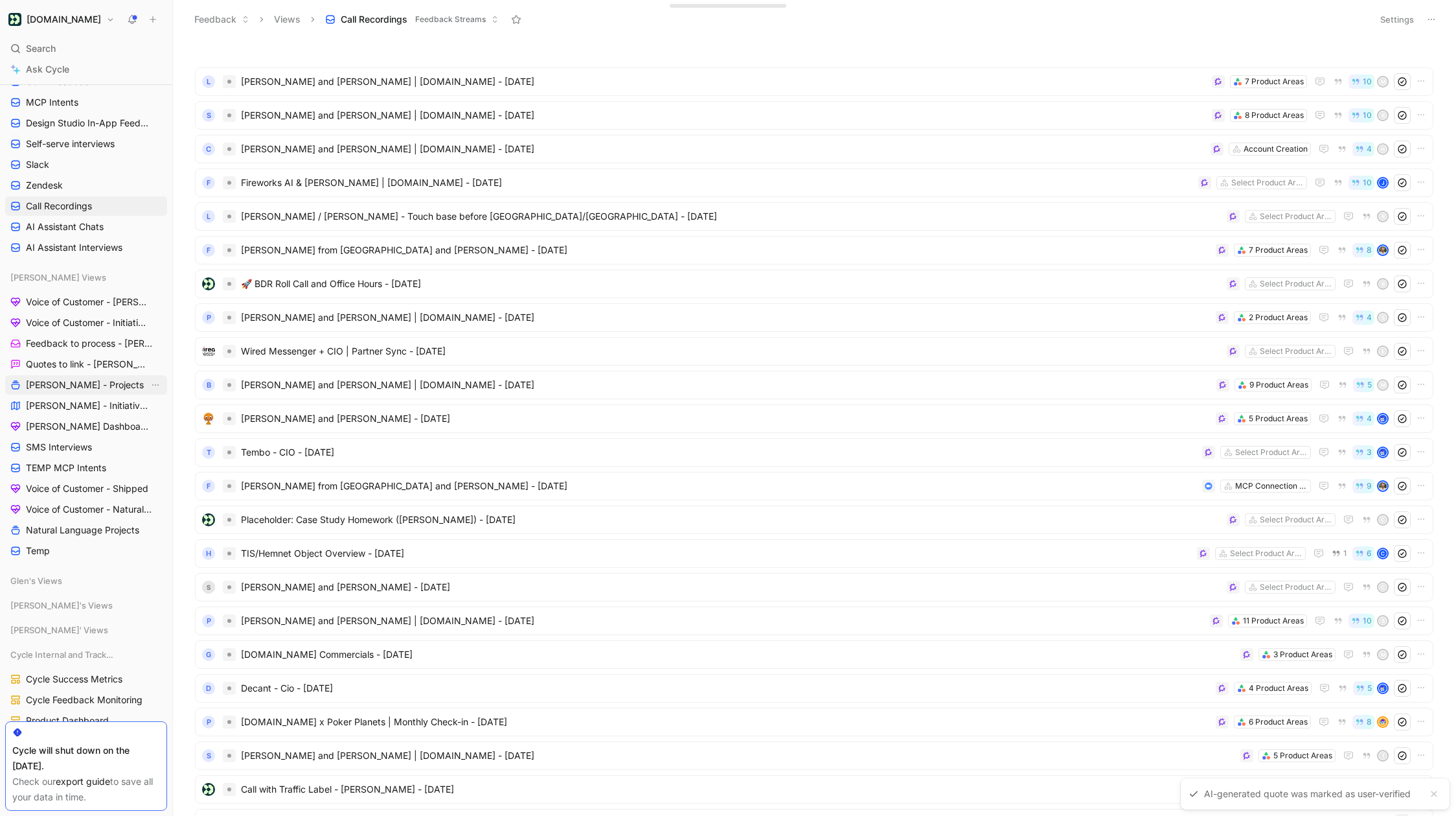
click at [80, 382] on span "[PERSON_NAME] - Projects" at bounding box center [85, 385] width 118 height 13
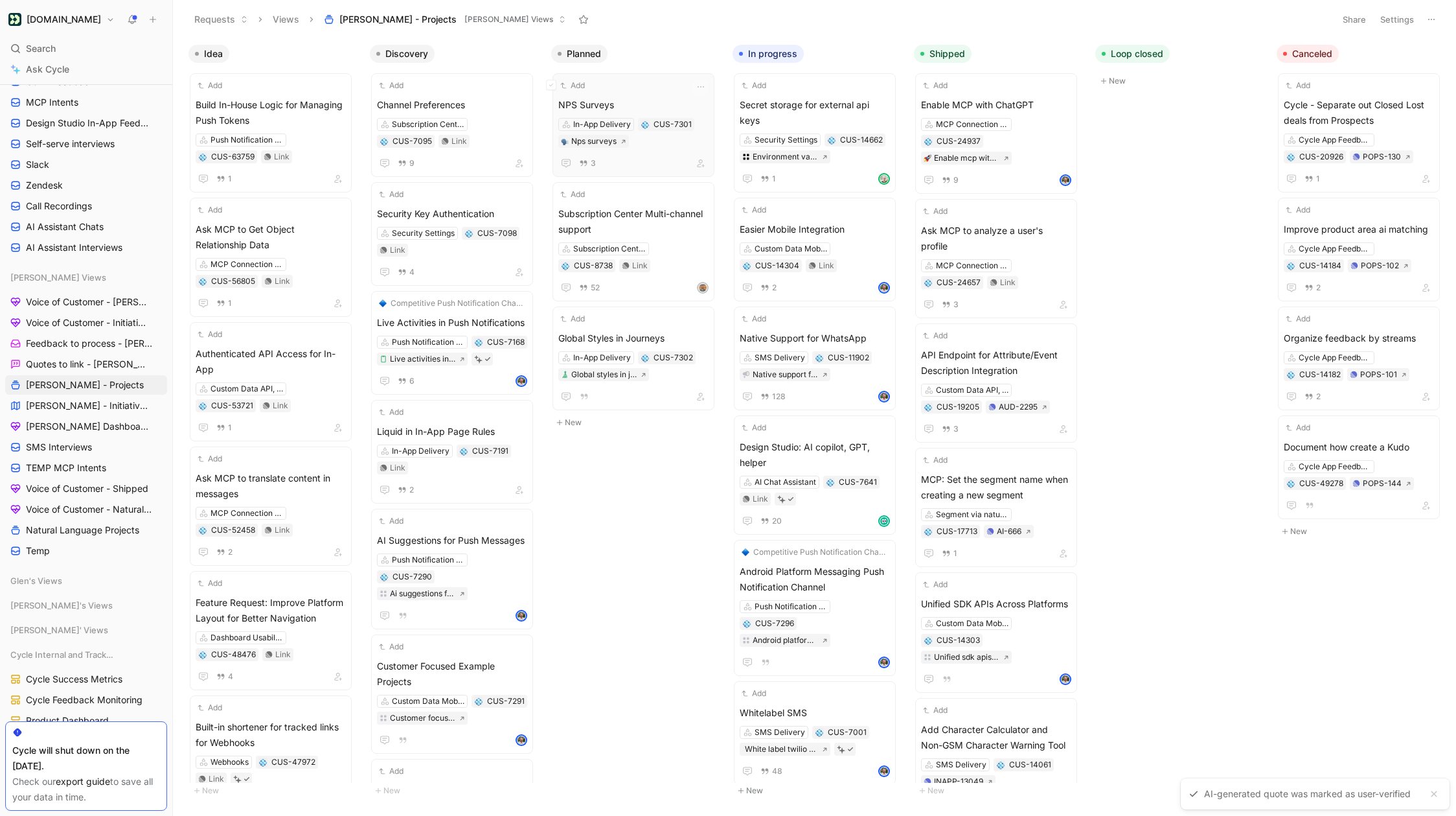
click at [658, 168] on div "3" at bounding box center [634, 163] width 150 height 16
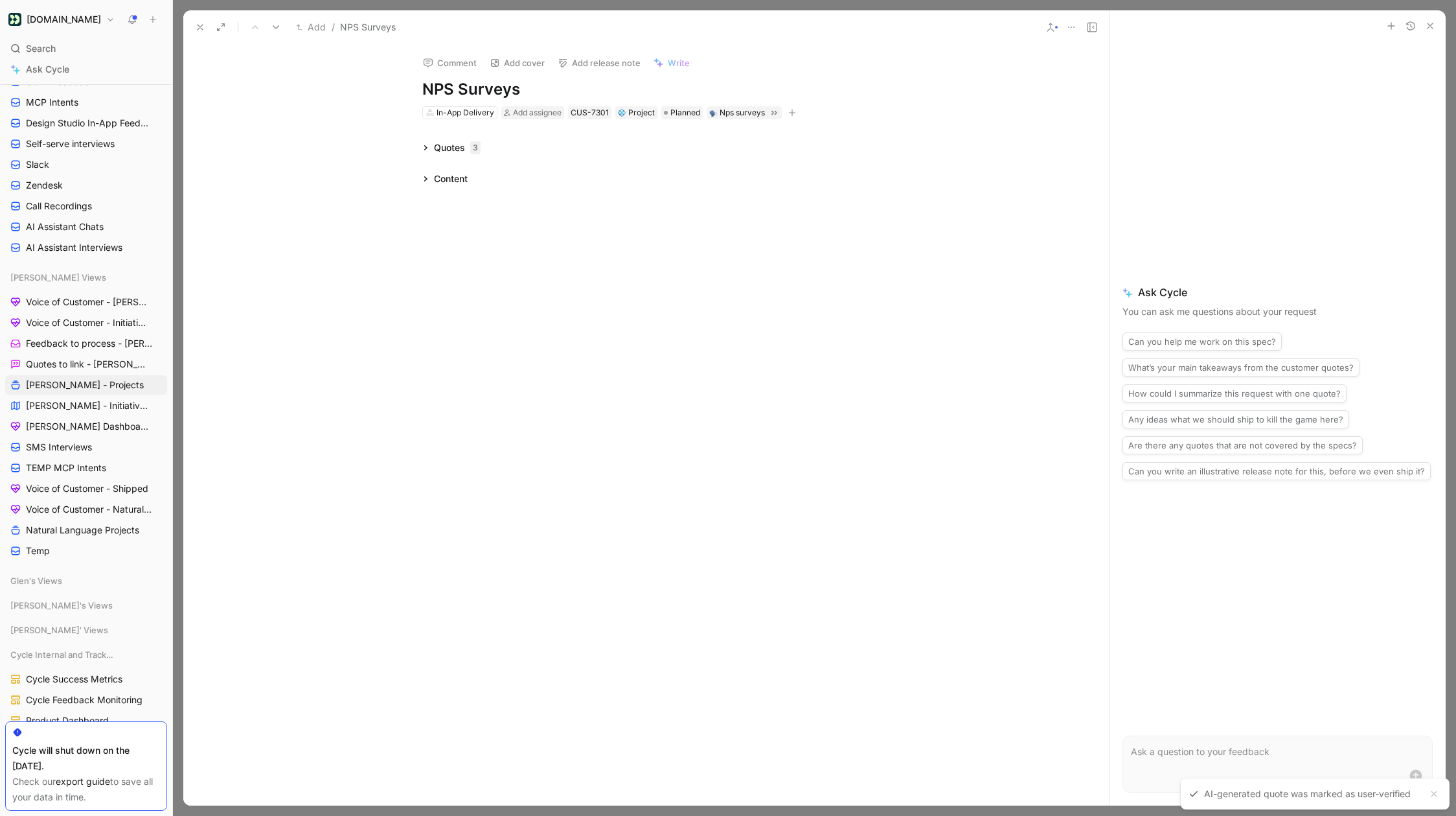
click at [427, 176] on icon at bounding box center [426, 179] width 6 height 6
click at [199, 23] on icon at bounding box center [200, 27] width 10 height 10
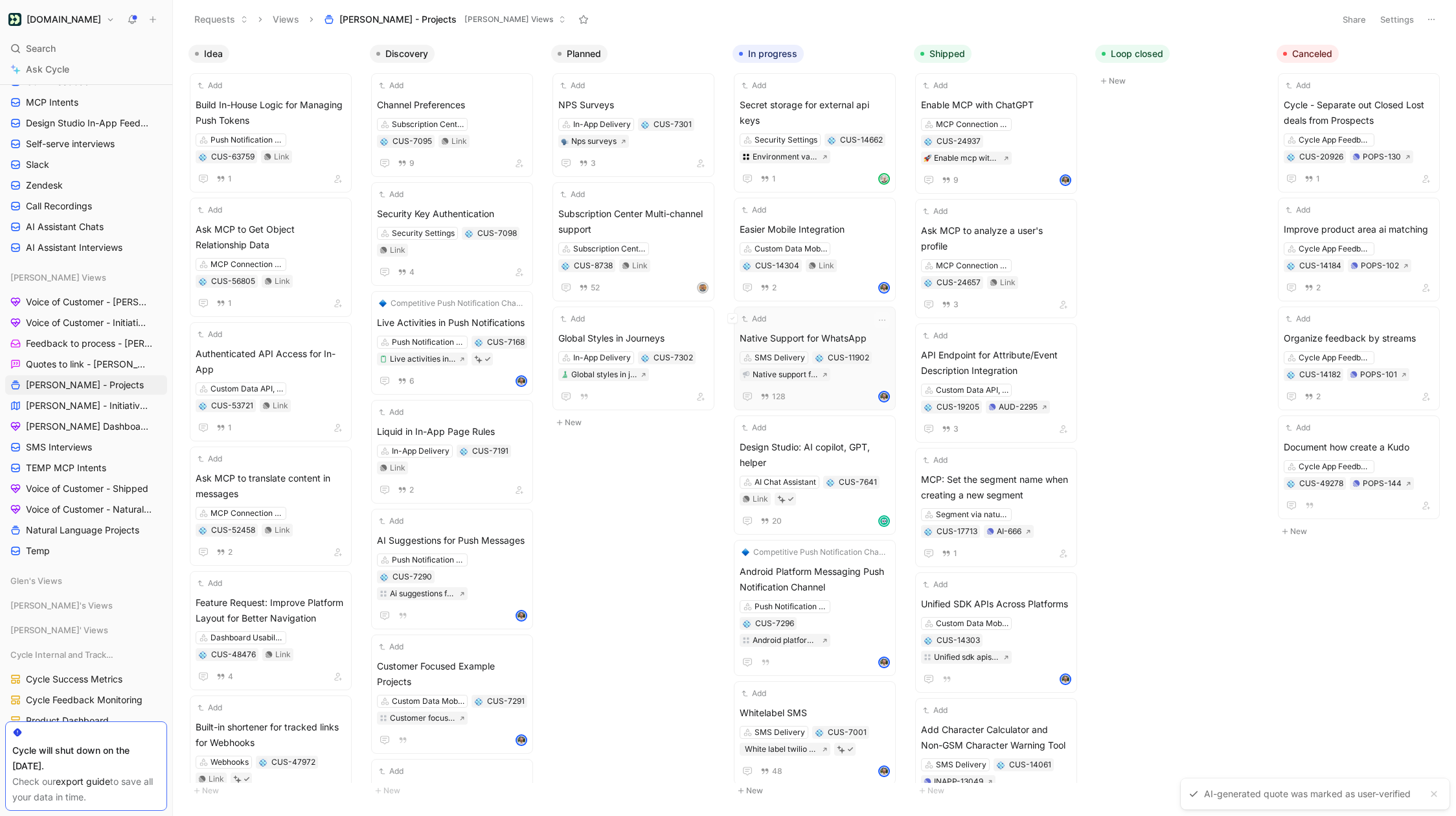
click at [840, 331] on span "Native Support for WhatsApp" at bounding box center [815, 338] width 150 height 16
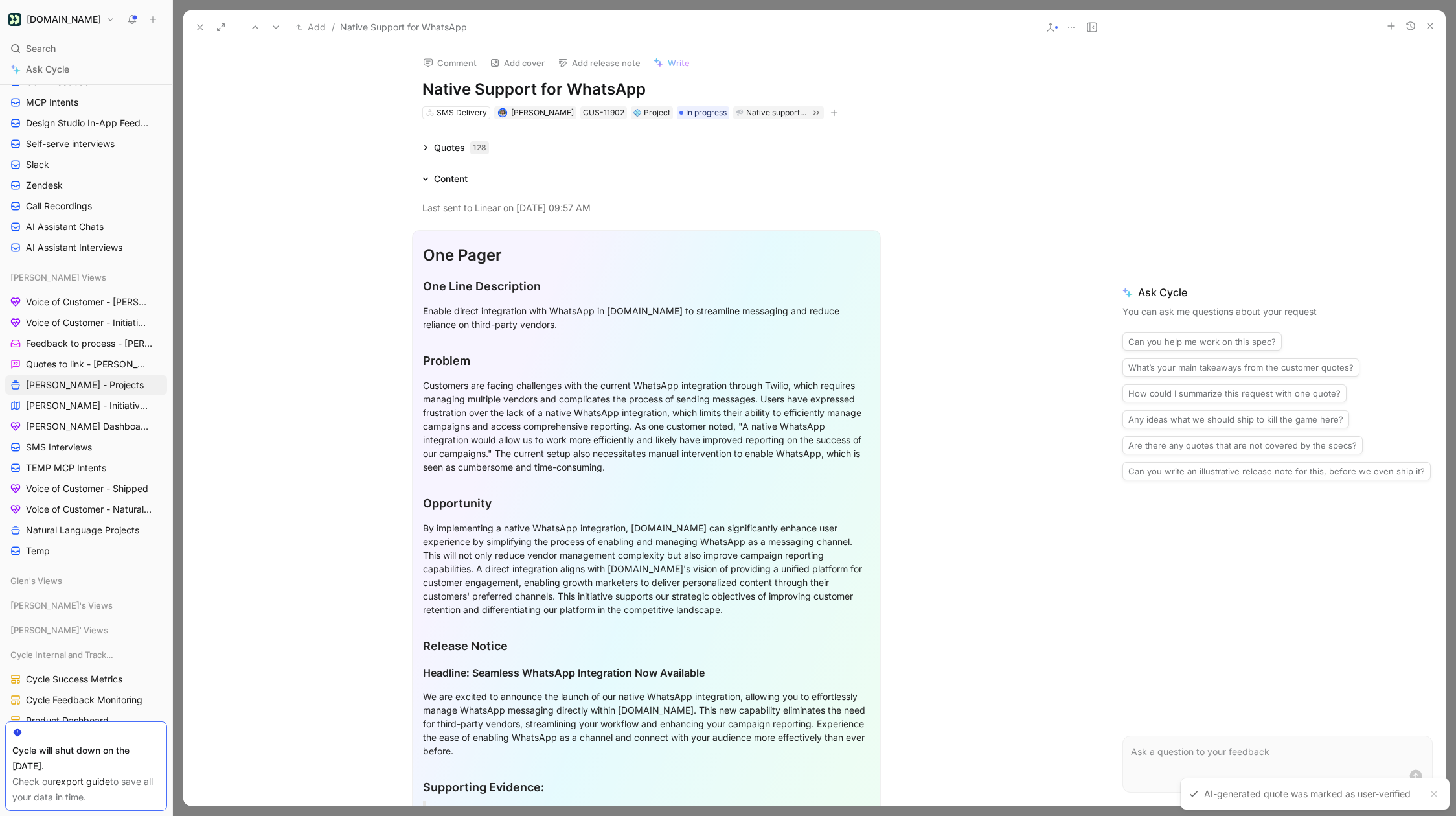
click at [424, 181] on icon at bounding box center [426, 179] width 6 height 6
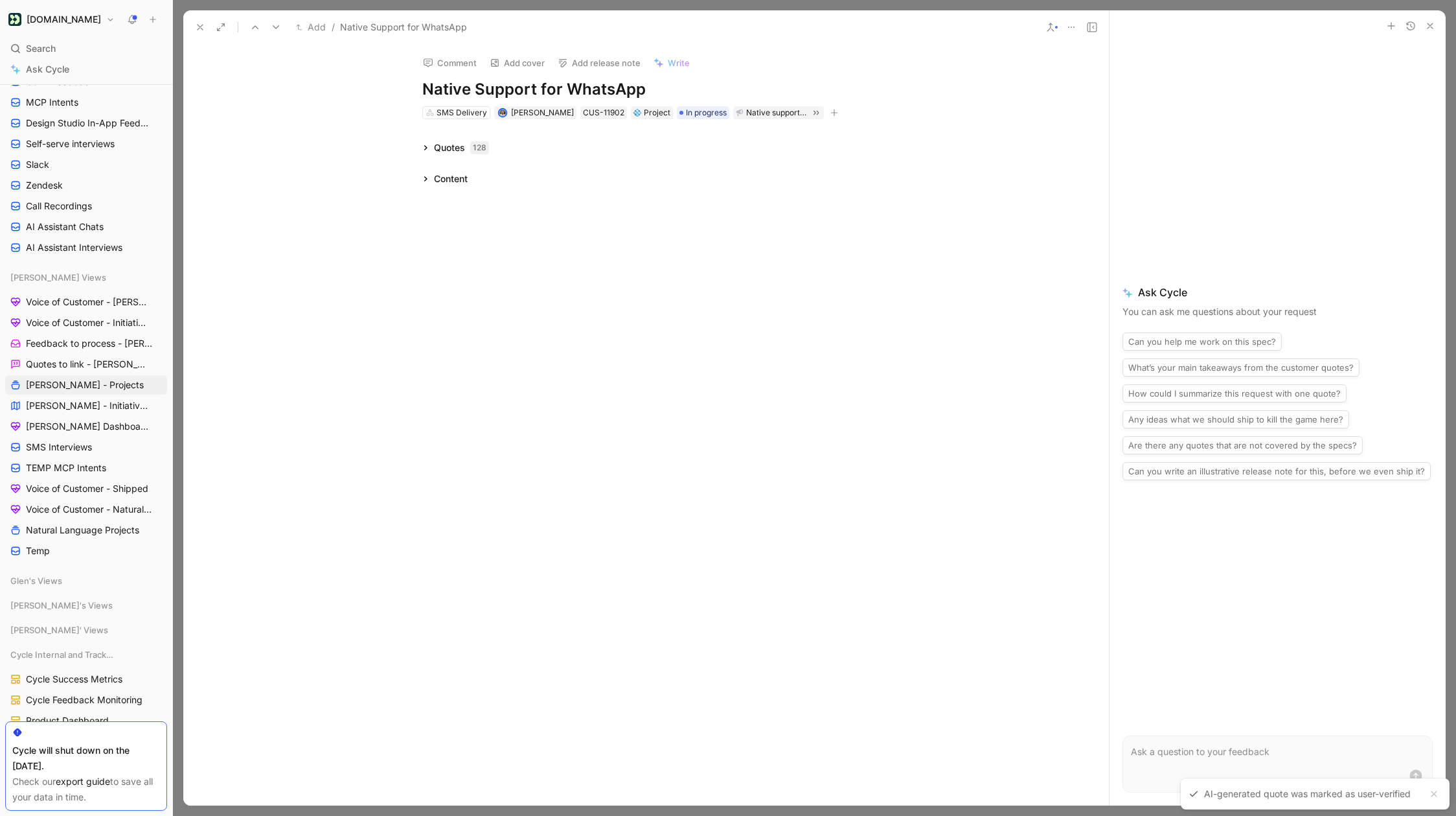
click at [195, 30] on icon at bounding box center [200, 27] width 10 height 10
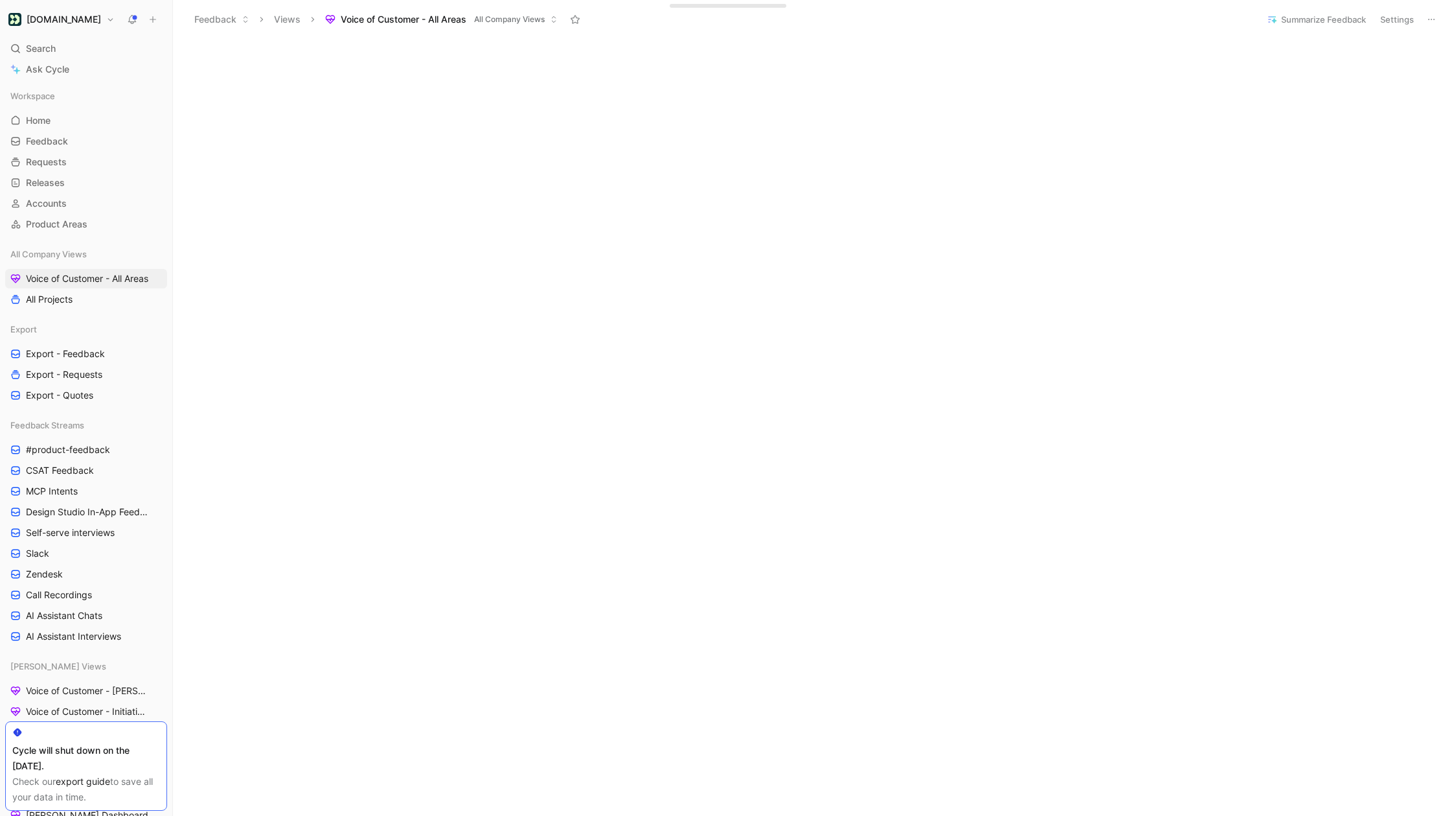
scroll to position [218, 0]
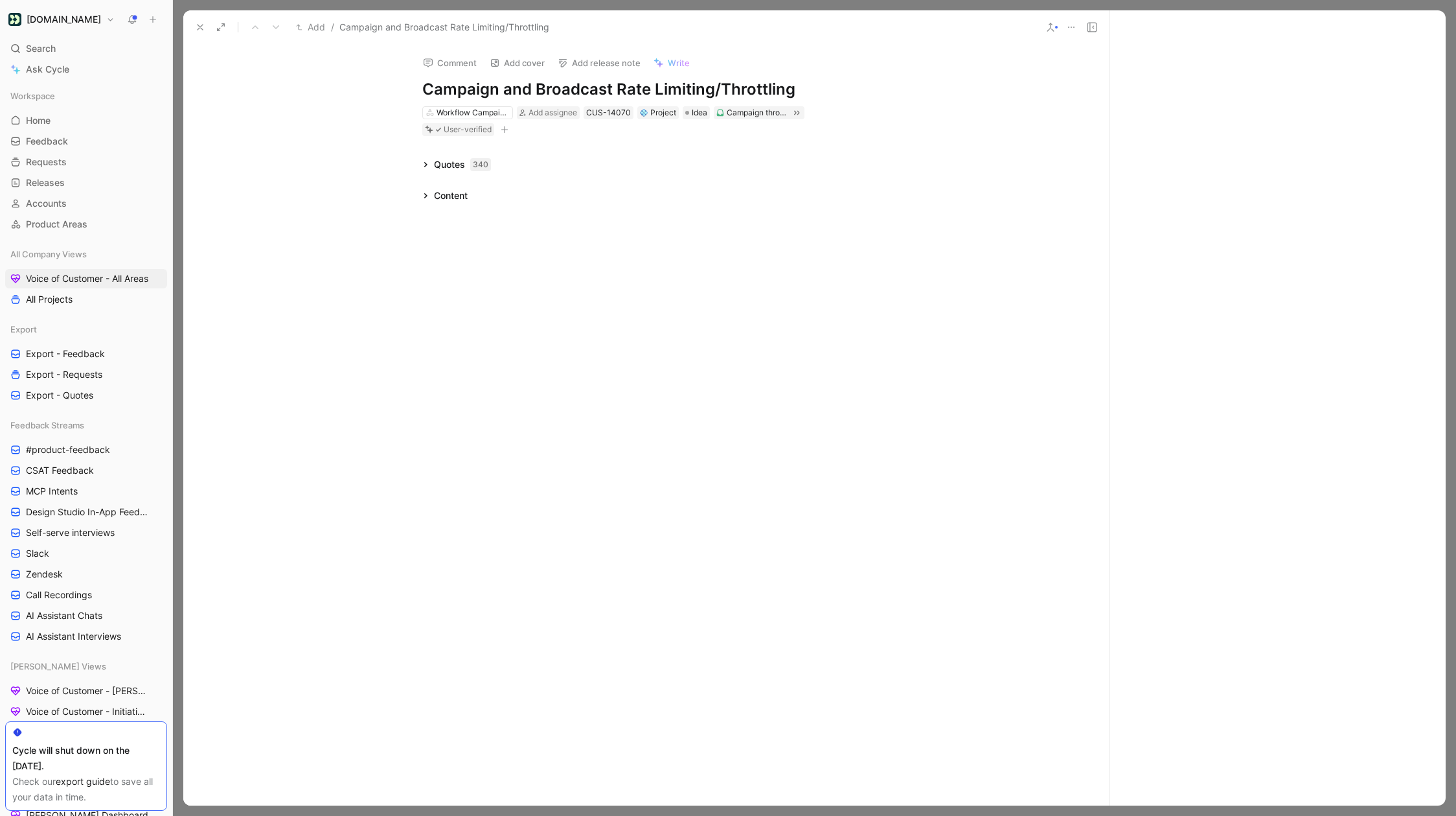
click at [428, 197] on icon at bounding box center [426, 196] width 6 height 6
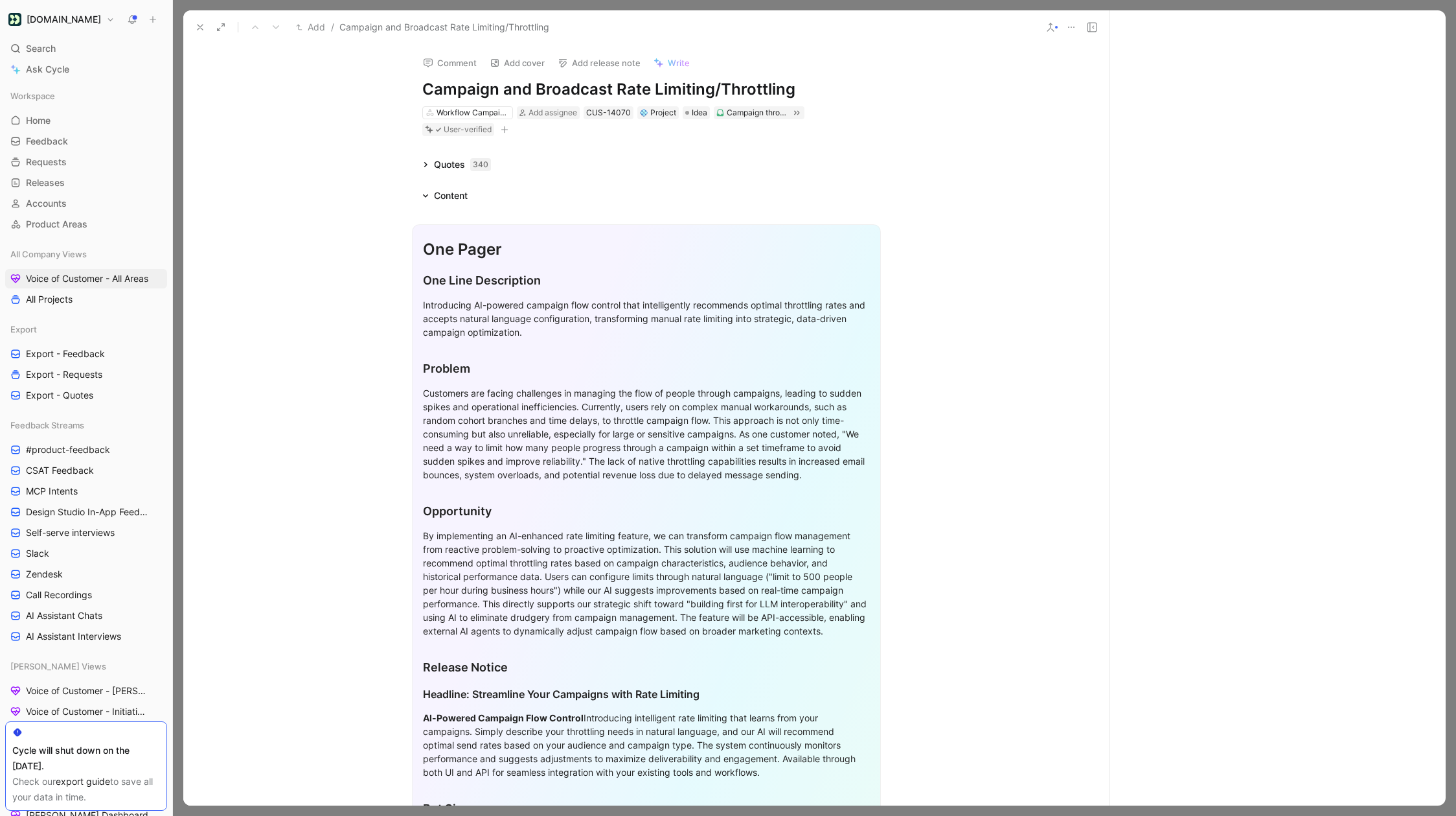
click at [430, 163] on div "Quotes 340" at bounding box center [457, 165] width 79 height 16
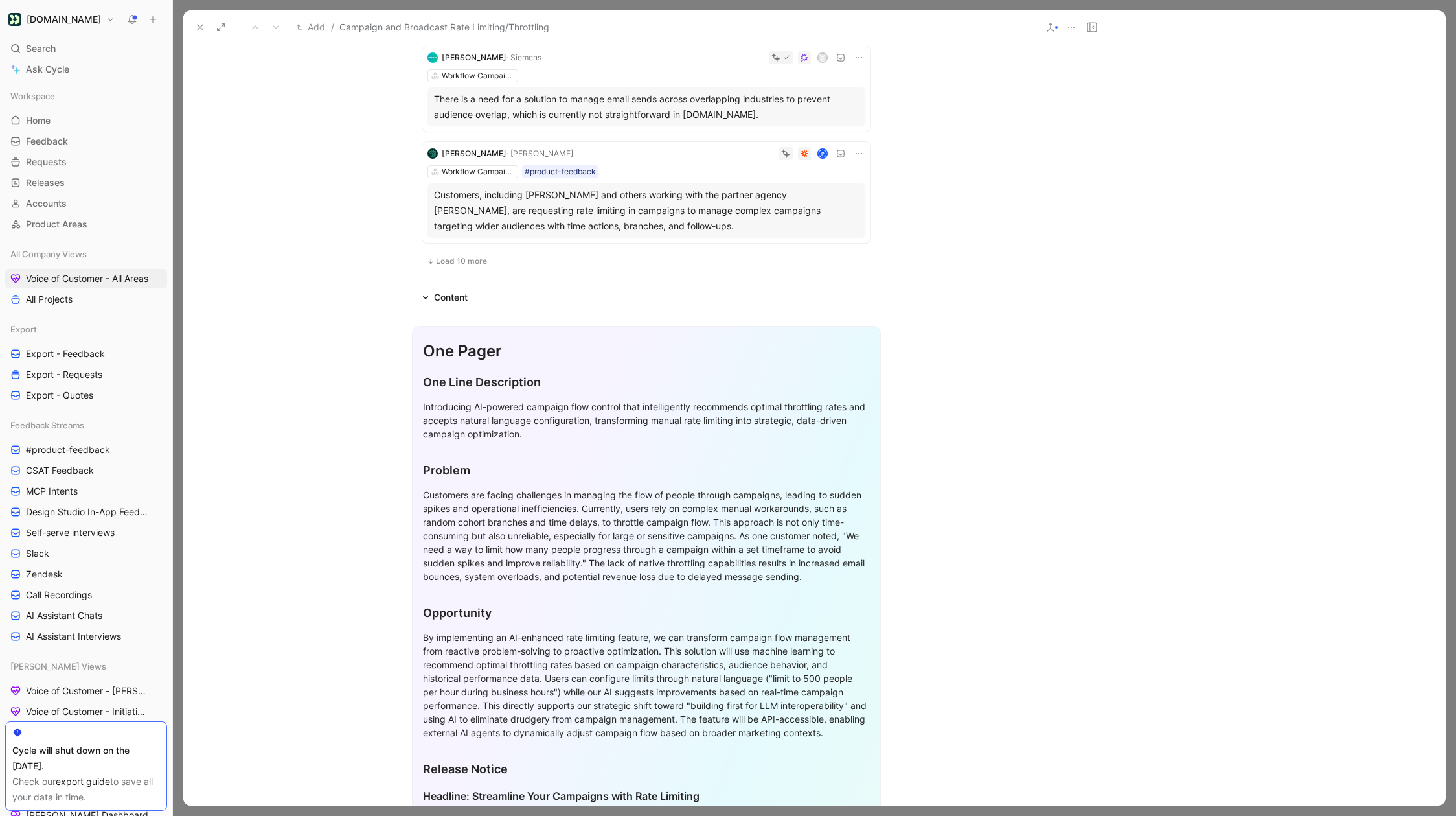
scroll to position [929, 0]
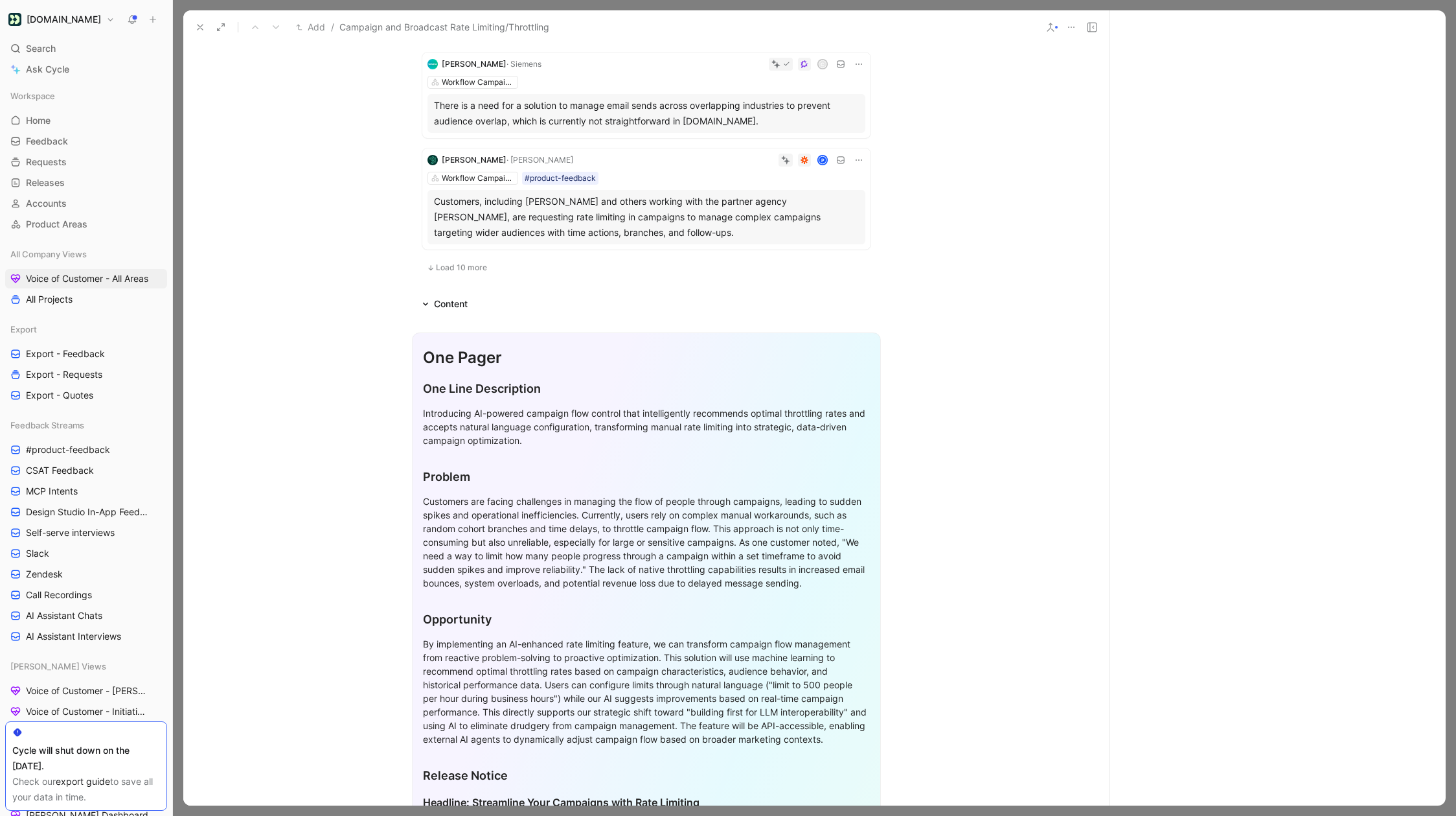
click at [452, 272] on span "Load 10 more" at bounding box center [461, 268] width 51 height 10
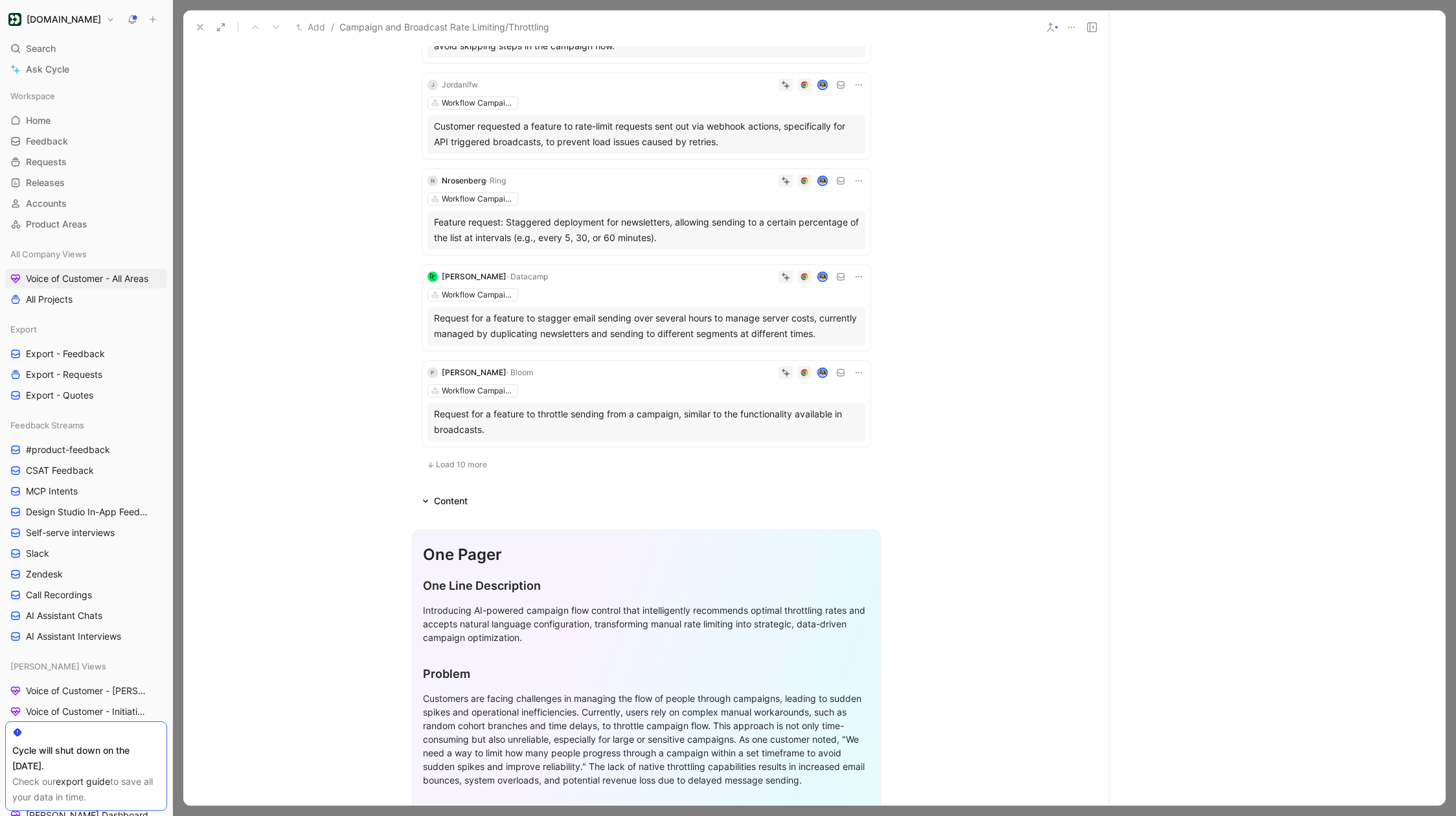
scroll to position [1631, 0]
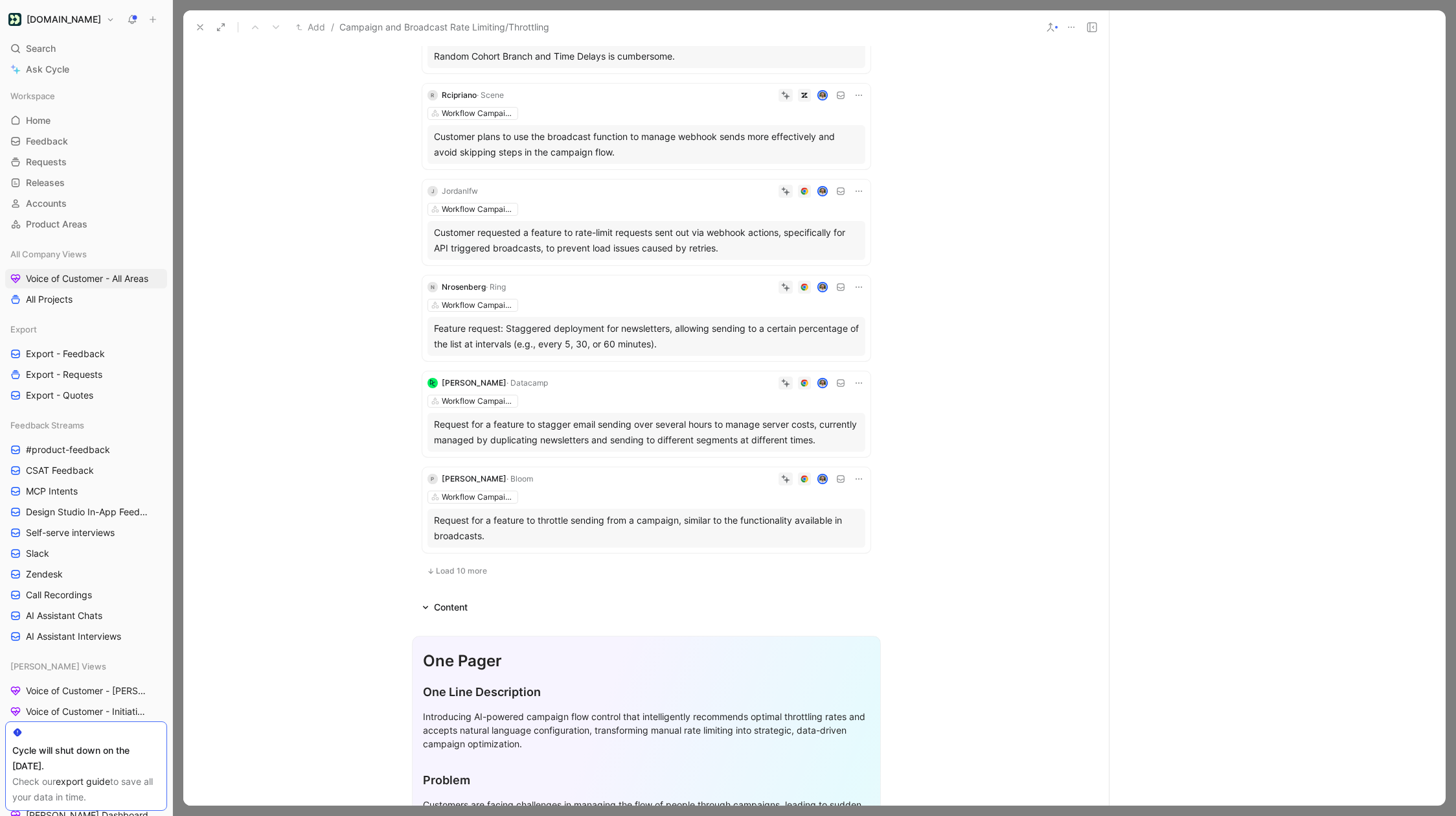
click at [618, 493] on div "Workflow Campaigns" at bounding box center [647, 497] width 438 height 13
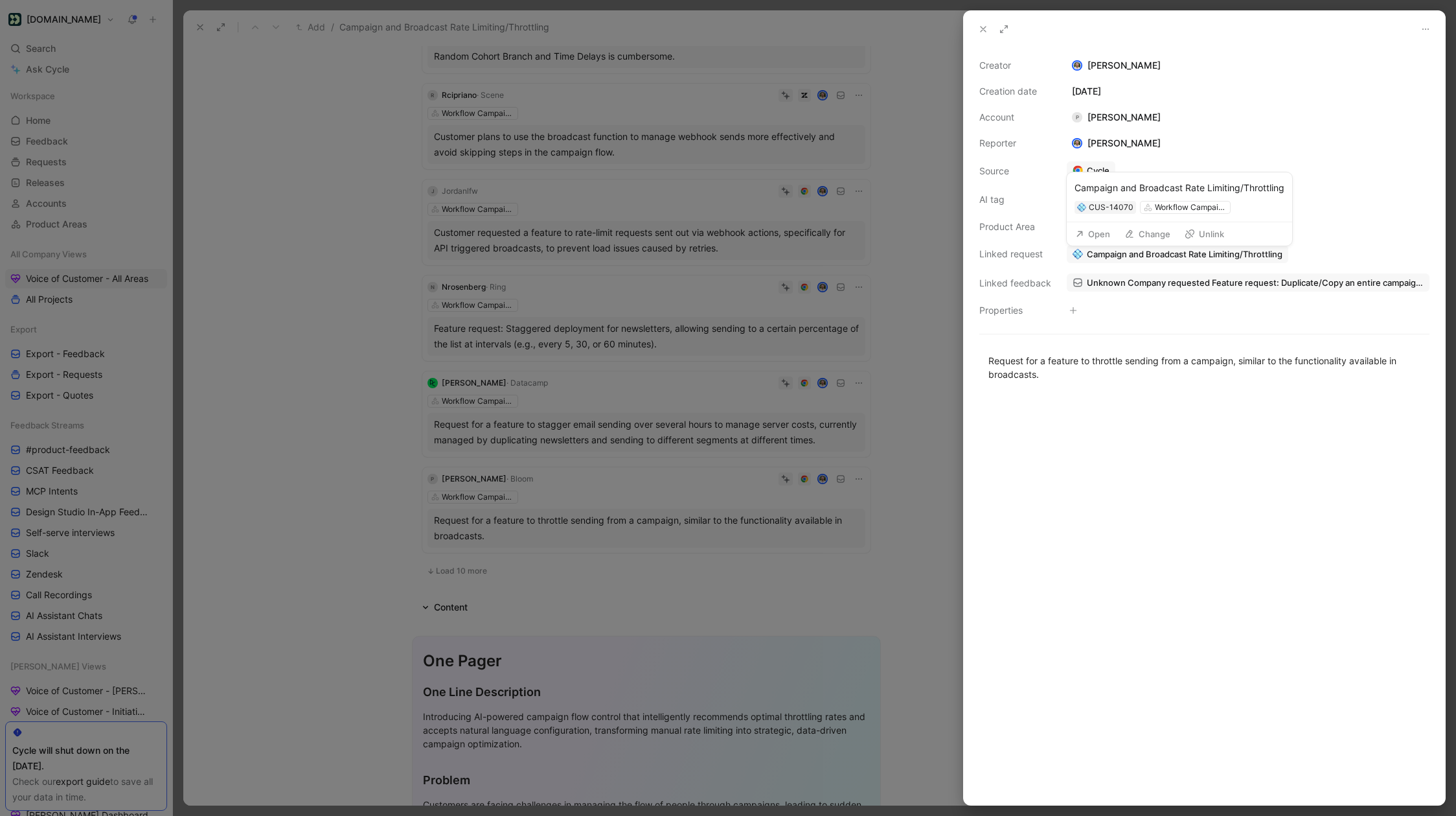
click at [1101, 275] on link "Unknown Company requested Feature request: Duplicate/Copy an entire campaign an…" at bounding box center [1249, 283] width 363 height 18
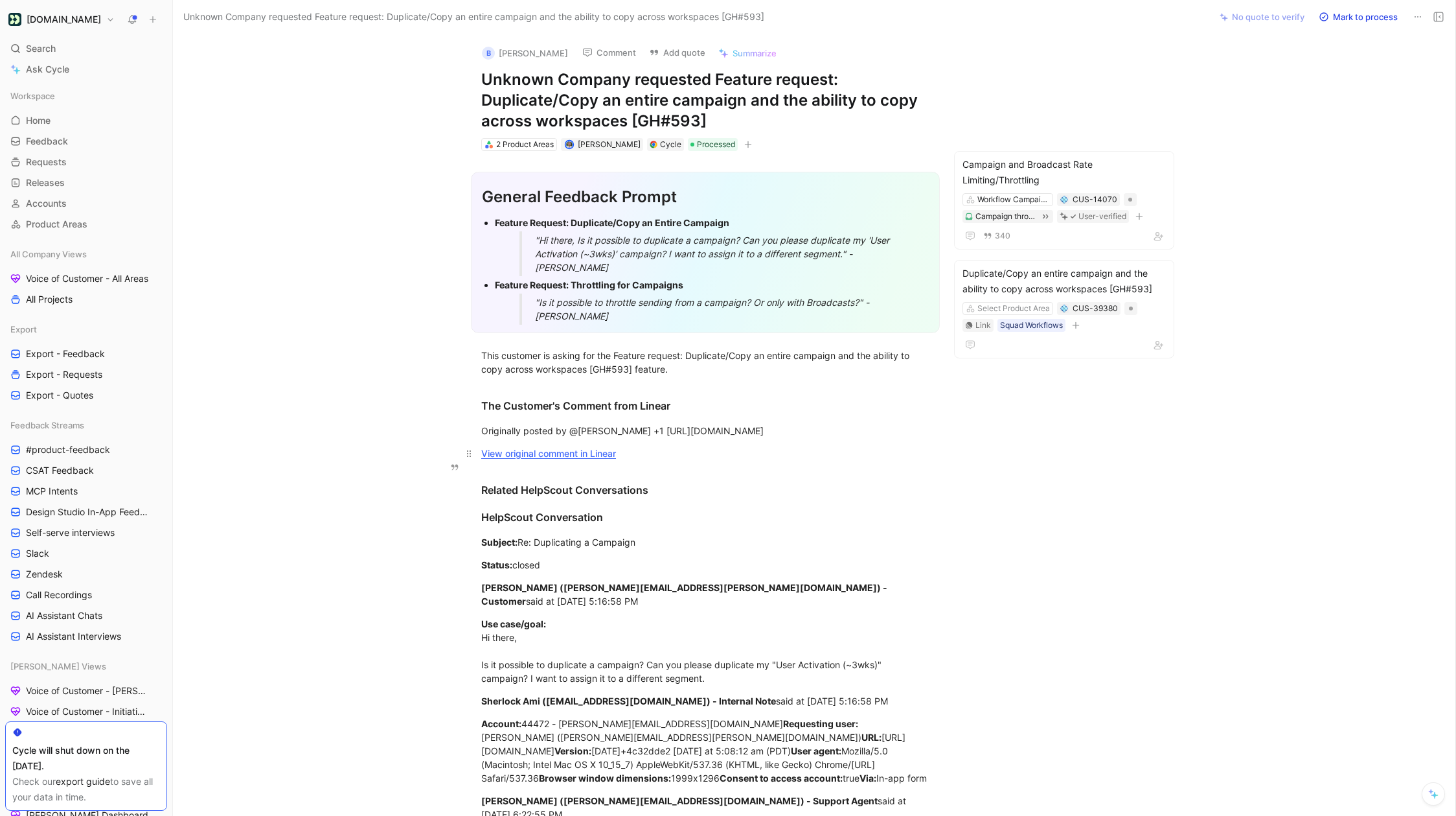
click at [571, 459] on link "View original comment in Linear" at bounding box center [549, 453] width 135 height 11
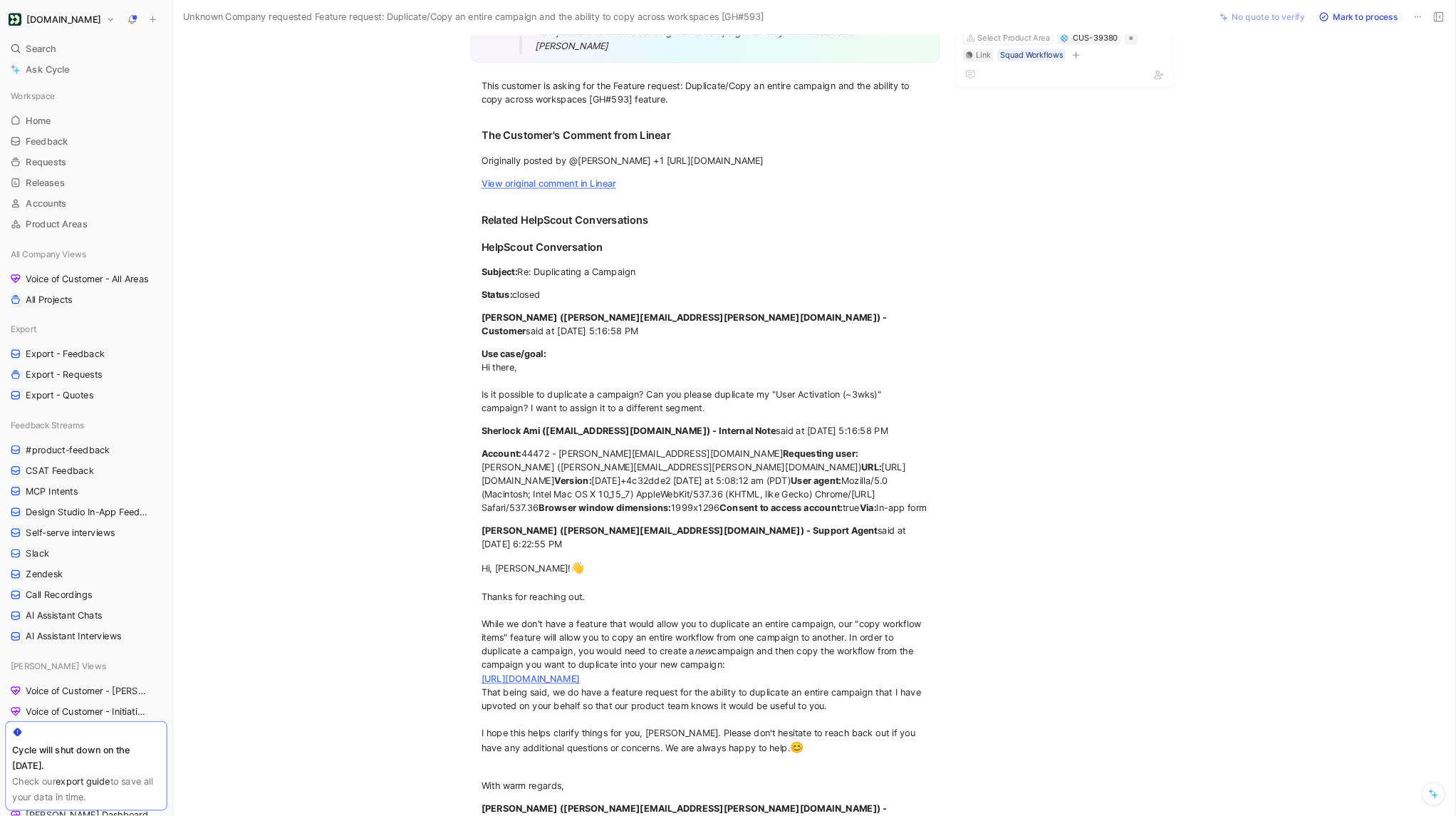
scroll to position [211, 0]
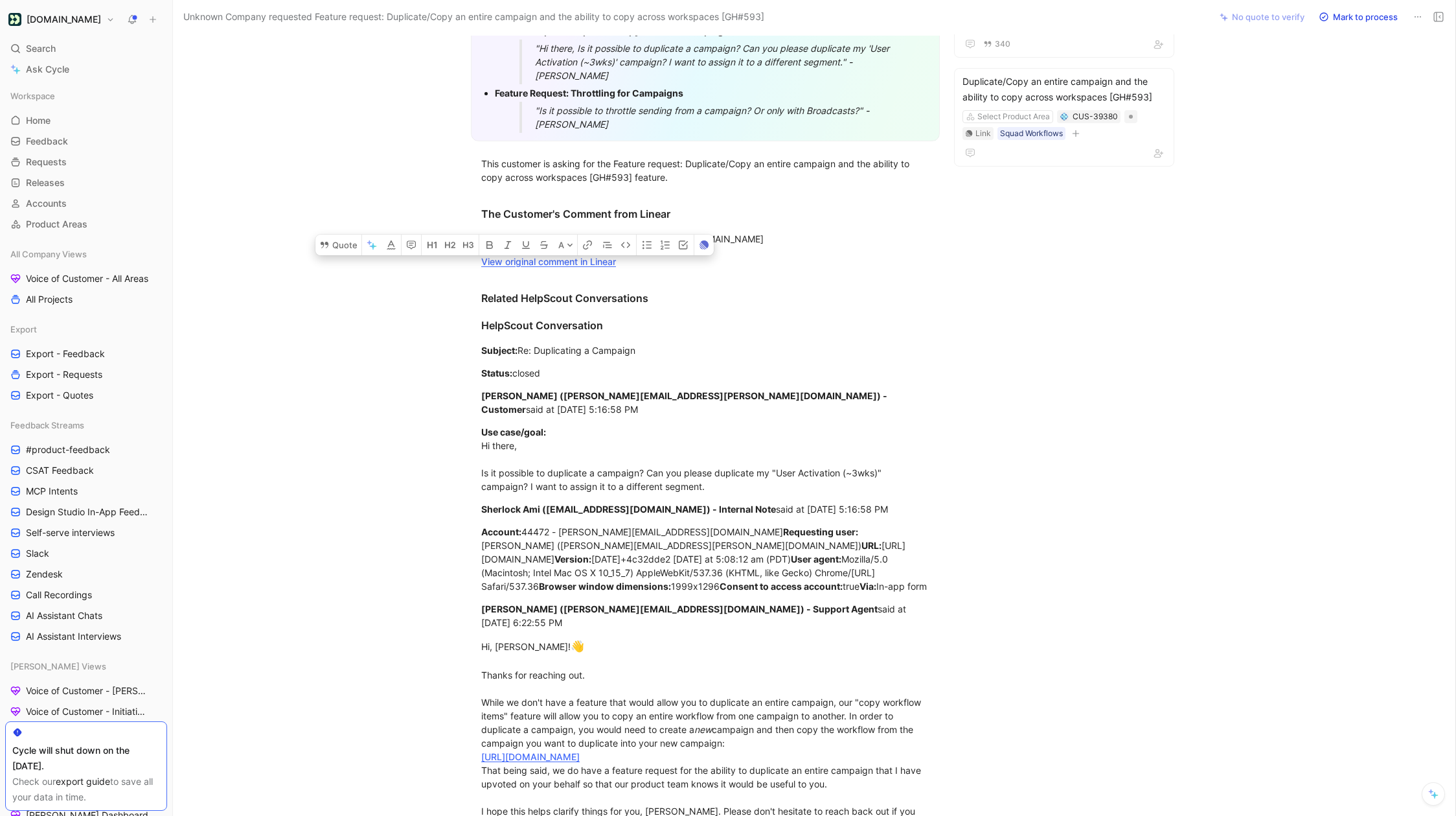
drag, startPoint x: 480, startPoint y: 237, endPoint x: 574, endPoint y: 257, distance: 96.1
click at [574, 250] on p "Originally posted by @frankiecio +1 https://secure.helpscout.net/conversation/2…" at bounding box center [706, 239] width 498 height 21
click at [561, 246] on div "Originally posted by @frankiecio +1 https://secure.helpscout.net/conversation/2…" at bounding box center [706, 239] width 448 height 14
drag, startPoint x: 563, startPoint y: 258, endPoint x: 478, endPoint y: 242, distance: 86.5
click at [478, 242] on p "Originally posted by @frankiecio +1 https://secure.helpscout.net/conversation/2…" at bounding box center [706, 239] width 498 height 21
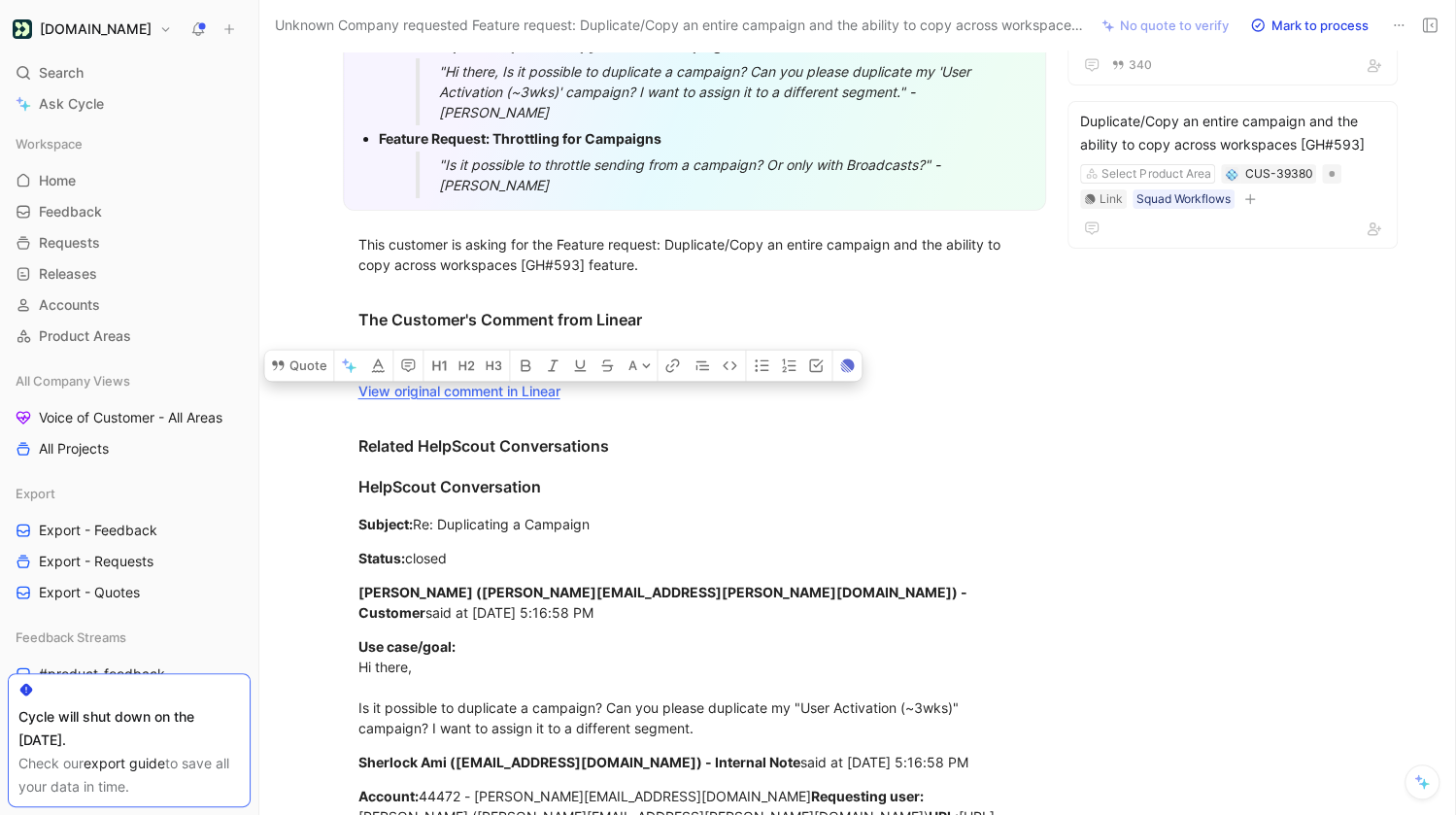
click at [479, 373] on p "Originally posted by @frankiecio +1 https://secure.helpscout.net/conversation/2…" at bounding box center [694, 357] width 746 height 32
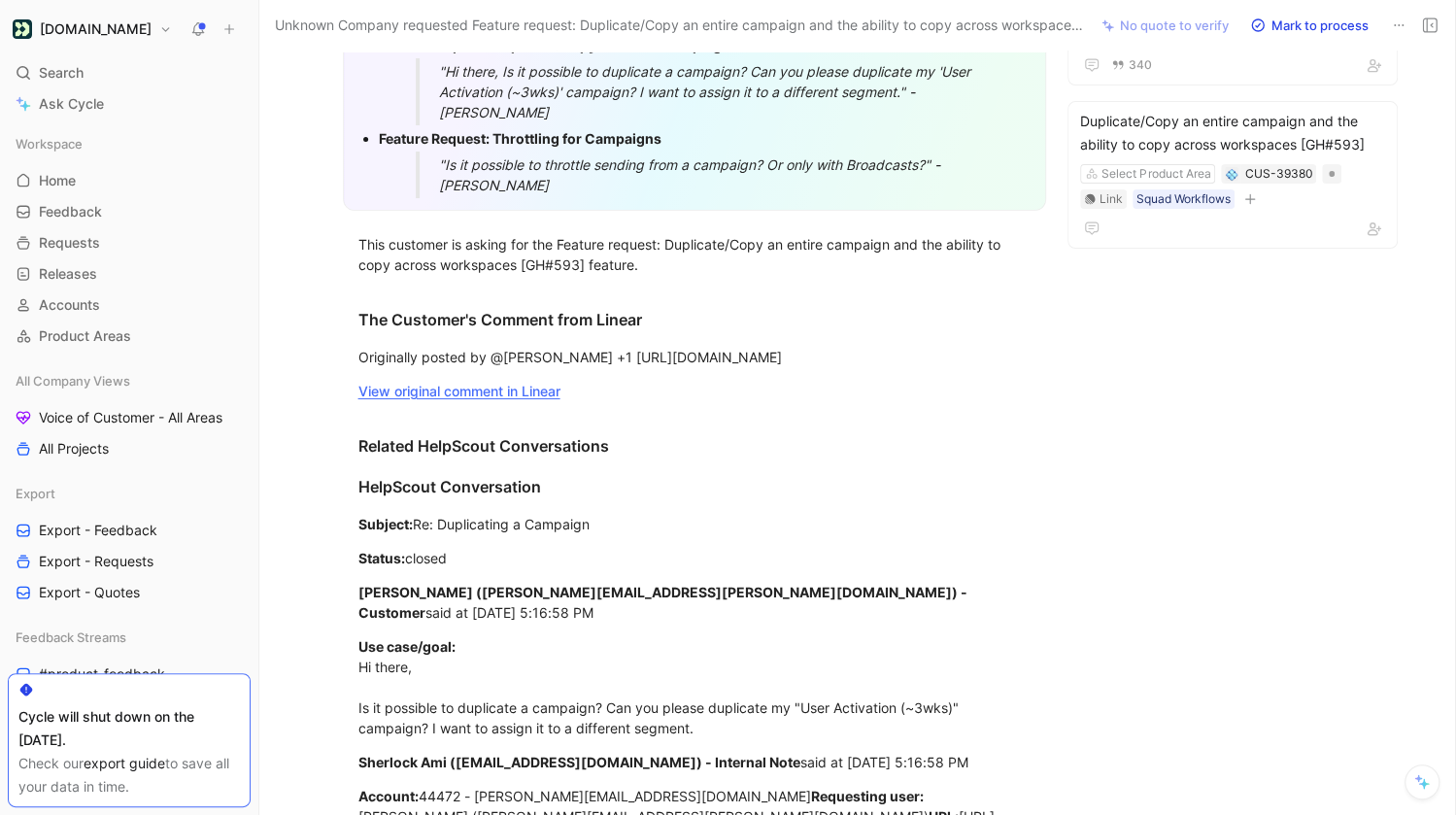
scroll to position [509, 0]
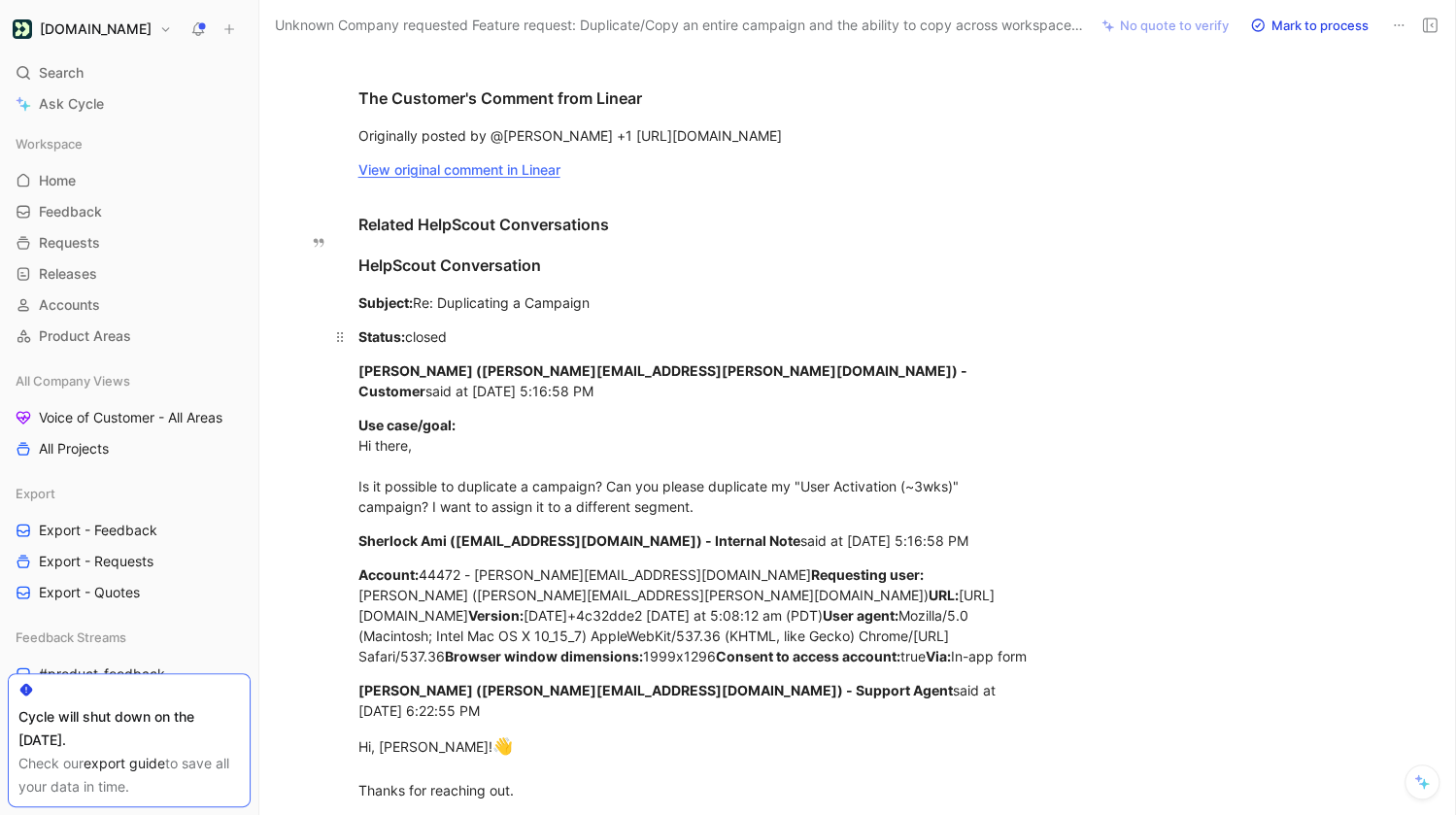
drag, startPoint x: 359, startPoint y: 239, endPoint x: 625, endPoint y: 370, distance: 296.5
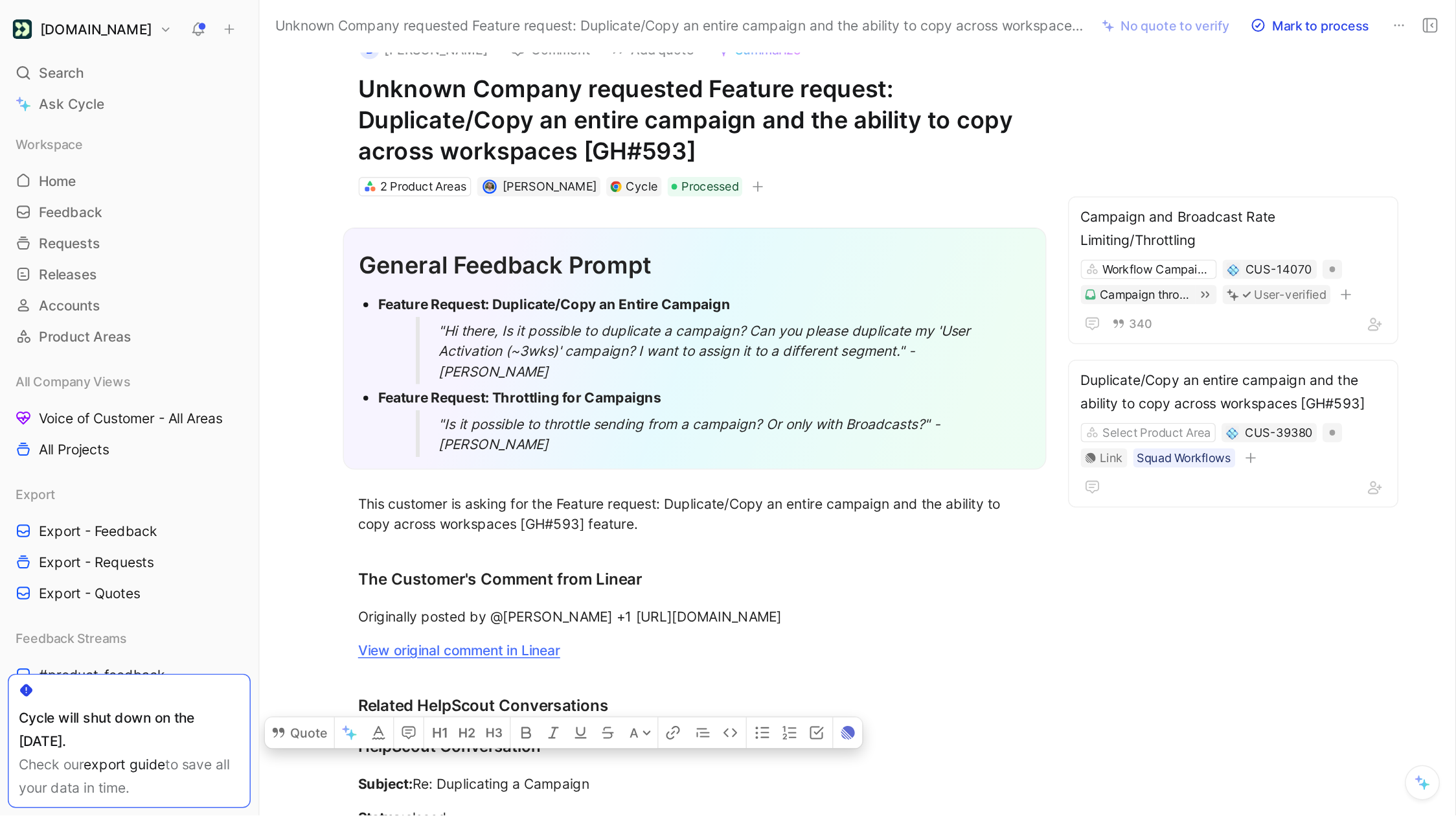
scroll to position [0, 0]
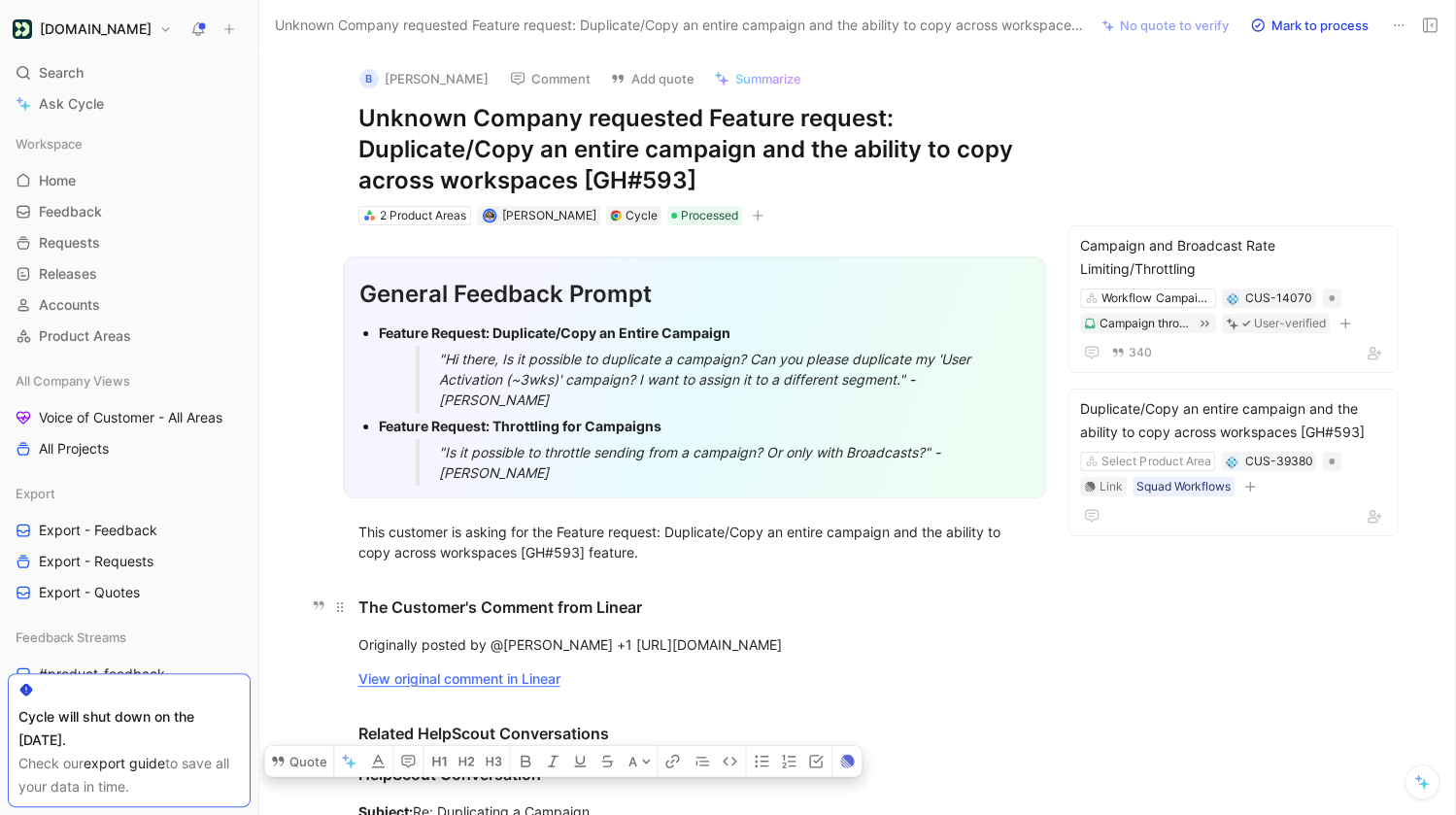
click at [685, 586] on h3 "The Customer's Comment from Linear" at bounding box center [694, 598] width 746 height 56
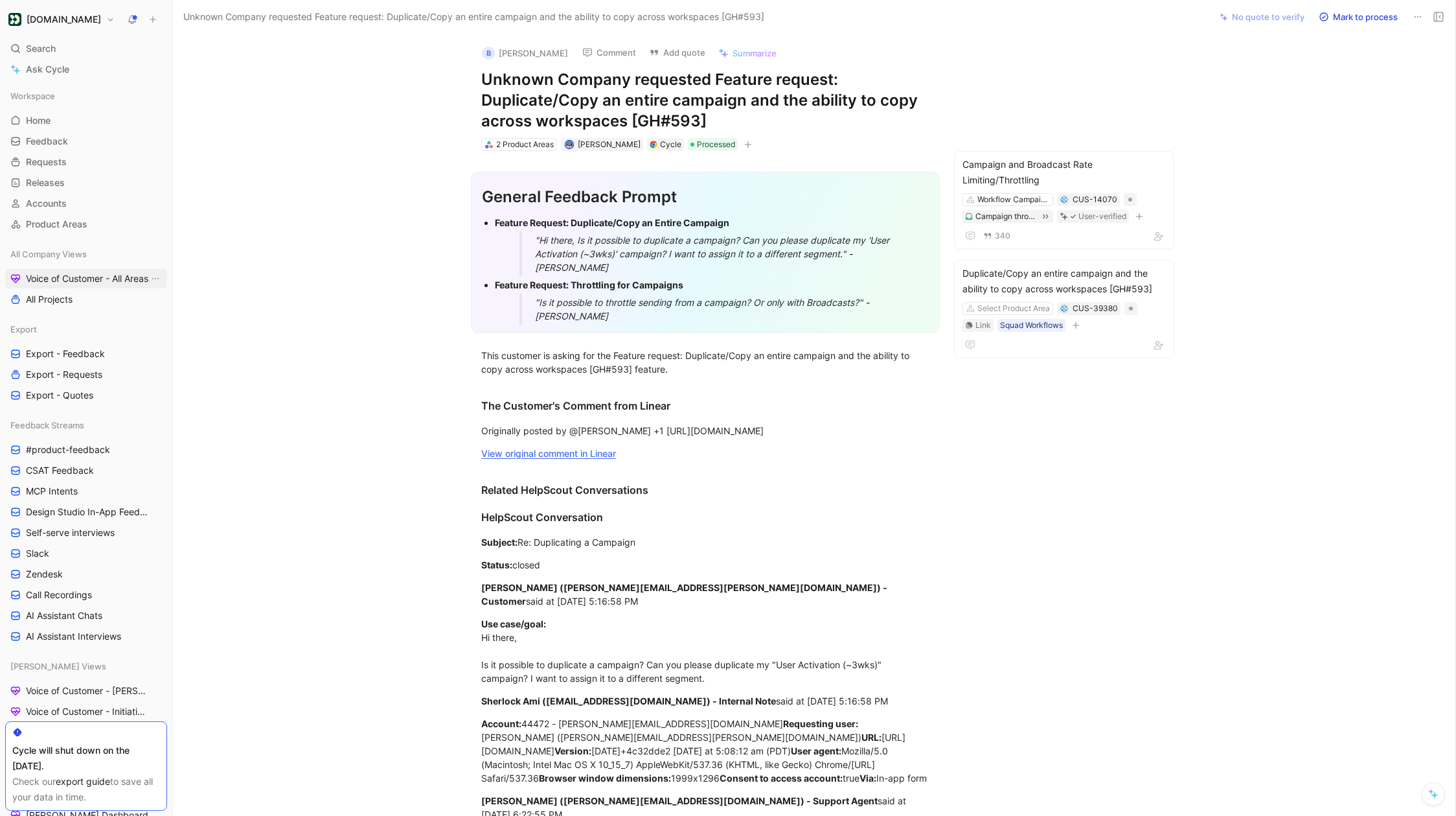
click at [75, 286] on link "Voice of Customer - All Areas" at bounding box center [86, 279] width 162 height 19
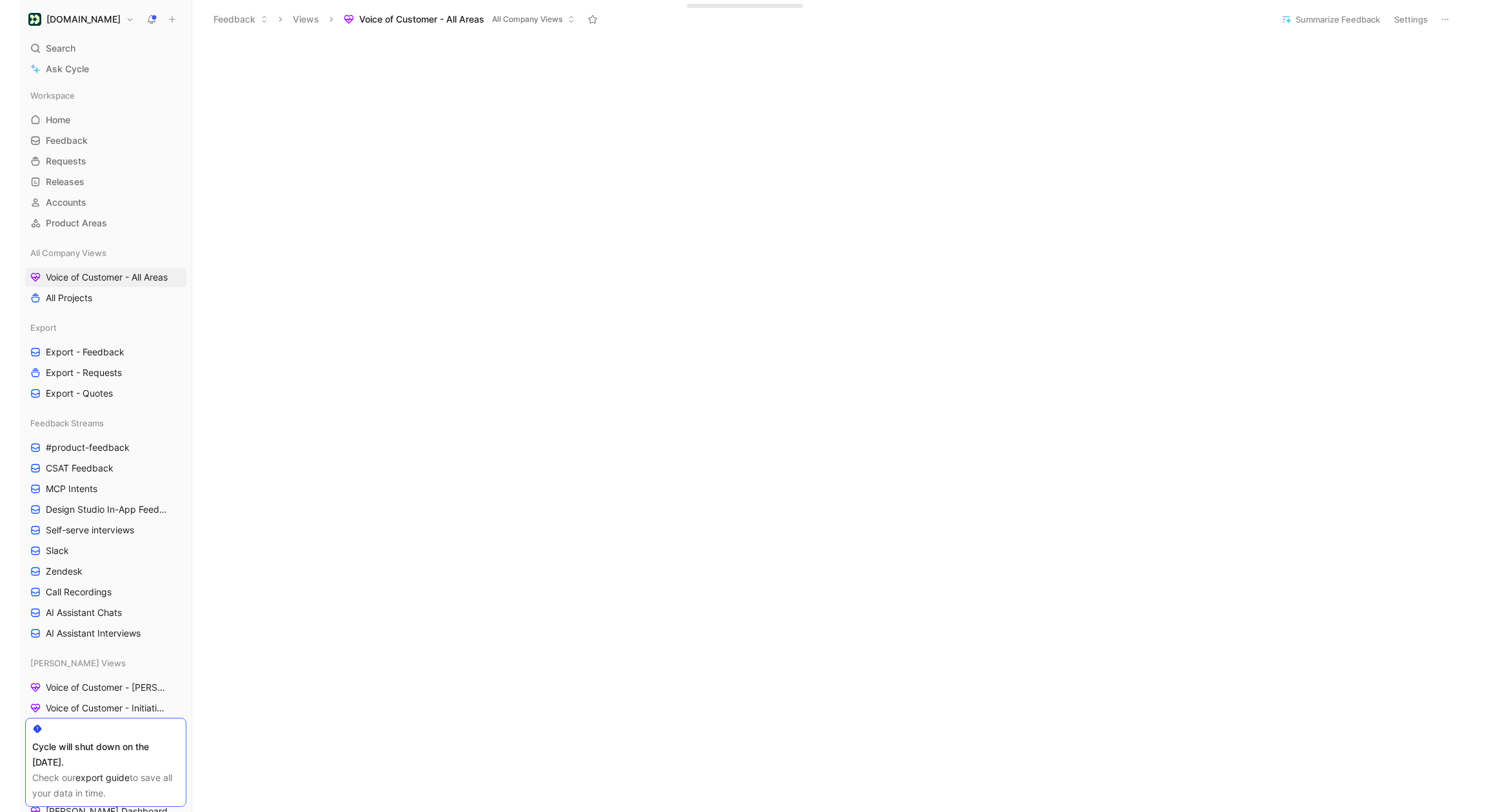
scroll to position [262, 0]
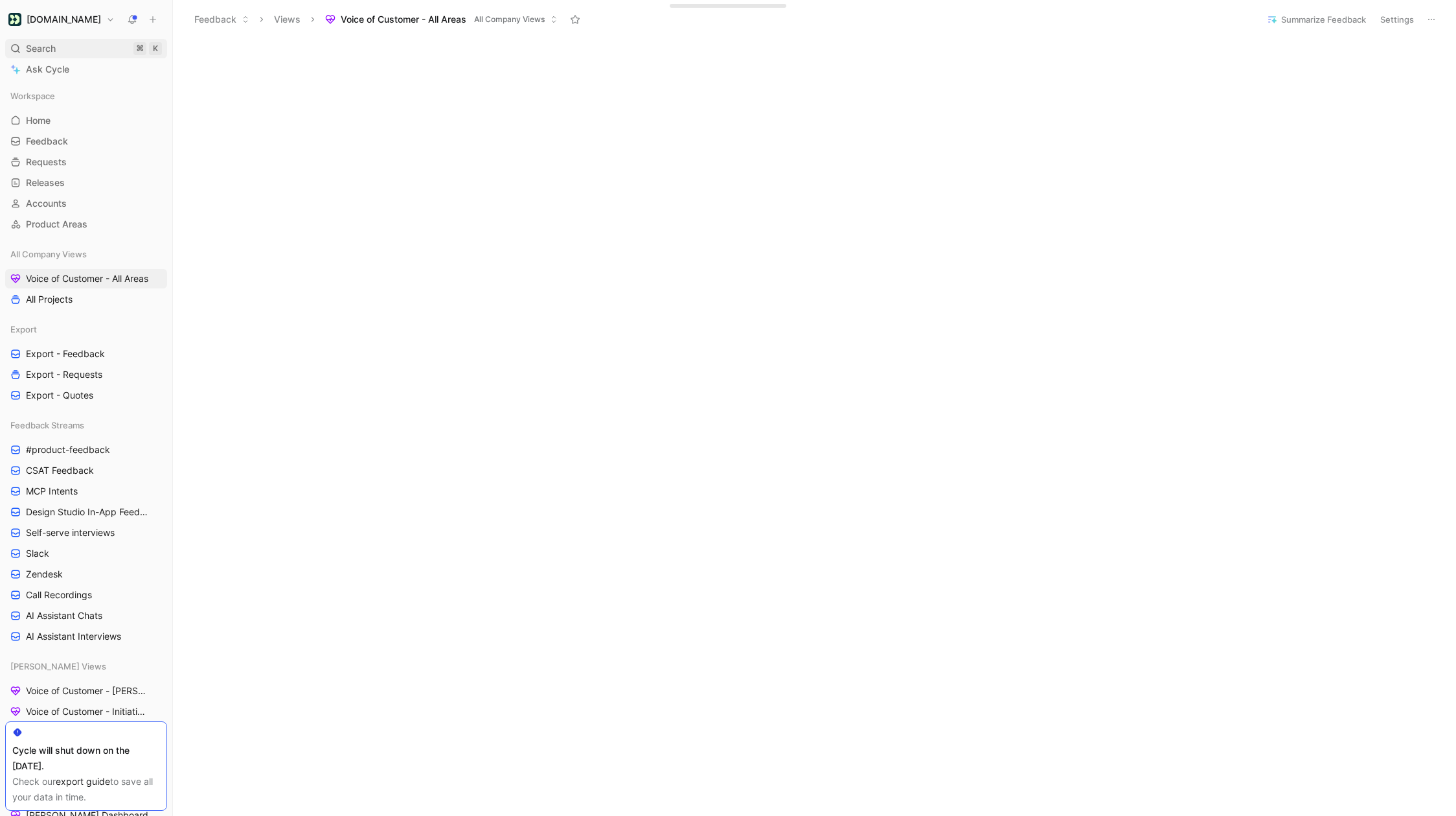
click at [47, 50] on span "Search" at bounding box center [41, 49] width 30 height 16
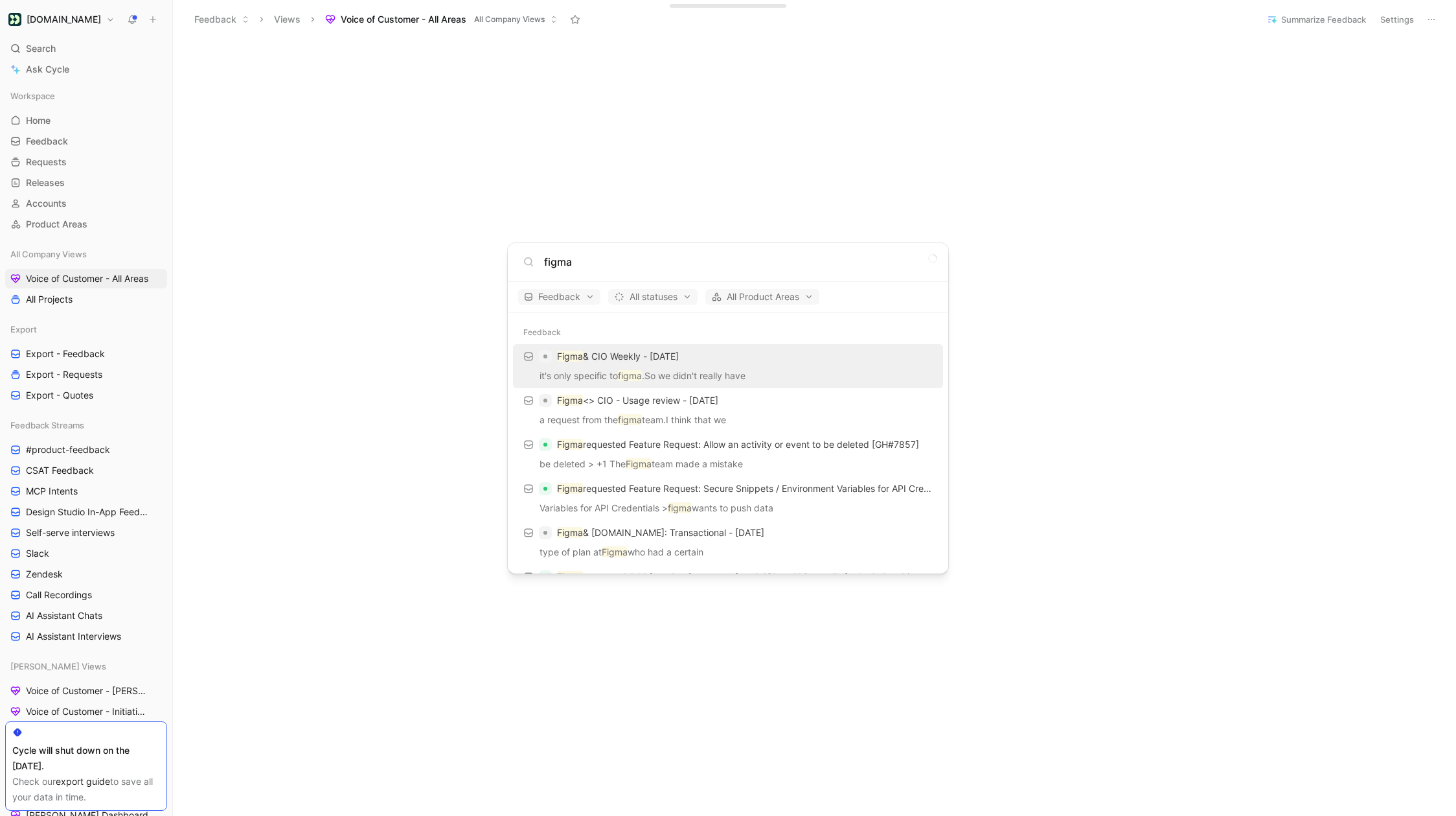
type input "figma"
click at [622, 368] on p "it's only specific to figma .So we didn't really have" at bounding box center [728, 378] width 422 height 19
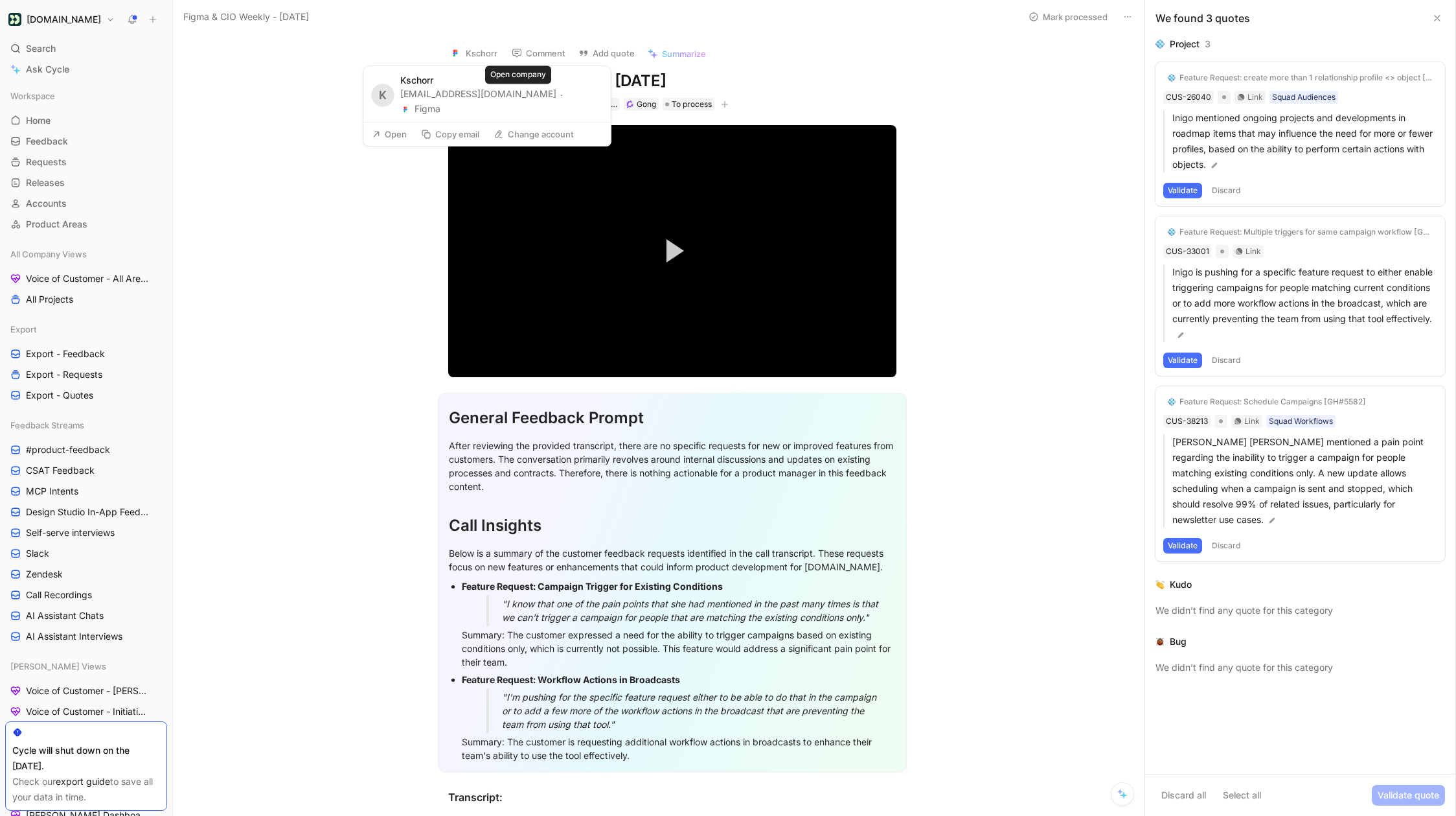
click at [441, 101] on button "Figma" at bounding box center [421, 109] width 40 height 16
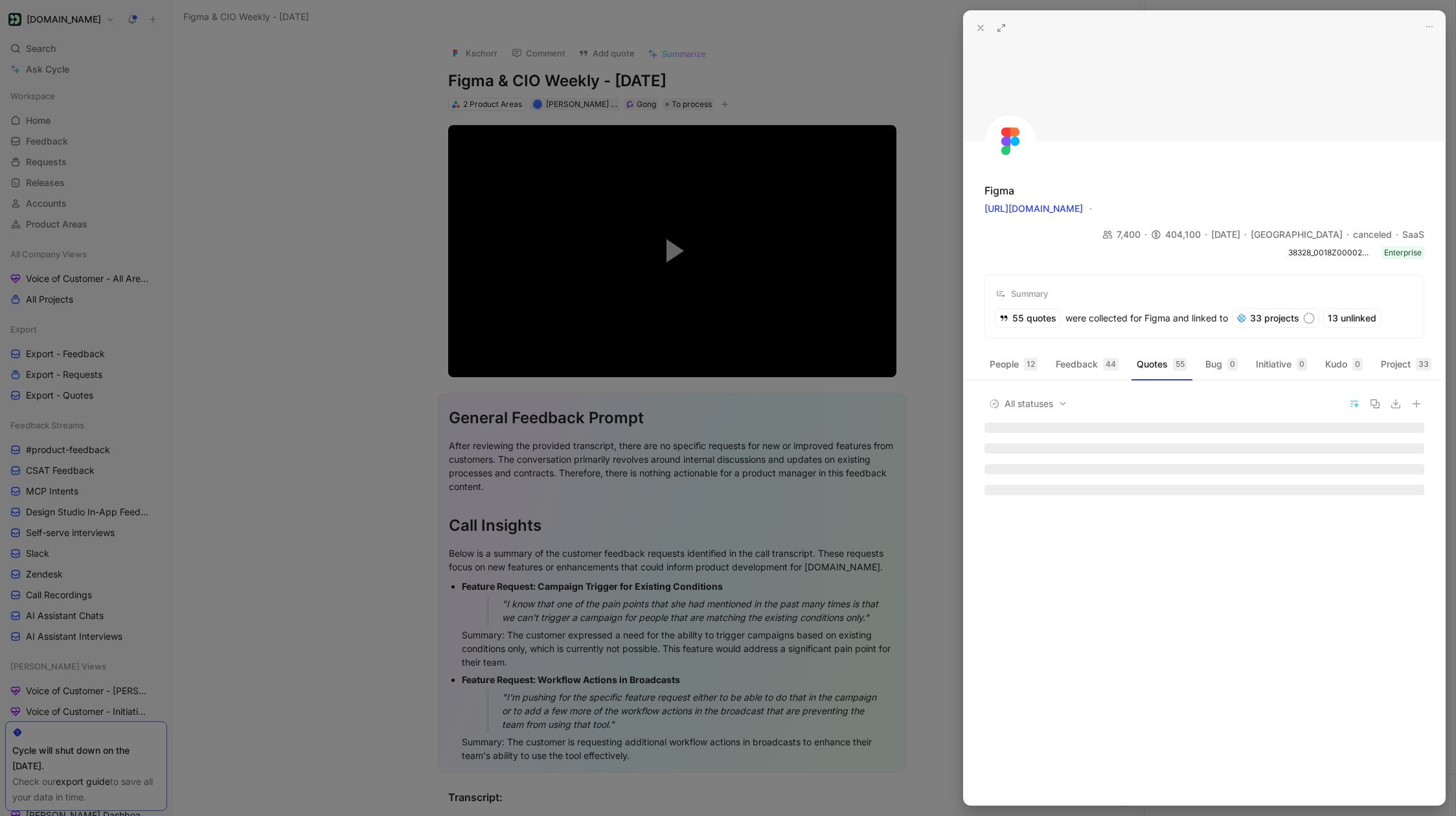
click at [999, 29] on icon at bounding box center [1002, 28] width 10 height 10
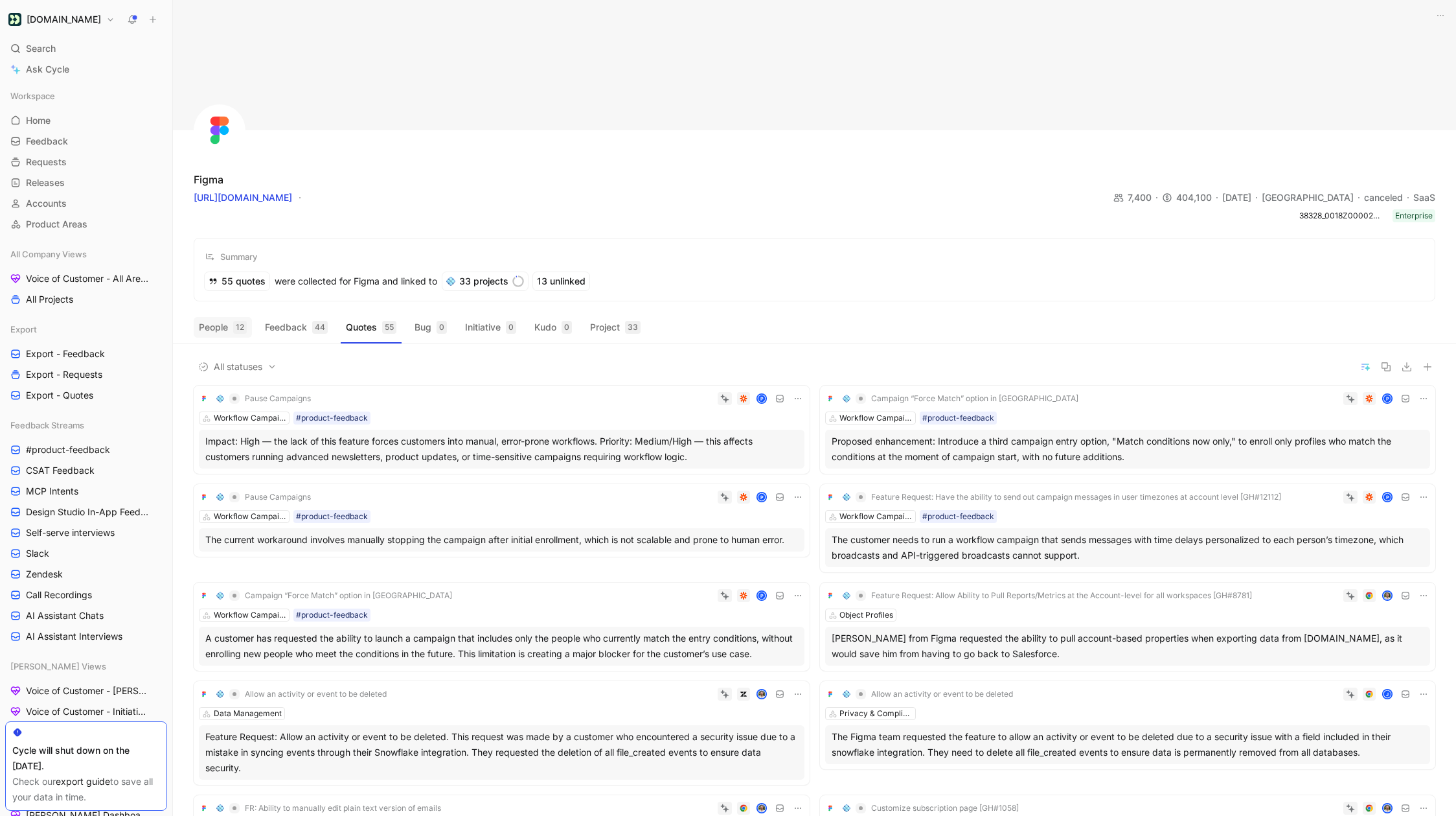
click at [216, 323] on button "People 12" at bounding box center [223, 327] width 58 height 21
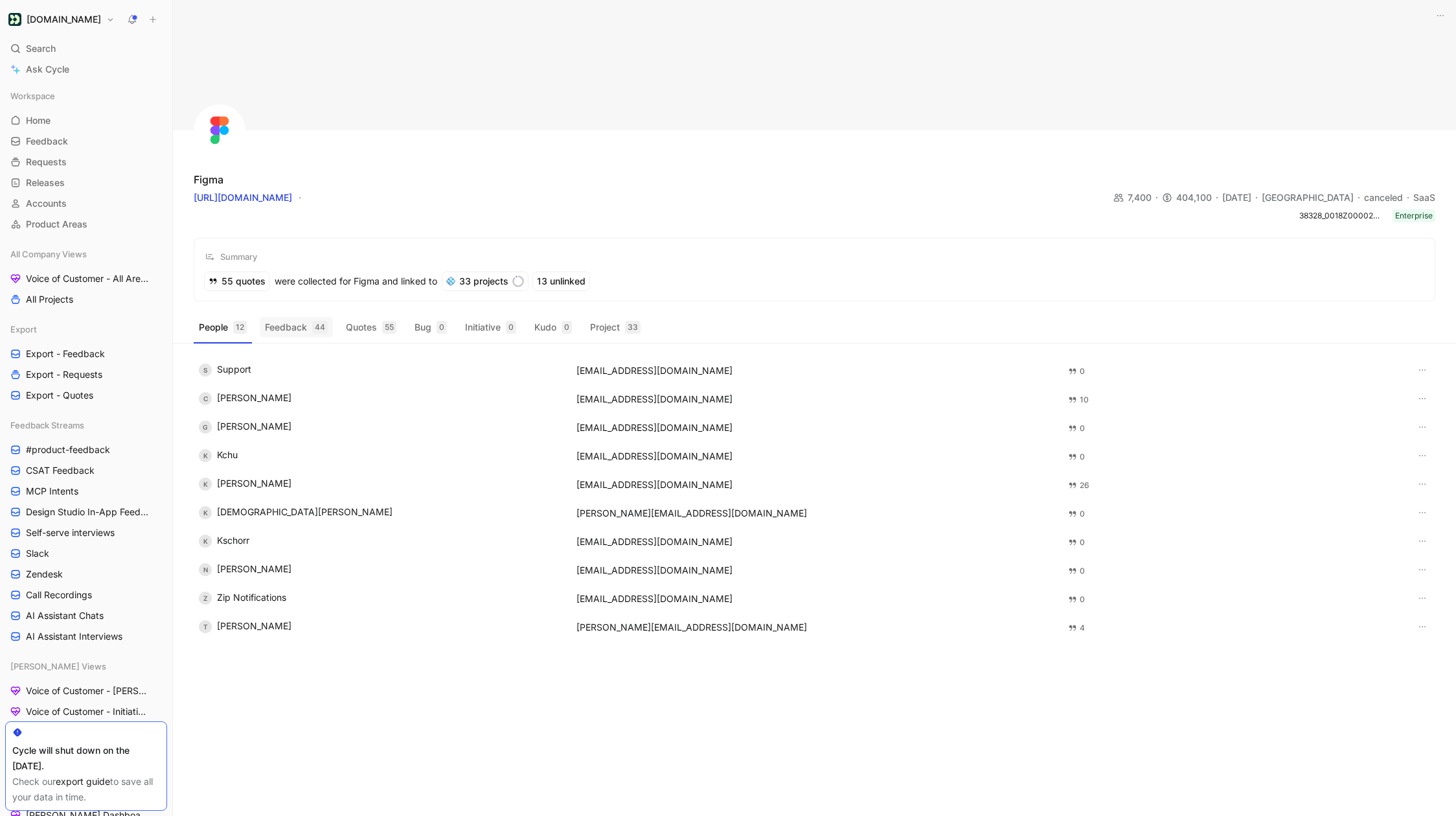
click at [301, 331] on button "Feedback 44" at bounding box center [296, 327] width 73 height 21
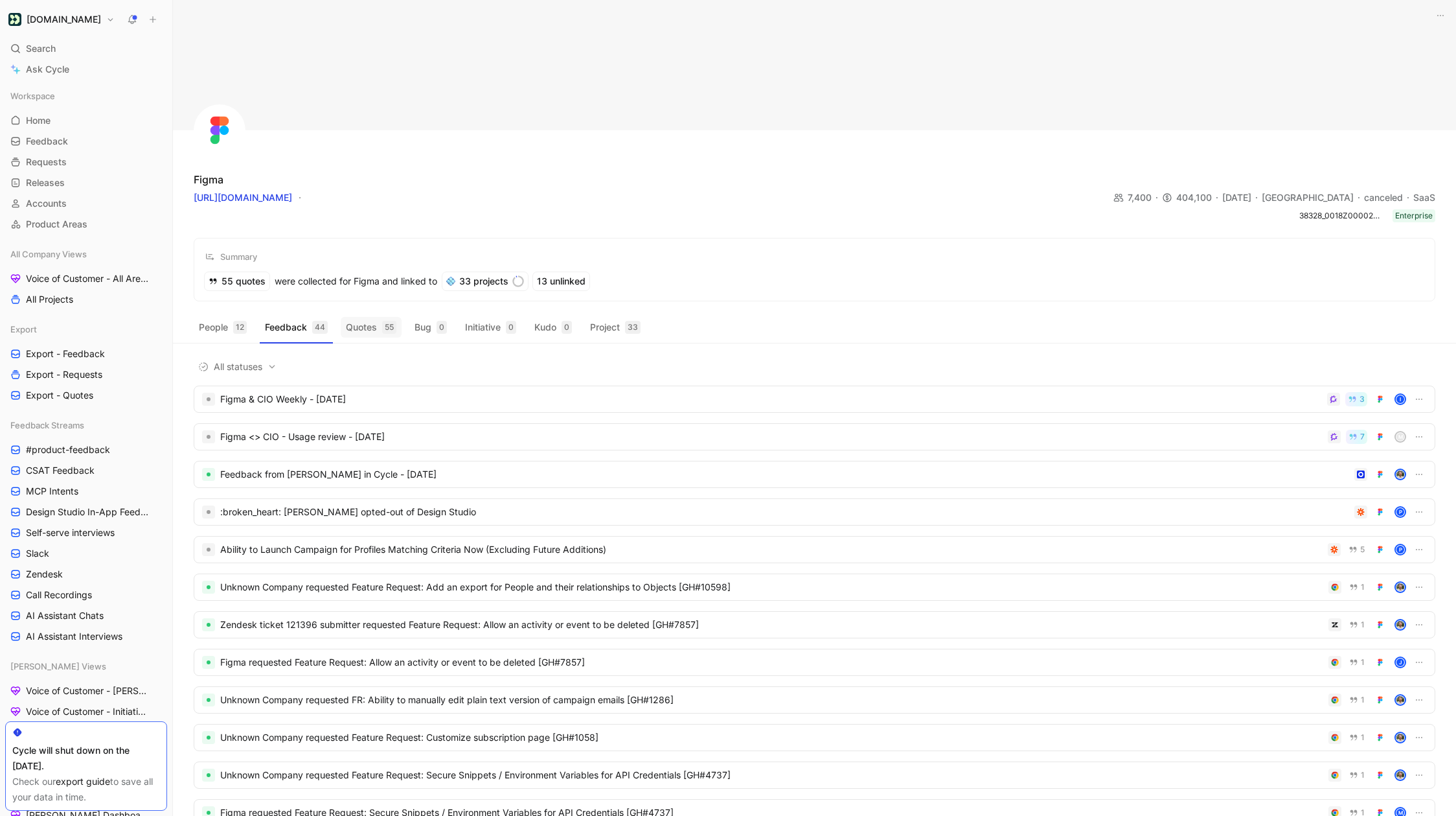
click at [356, 334] on button "Quotes 55" at bounding box center [371, 327] width 61 height 21
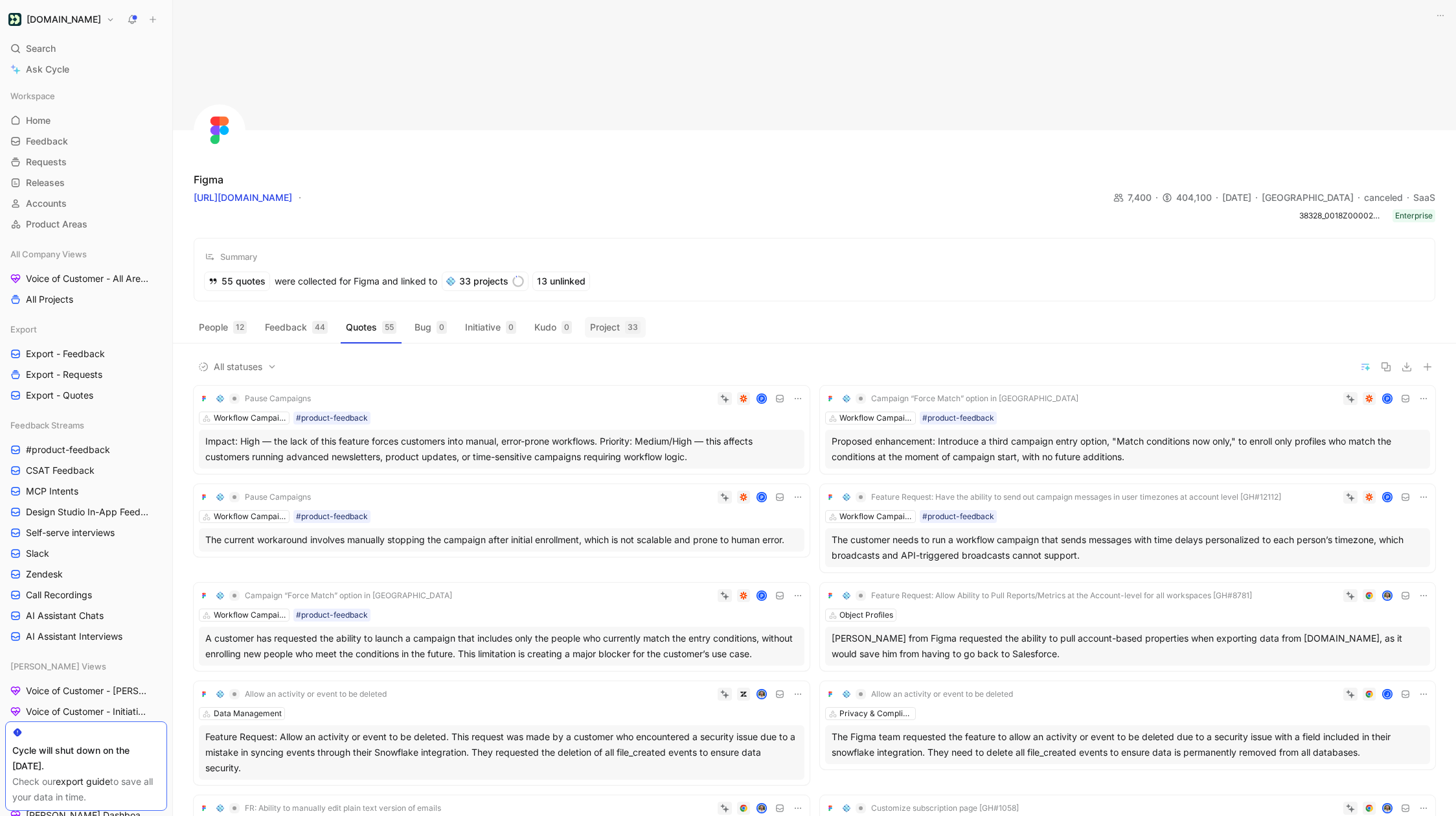
click at [619, 327] on button "Project 33" at bounding box center [616, 327] width 61 height 21
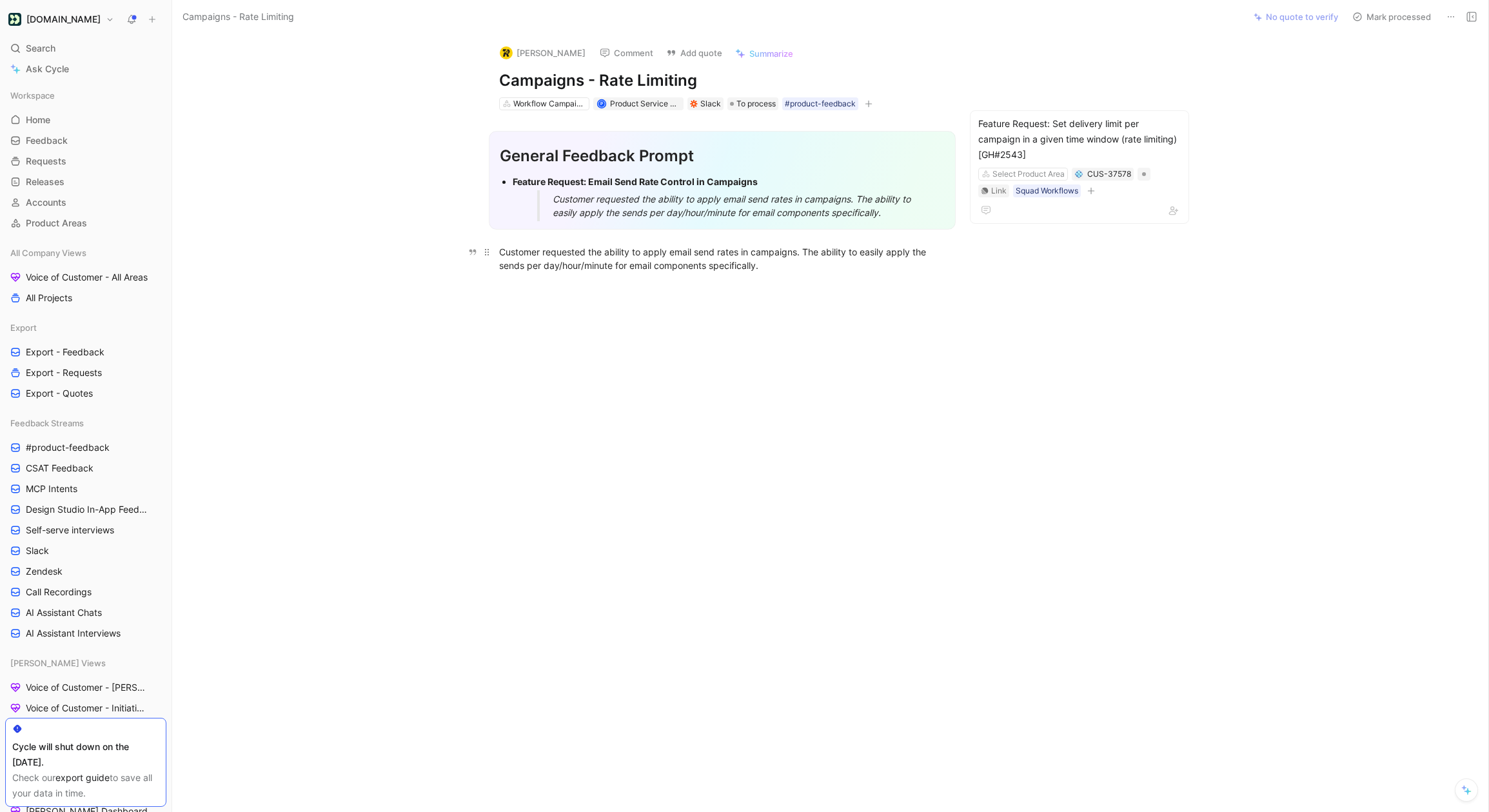
click at [667, 263] on div "Customer requested the ability to apply email send rates in campaigns. The abil…" at bounding box center [723, 259] width 446 height 27
click at [451, 227] on button "Quote" at bounding box center [454, 230] width 46 height 21
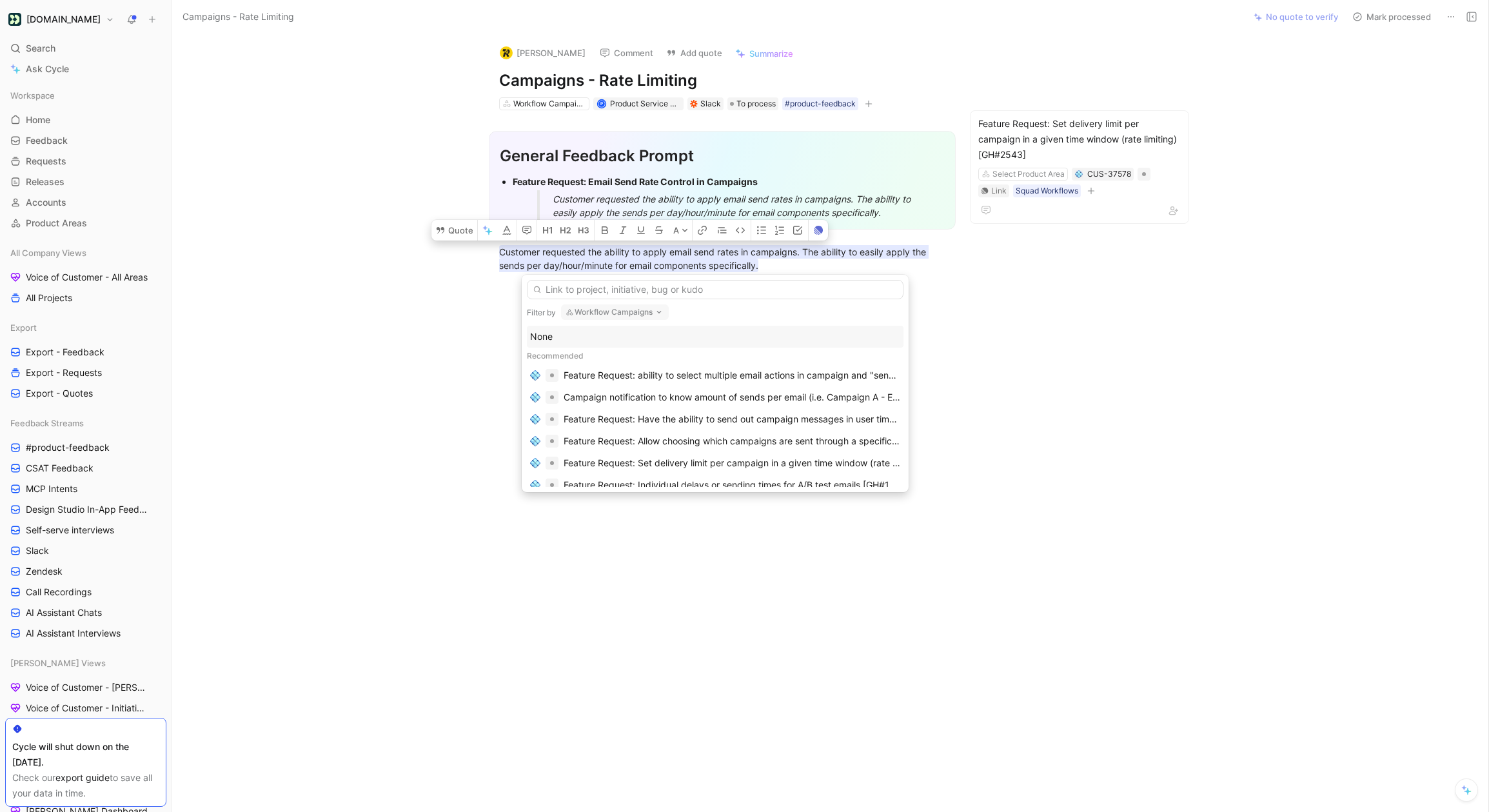
click at [614, 310] on button "Workflow Campaigns" at bounding box center [615, 312] width 108 height 15
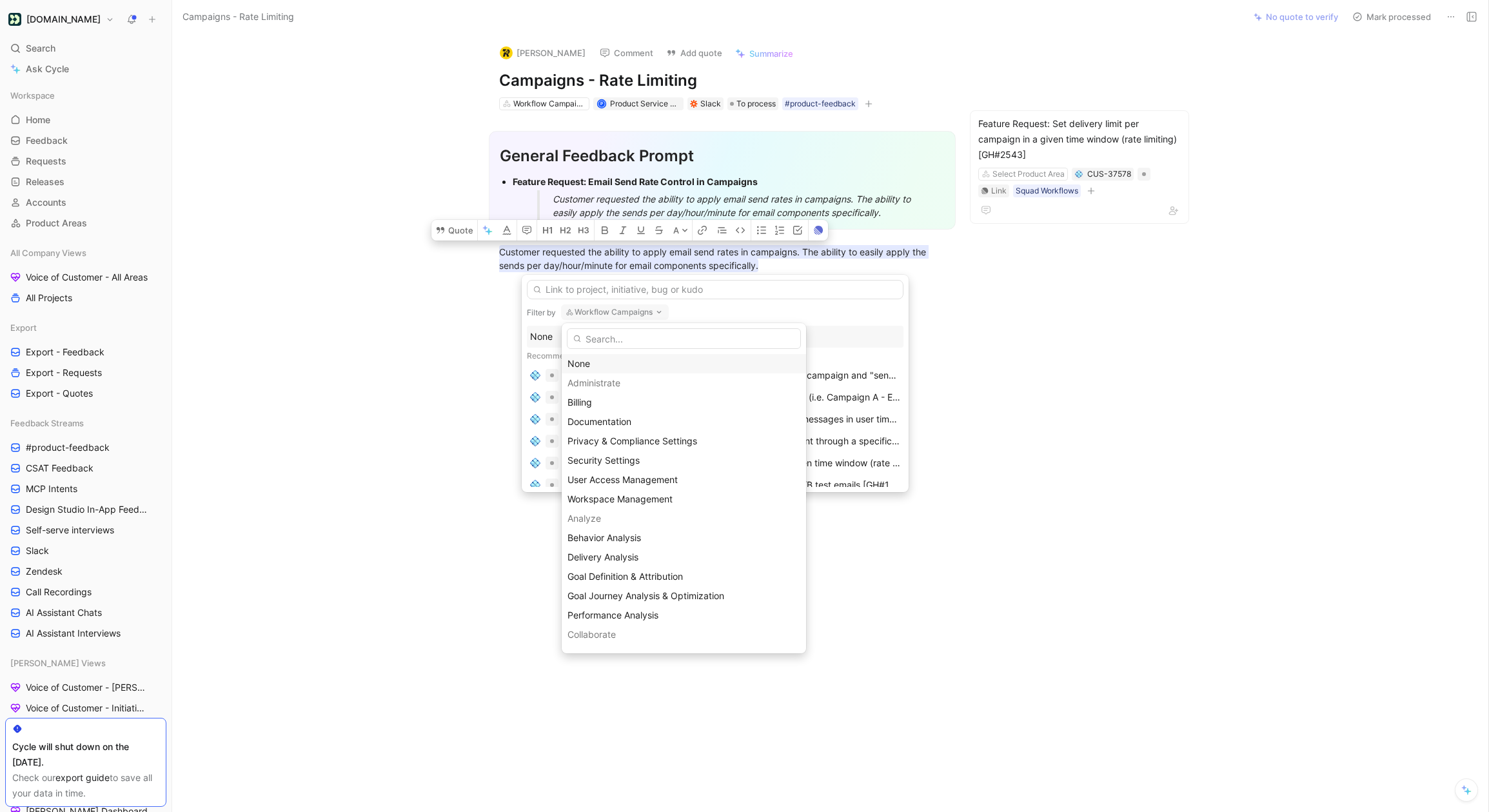
click at [601, 364] on div "None" at bounding box center [684, 364] width 233 height 15
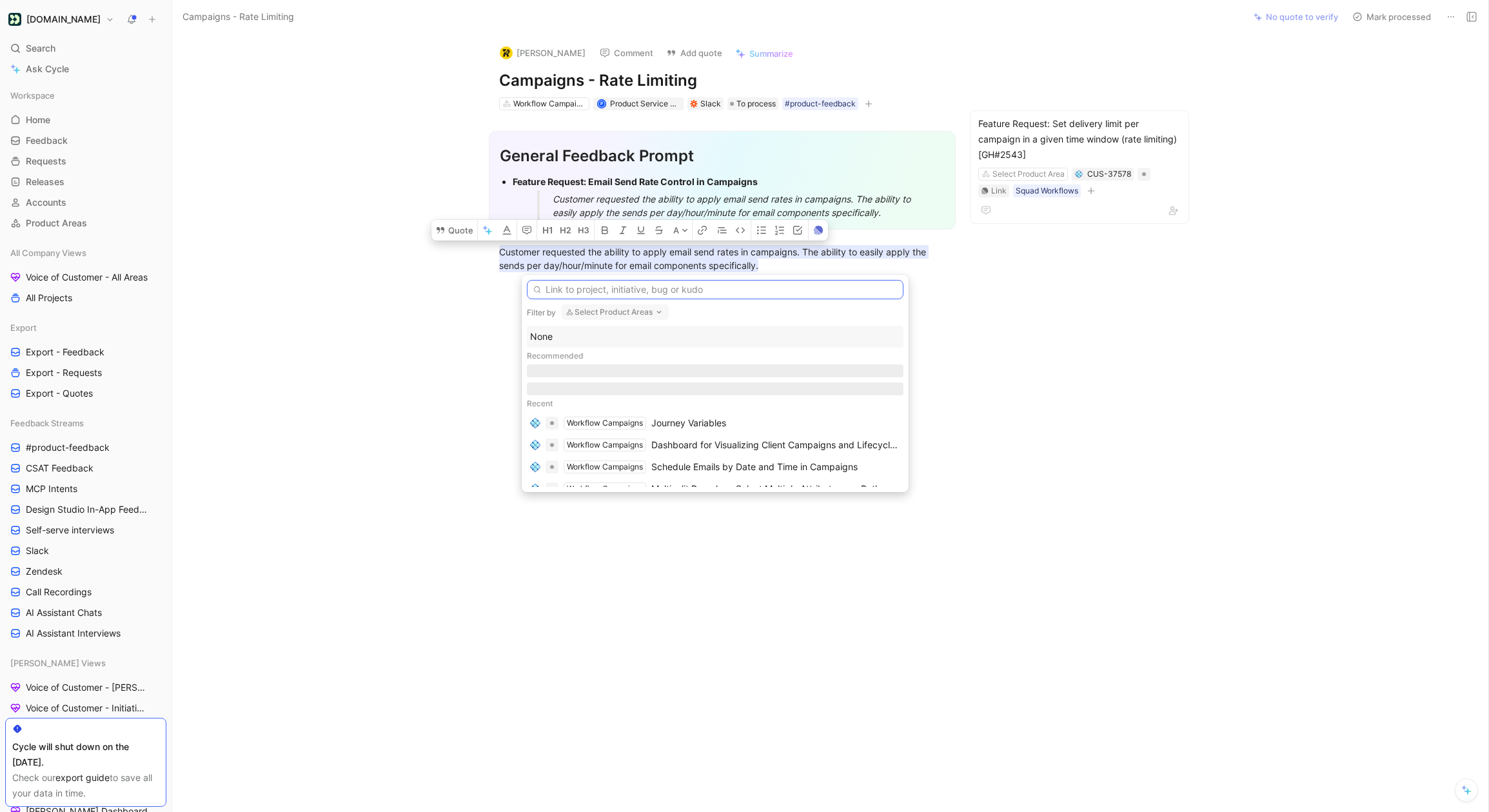
click at [599, 290] on input "text" at bounding box center [715, 290] width 377 height 19
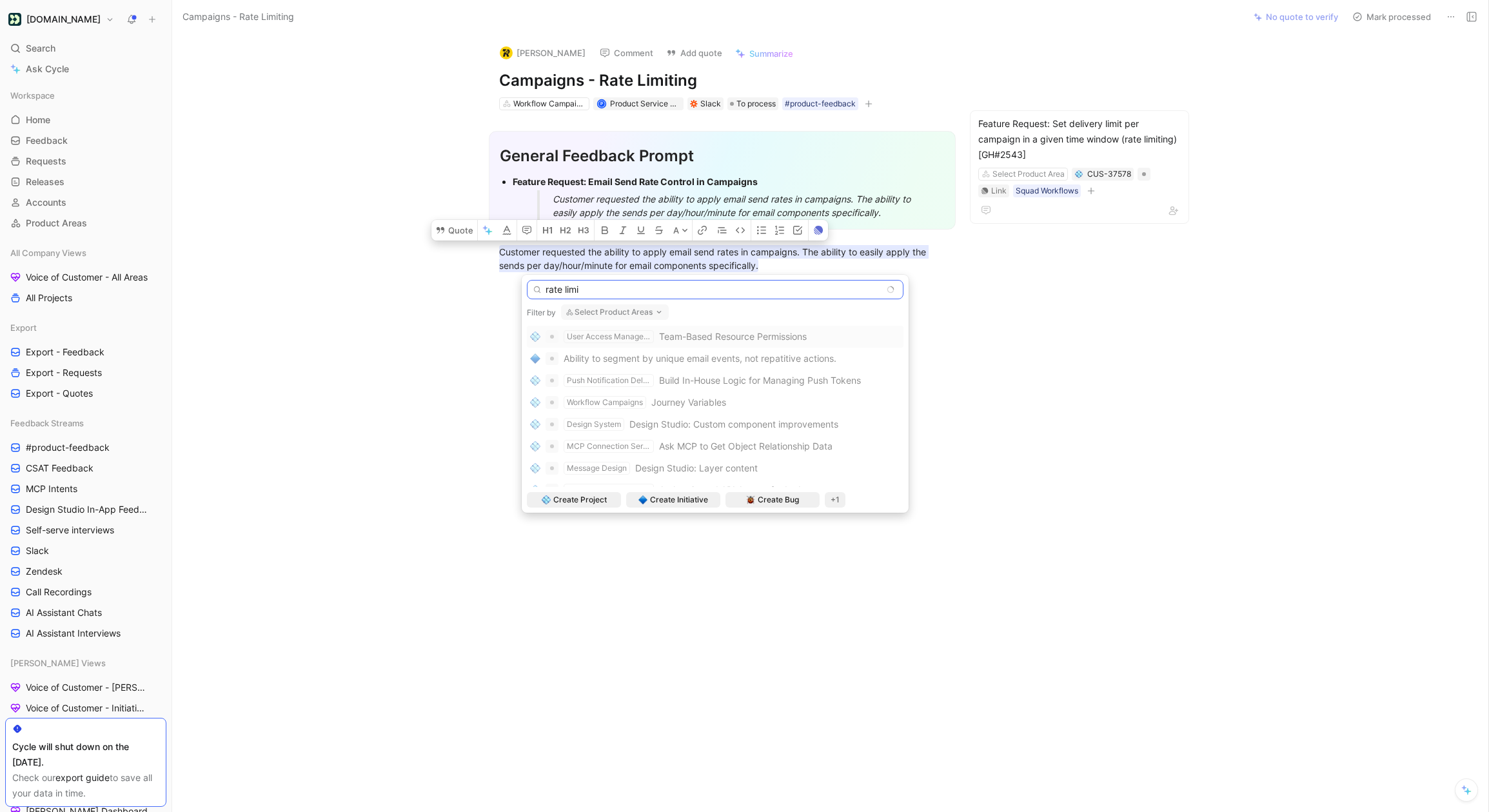
type input "rate limit"
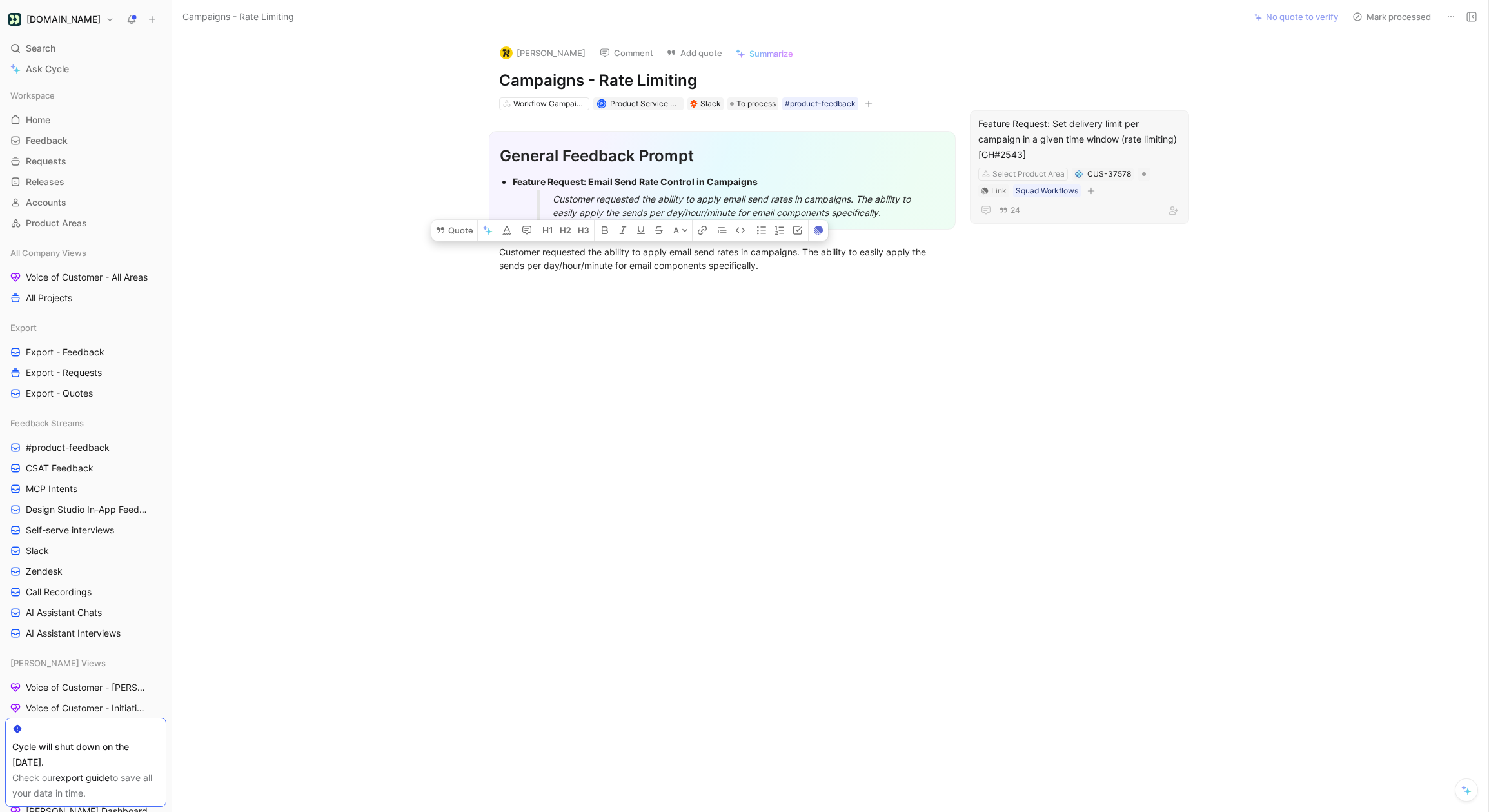
click at [1041, 138] on div "Feature Request: Set delivery limit per campaign in a given time window (rate l…" at bounding box center [1080, 139] width 203 height 46
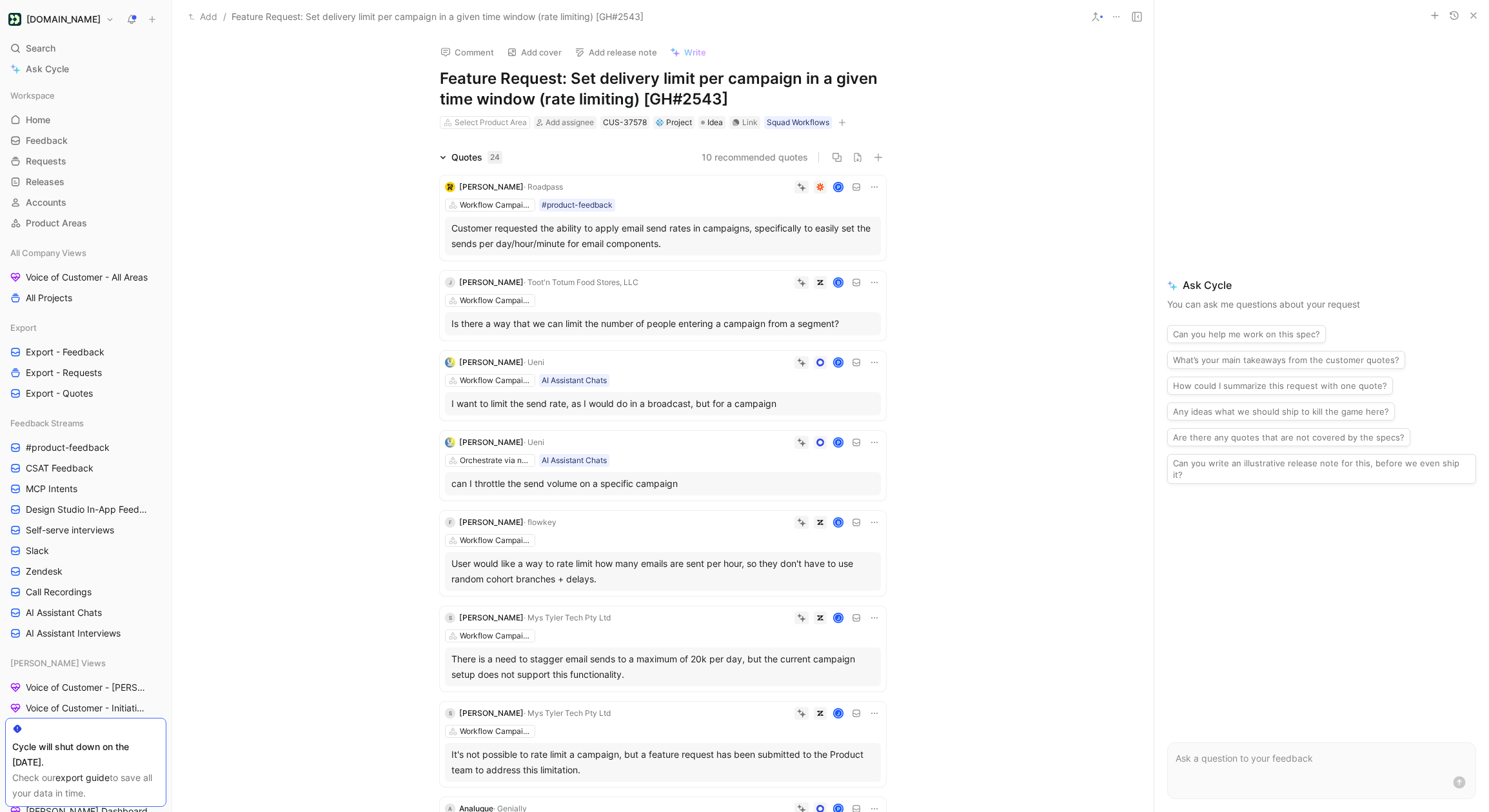
drag, startPoint x: 574, startPoint y: 79, endPoint x: 280, endPoint y: 79, distance: 294.0
click at [280, 79] on div "Comment Add cover Add release note Write Feature Request: Set delivery limit pe…" at bounding box center [663, 423] width 982 height 778
drag, startPoint x: 634, startPoint y: 101, endPoint x: 437, endPoint y: 77, distance: 198.5
click at [437, 77] on div "Comment Add cover Add release note Write Set delivery limit per campaign in a g…" at bounding box center [663, 82] width 495 height 96
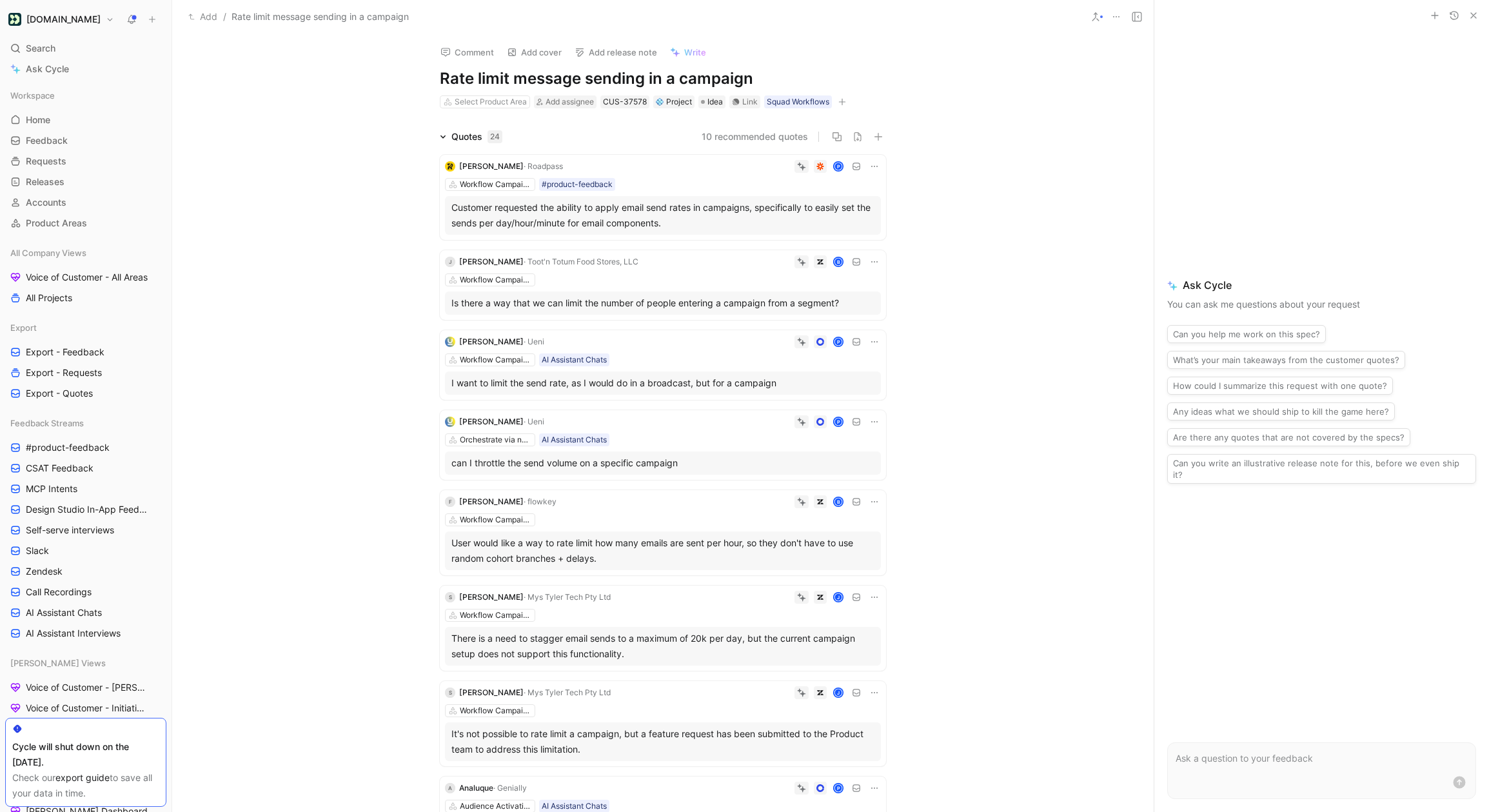
click at [1040, 142] on div "Quotes 24 10 recommended quotes [PERSON_NAME] · Roadpass P Workflow Campaigns #…" at bounding box center [663, 591] width 982 height 924
